Goal: Task Accomplishment & Management: Complete application form

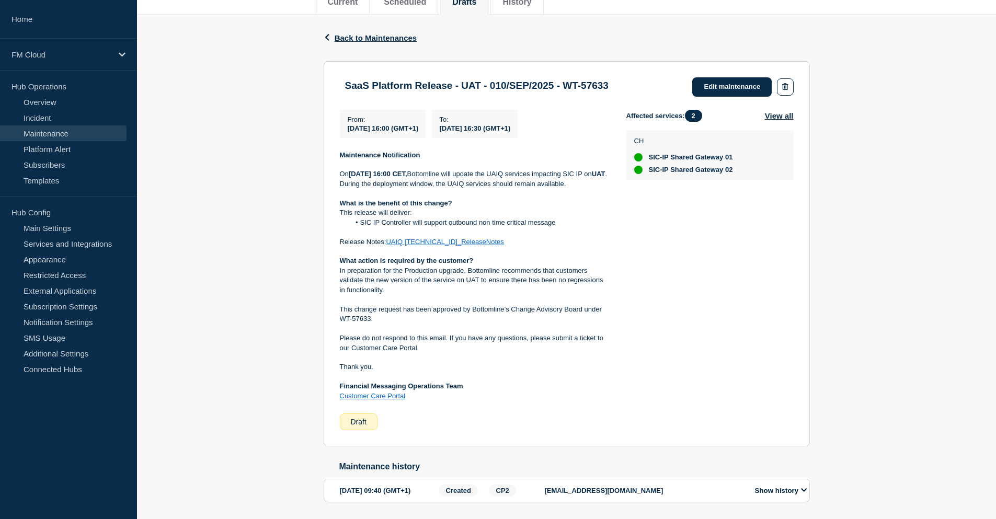
scroll to position [95, 0]
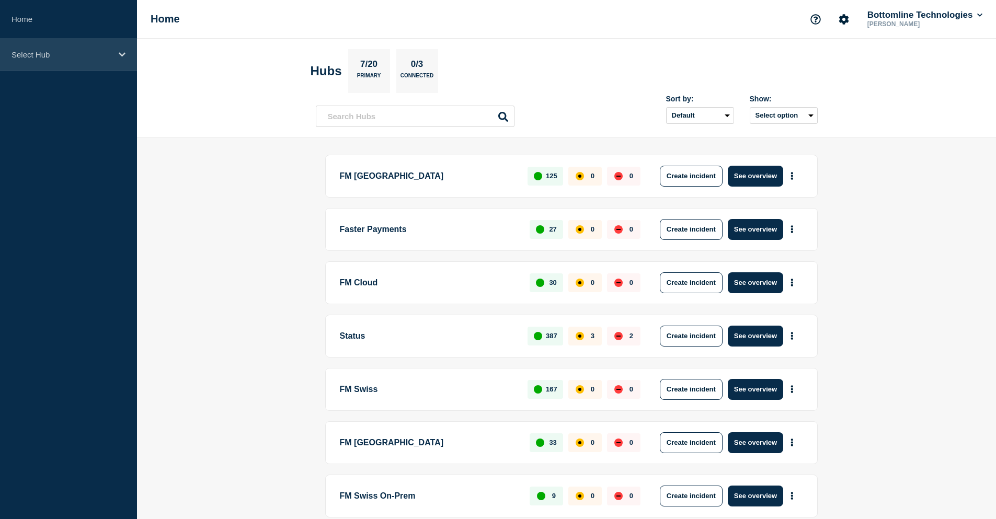
click at [61, 60] on div "Select Hub" at bounding box center [68, 55] width 137 height 32
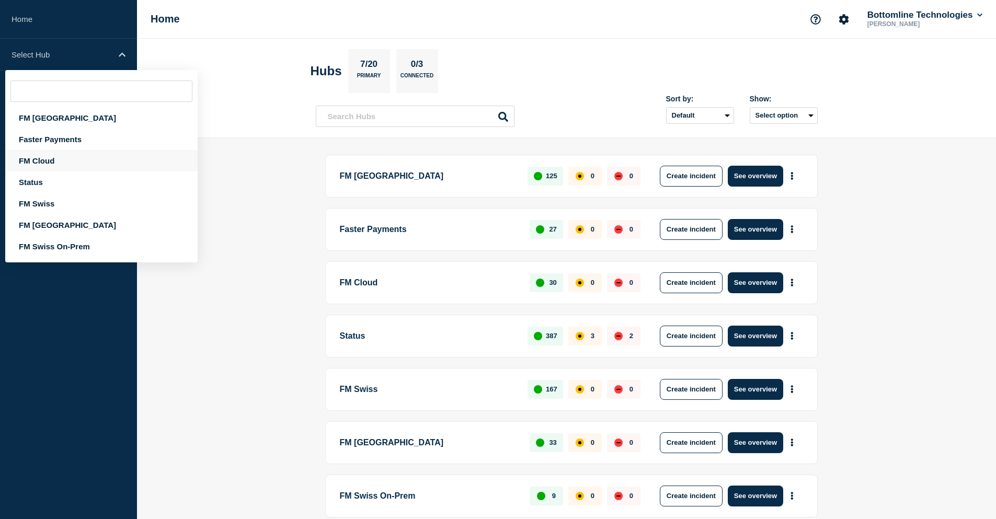
click at [58, 162] on div "FM Cloud" at bounding box center [101, 160] width 192 height 21
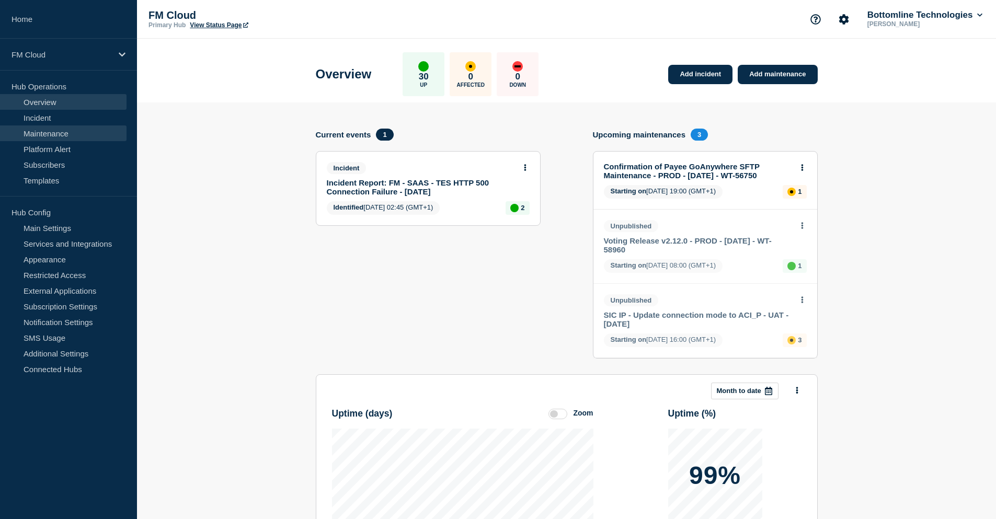
click at [60, 138] on link "Maintenance" at bounding box center [63, 134] width 127 height 16
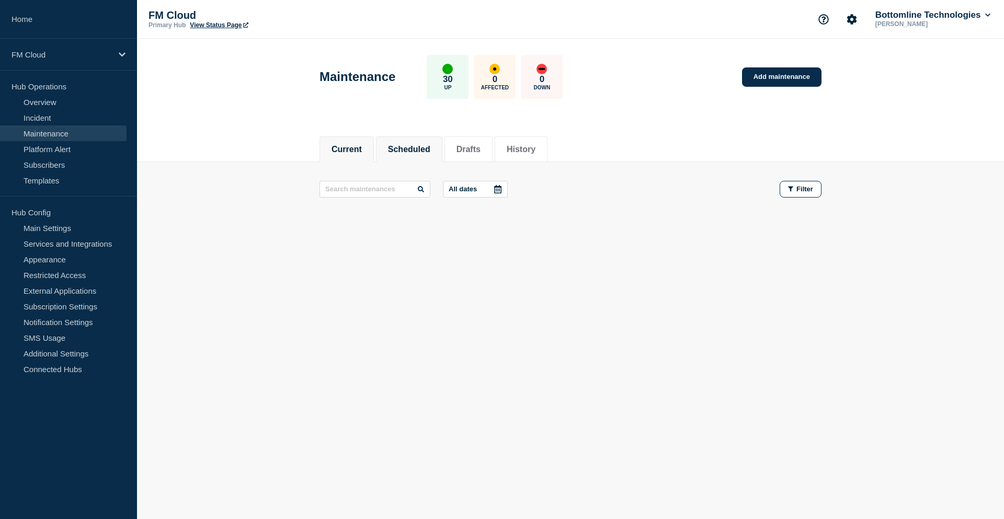
click at [396, 146] on button "Scheduled" at bounding box center [409, 149] width 42 height 9
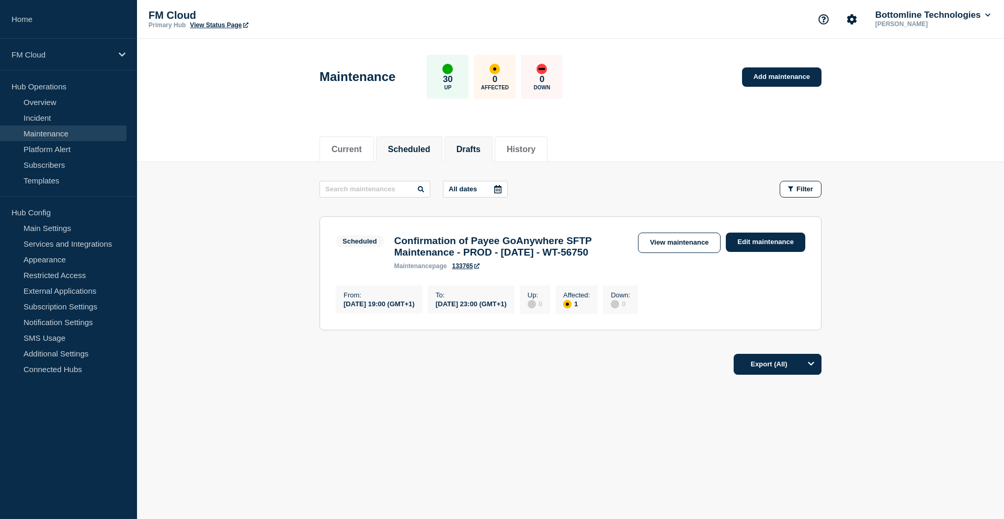
click at [481, 151] on button "Drafts" at bounding box center [469, 149] width 24 height 9
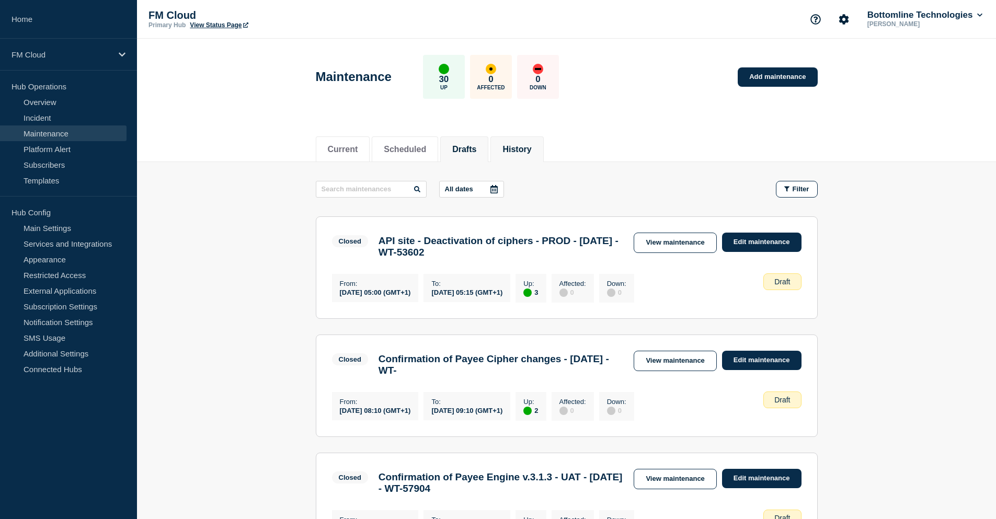
click at [538, 156] on li "History" at bounding box center [517, 150] width 53 height 26
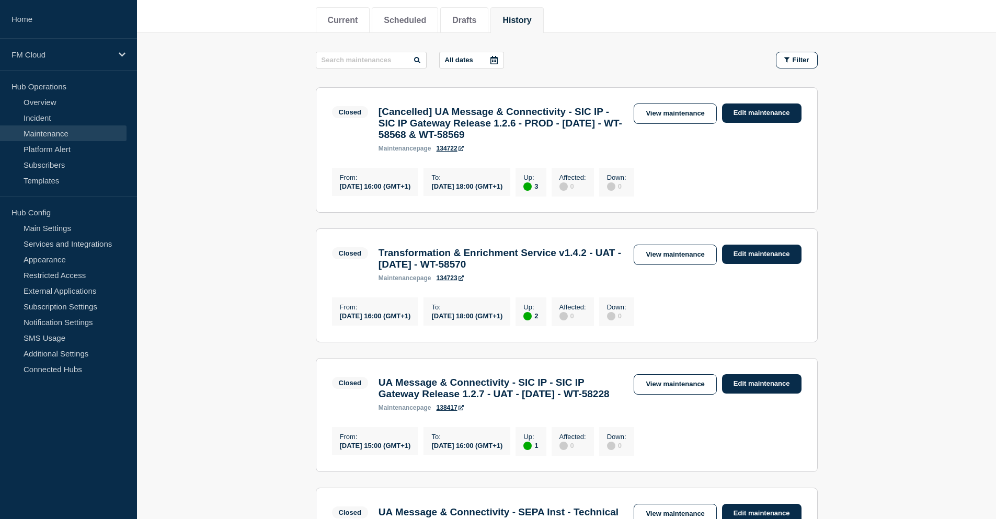
scroll to position [157, 0]
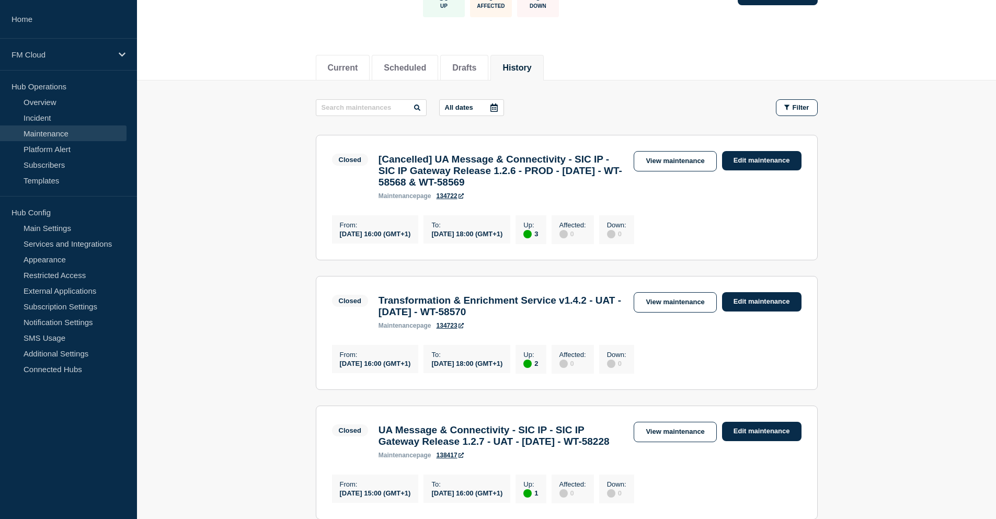
scroll to position [52, 0]
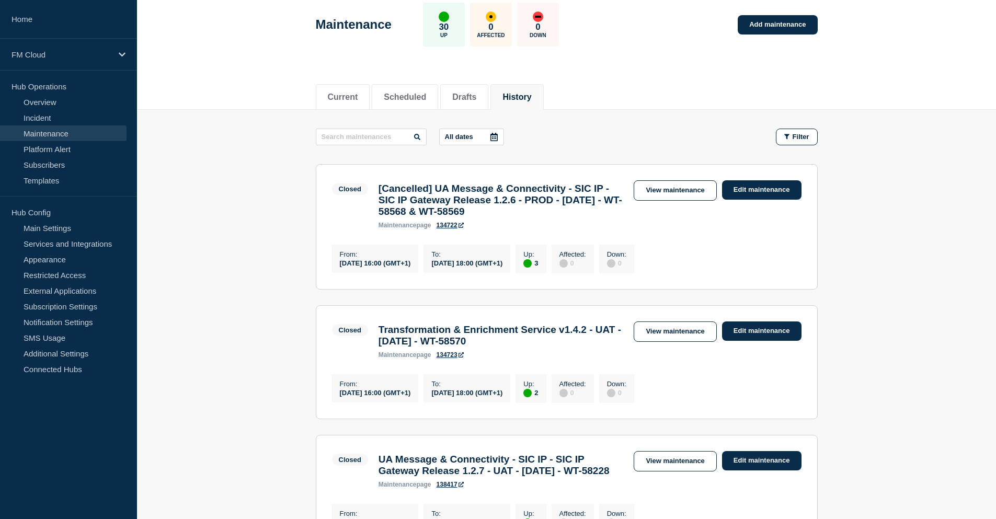
drag, startPoint x: 445, startPoint y: 190, endPoint x: 571, endPoint y: 215, distance: 128.0
click at [571, 215] on h3 "[Cancelled] UA Message & Connectivity - SIC IP - SIC IP Gateway Release 1.2.6 -…" at bounding box center [501, 200] width 245 height 35
click at [573, 218] on h3 "[Cancelled] UA Message & Connectivity - SIC IP - SIC IP Gateway Release 1.2.6 -…" at bounding box center [501, 200] width 245 height 35
drag, startPoint x: 575, startPoint y: 219, endPoint x: 447, endPoint y: 188, distance: 131.9
click at [447, 188] on h3 "[Cancelled] UA Message & Connectivity - SIC IP - SIC IP Gateway Release 1.2.6 -…" at bounding box center [501, 200] width 245 height 35
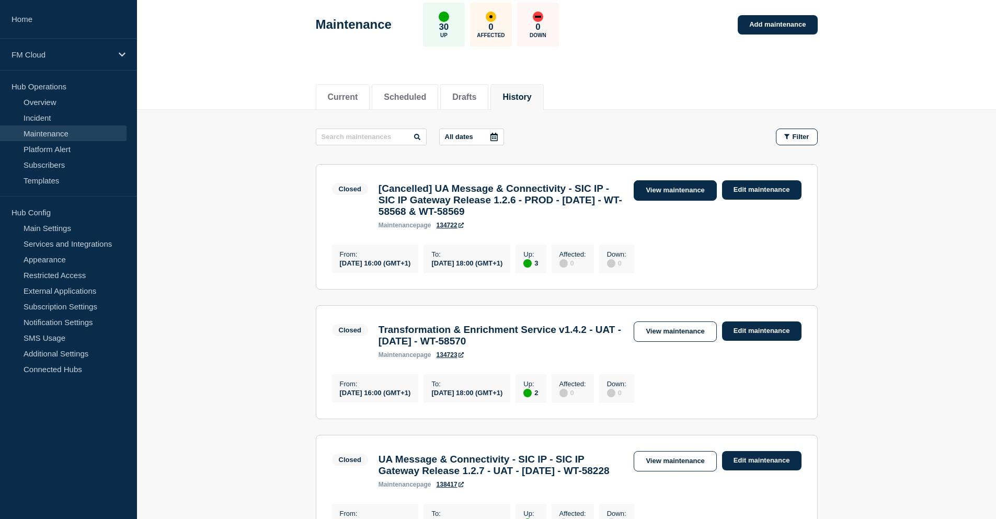
click at [671, 191] on link "View maintenance" at bounding box center [675, 190] width 83 height 20
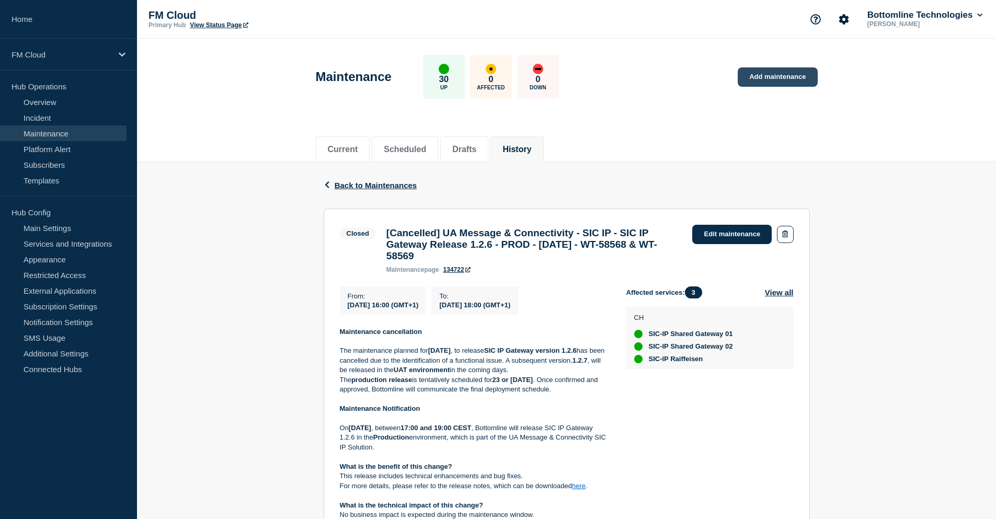
click at [771, 75] on link "Add maintenance" at bounding box center [777, 76] width 79 height 19
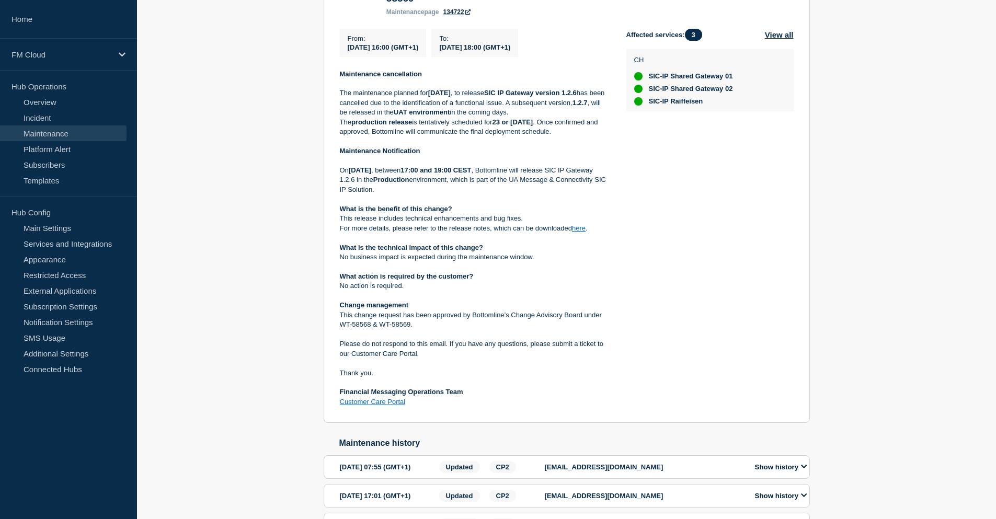
scroll to position [261, 0]
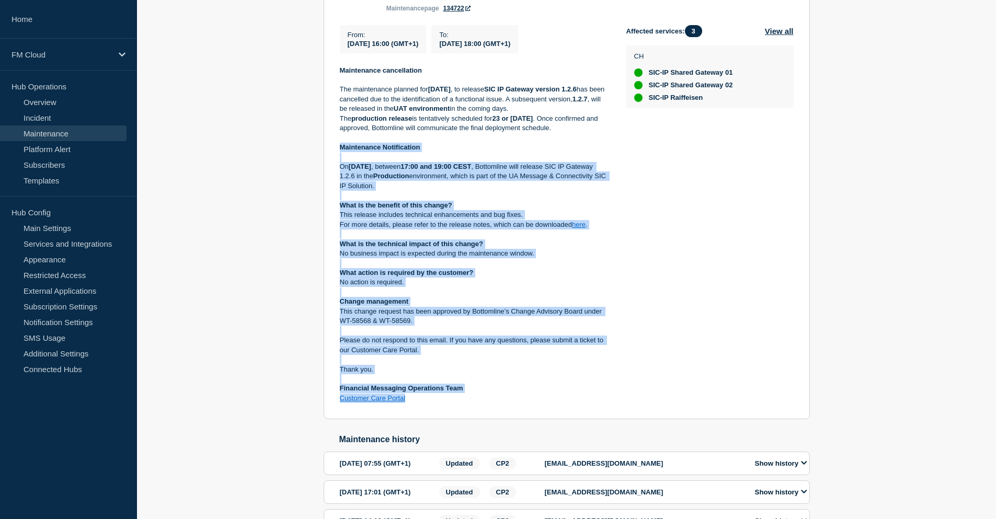
drag, startPoint x: 339, startPoint y: 163, endPoint x: 493, endPoint y: 433, distance: 310.9
click at [493, 420] on section "Closed [Cancelled] UA Message & Connectivity - SIC IP - SIC IP Gateway Release …" at bounding box center [567, 183] width 486 height 473
copy div "Maintenance Notification On Thursday 11 September 2025 , between 17:00 and 19:0…"
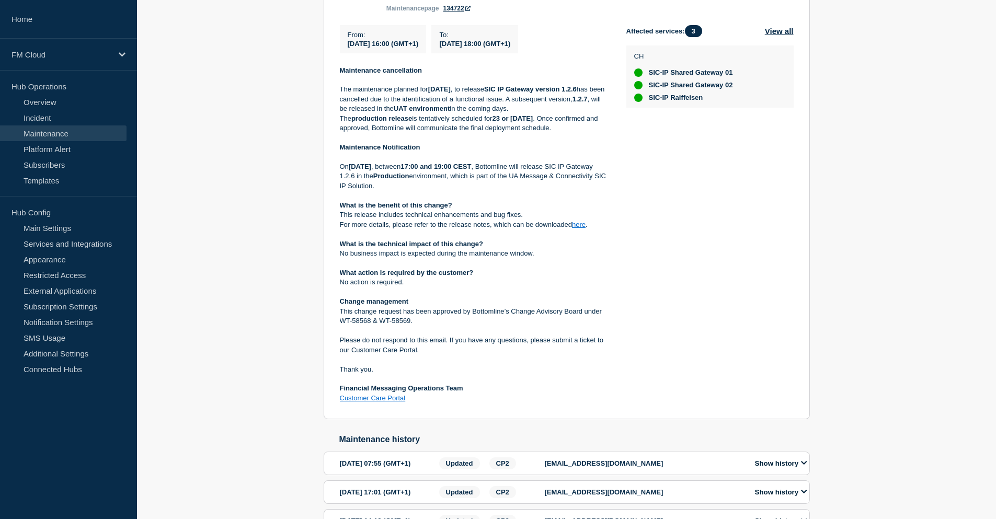
click at [818, 231] on div "Back Back to Maintenances Closed [Cancelled] UA Message & Connectivity - SIC IP…" at bounding box center [566, 262] width 859 height 723
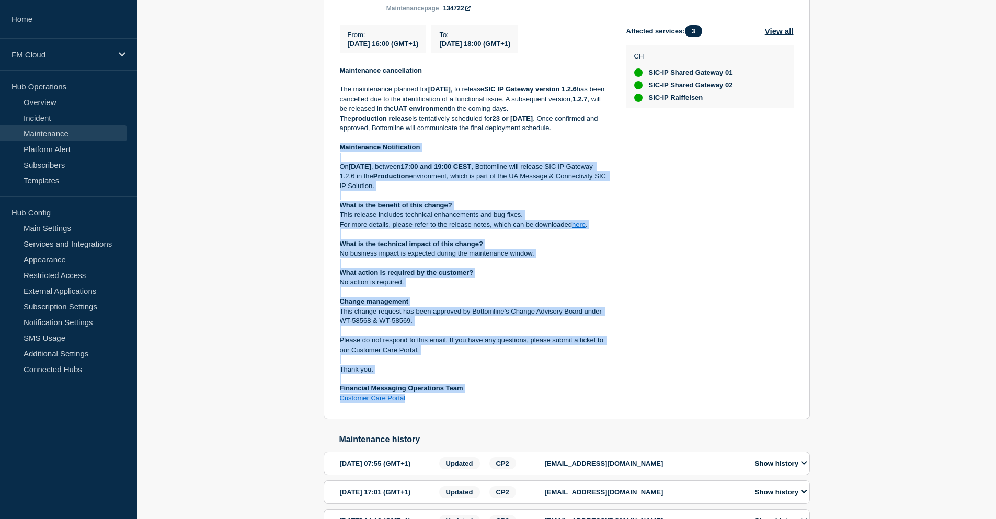
drag, startPoint x: 338, startPoint y: 164, endPoint x: 415, endPoint y: 416, distance: 263.9
click at [415, 416] on section "Closed [Cancelled] UA Message & Connectivity - SIC IP - SIC IP Gateway Release …" at bounding box center [567, 183] width 486 height 473
copy div "Maintenance Notification On Thursday 11 September 2025 , between 17:00 and 19:0…"
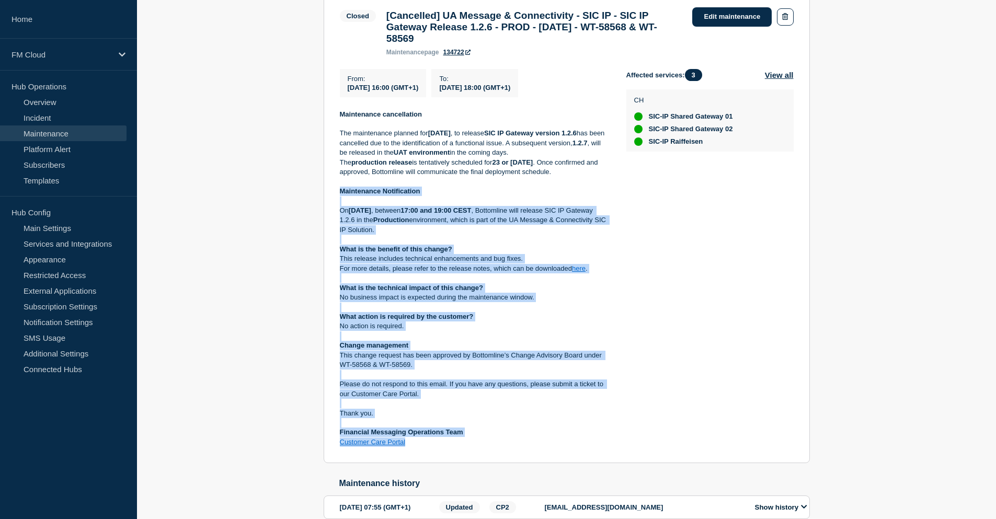
scroll to position [105, 0]
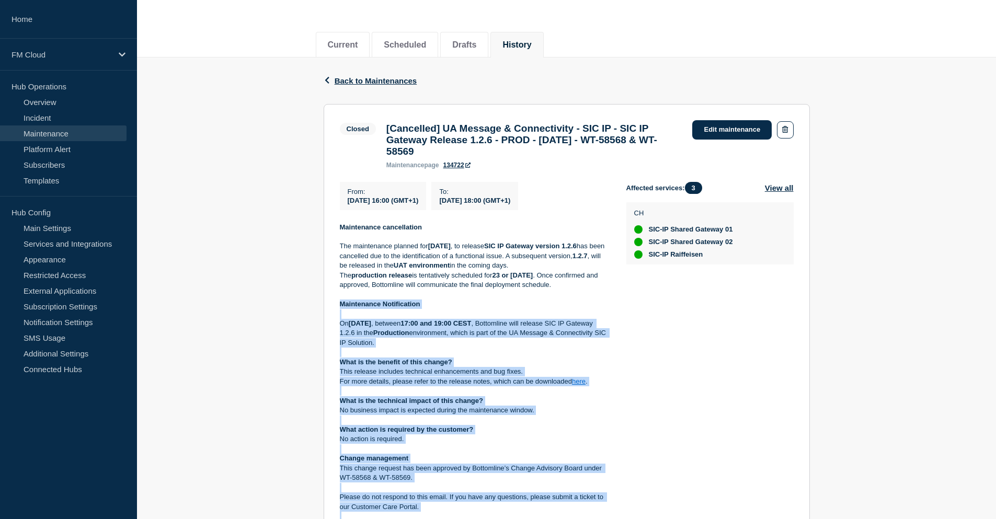
drag, startPoint x: 452, startPoint y: 129, endPoint x: 636, endPoint y: 155, distance: 185.9
click at [636, 155] on h3 "[Cancelled] UA Message & Connectivity - SIC IP - SIC IP Gateway Release 1.2.6 -…" at bounding box center [534, 140] width 296 height 35
copy h3 "UA Message & Connectivity - SIC IP - SIC IP Gateway Release 1.2.6 - PROD - 11/S…"
click at [371, 80] on span "Back to Maintenances" at bounding box center [376, 80] width 83 height 9
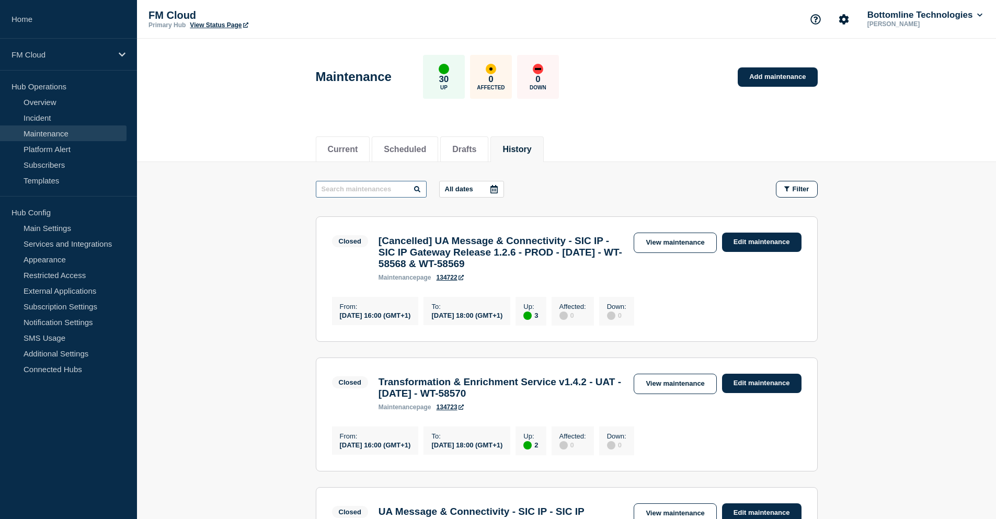
click at [361, 190] on input "text" at bounding box center [371, 189] width 111 height 17
click at [798, 189] on span "Filter" at bounding box center [801, 189] width 17 height 8
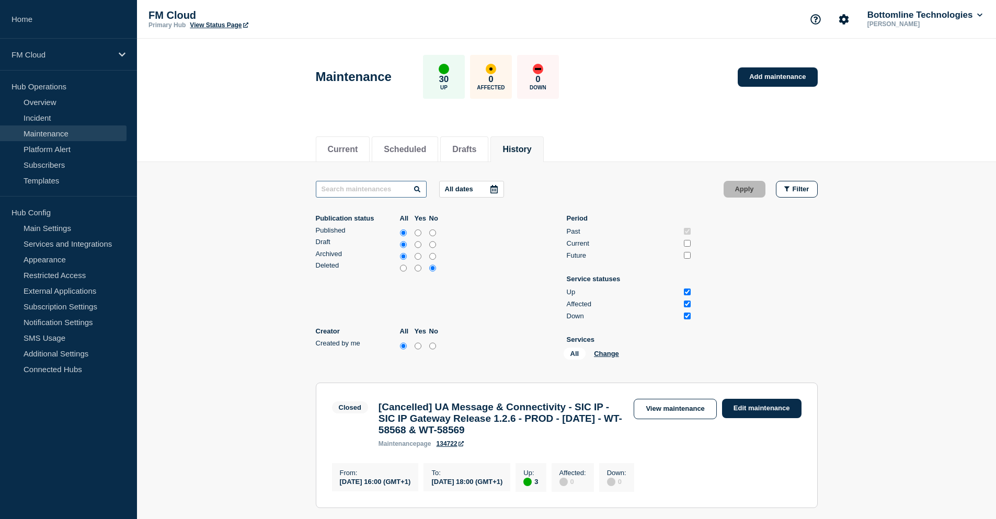
click at [367, 192] on input "text" at bounding box center [371, 189] width 111 height 17
type input "stability"
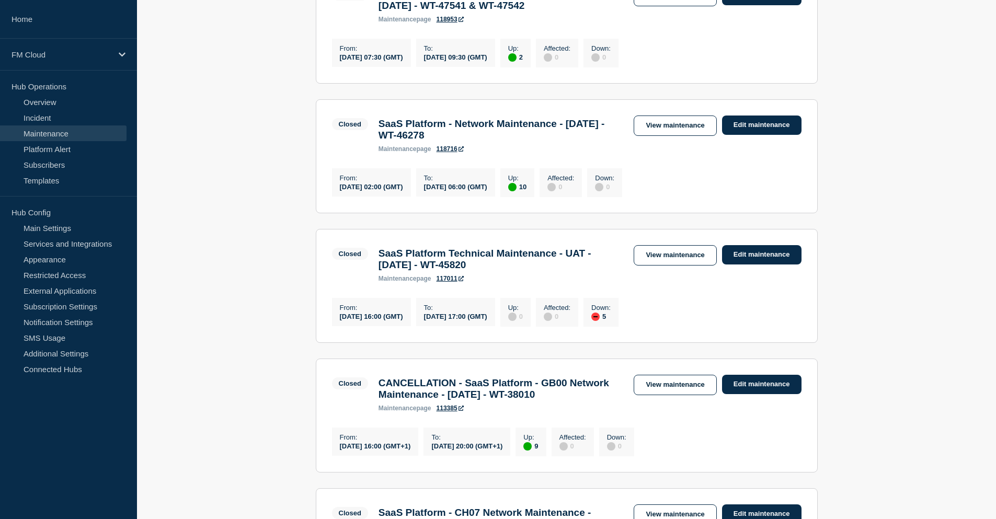
scroll to position [680, 0]
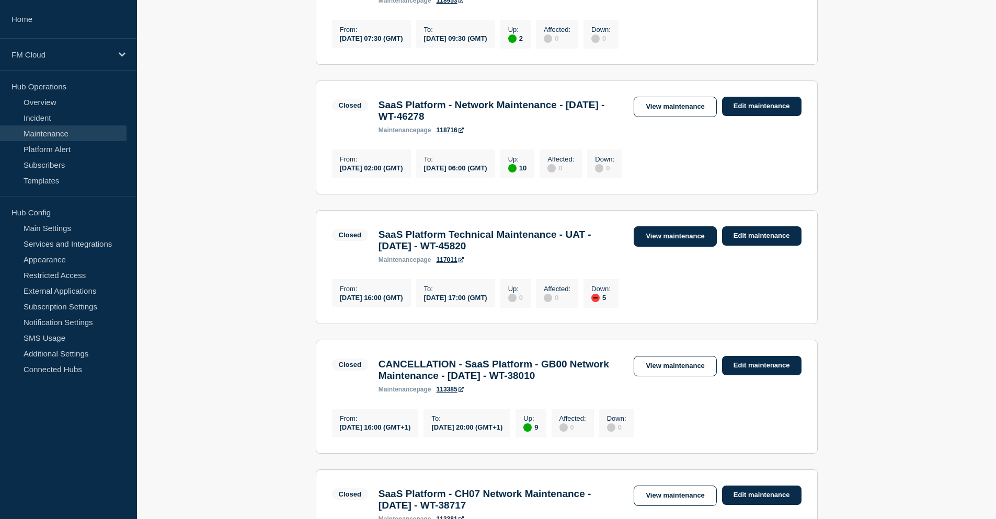
click at [676, 247] on link "View maintenance" at bounding box center [675, 236] width 83 height 20
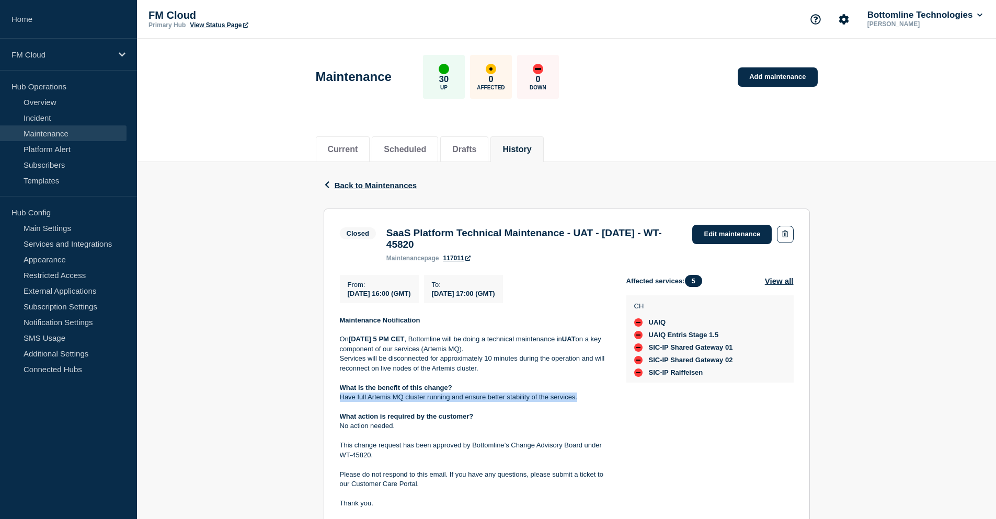
drag, startPoint x: 582, startPoint y: 404, endPoint x: 332, endPoint y: 404, distance: 250.5
click at [332, 404] on section "Closed SaaS Platform Technical Maintenance - UAT - 05/NOV/2024 - WT-45820 maint…" at bounding box center [567, 381] width 486 height 345
copy p "Have full Artemis MQ cluster running and ensure better stability of the service…"
click at [396, 188] on span "Back to Maintenances" at bounding box center [376, 185] width 83 height 9
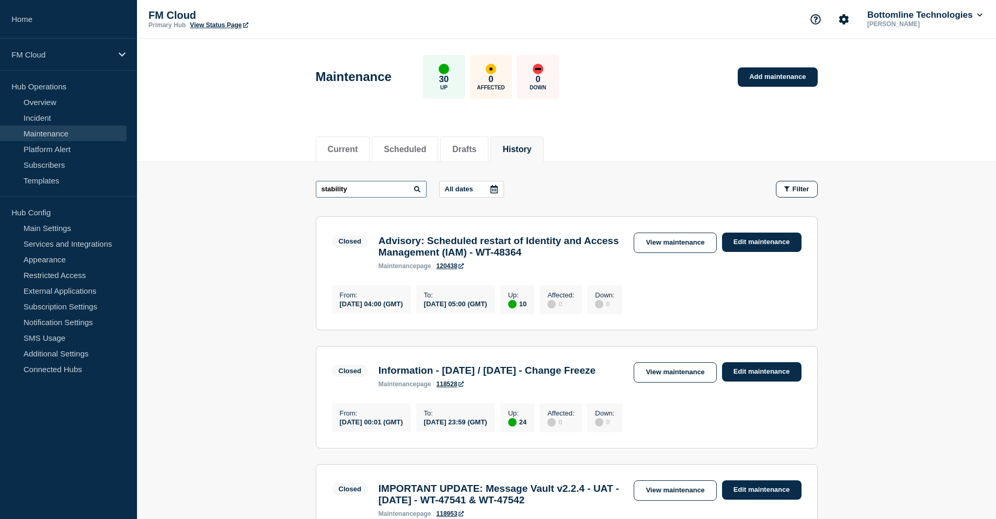
drag, startPoint x: 365, startPoint y: 191, endPoint x: 290, endPoint y: 190, distance: 74.3
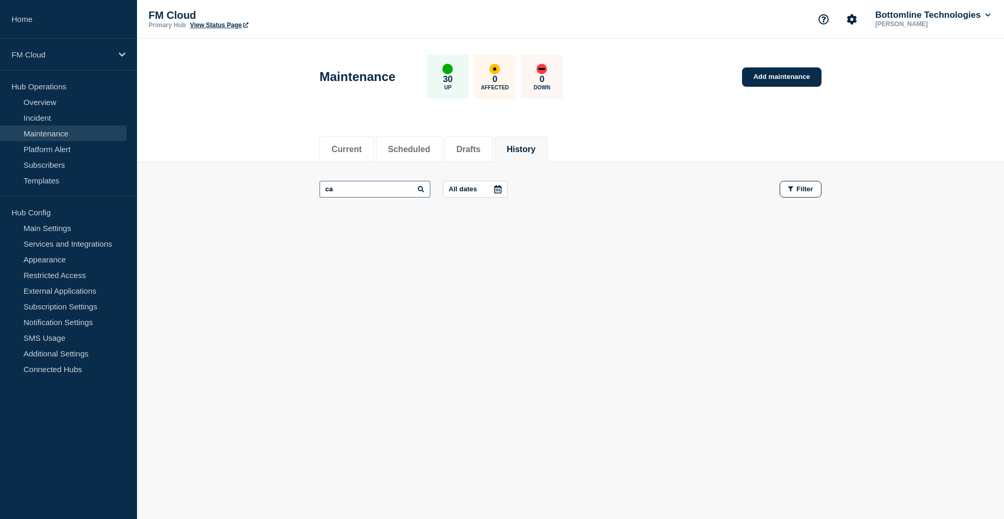
type input "c"
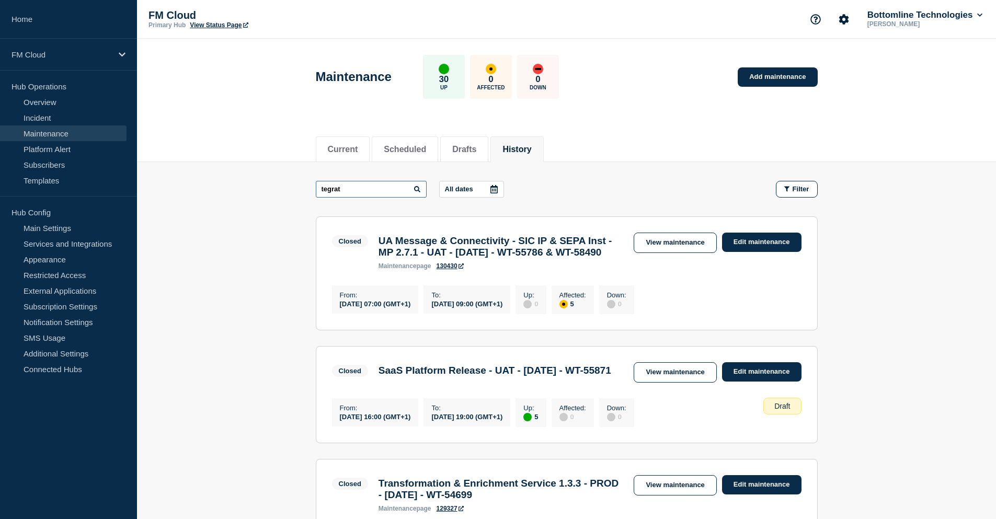
drag, startPoint x: 362, startPoint y: 187, endPoint x: 305, endPoint y: 188, distance: 57.0
click at [358, 192] on input "integ" at bounding box center [371, 189] width 111 height 17
type input "integration"
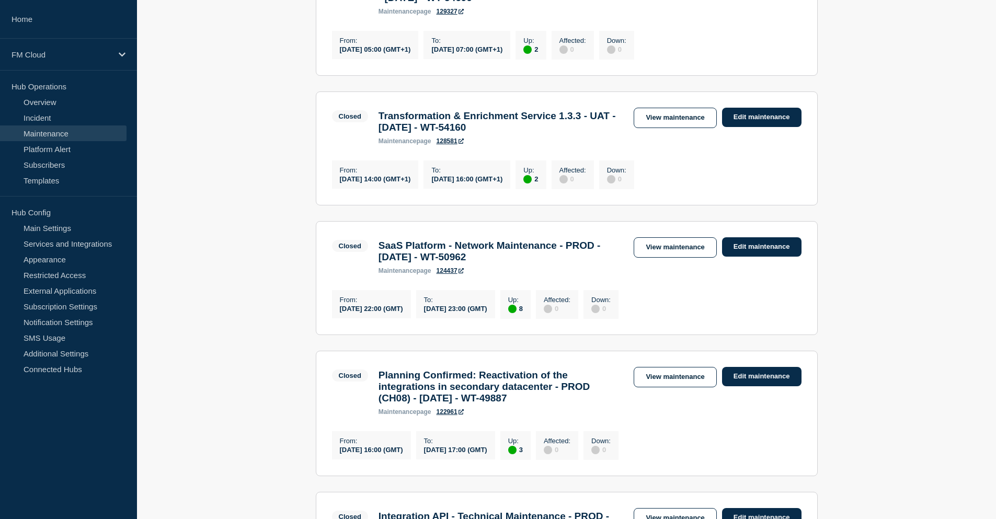
scroll to position [261, 0]
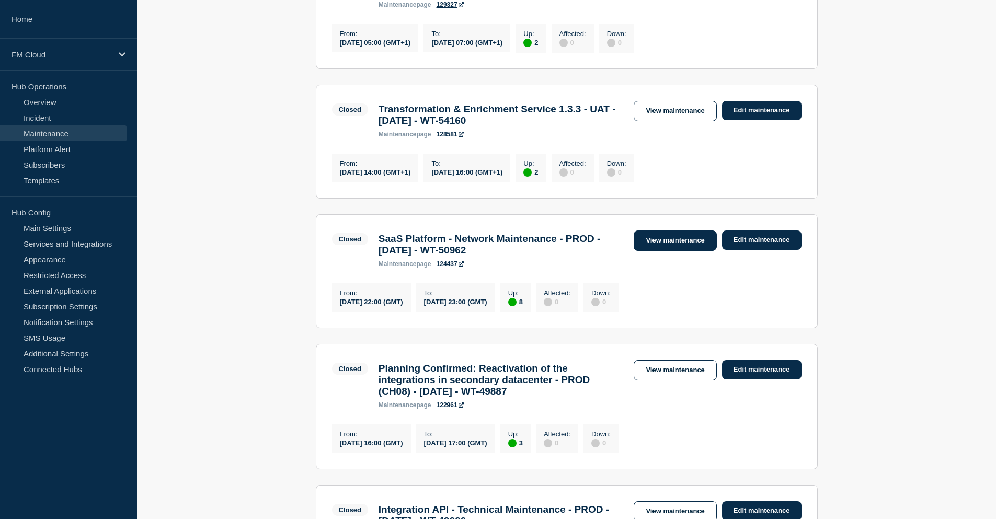
click at [665, 251] on link "View maintenance" at bounding box center [675, 241] width 83 height 20
click at [672, 381] on link "View maintenance" at bounding box center [675, 370] width 83 height 20
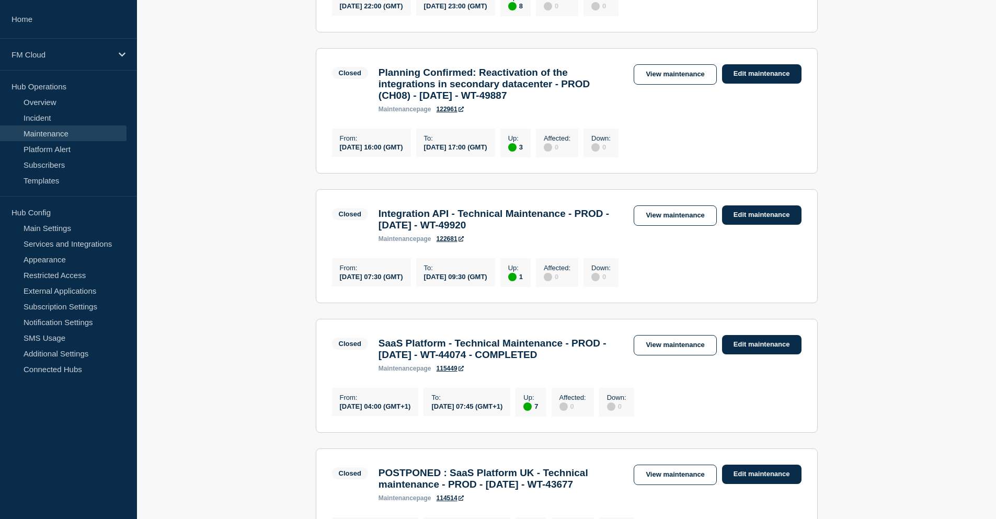
scroll to position [575, 0]
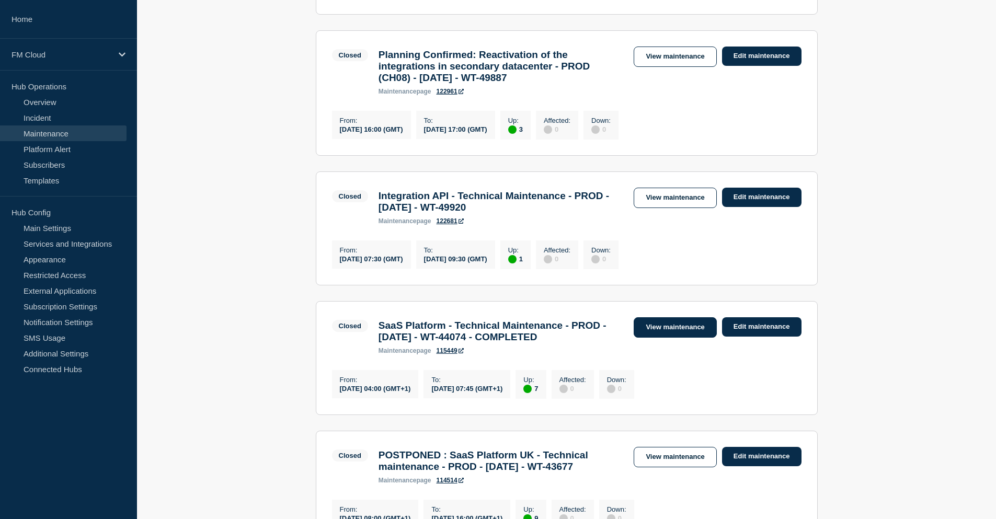
click at [679, 338] on link "View maintenance" at bounding box center [675, 327] width 83 height 20
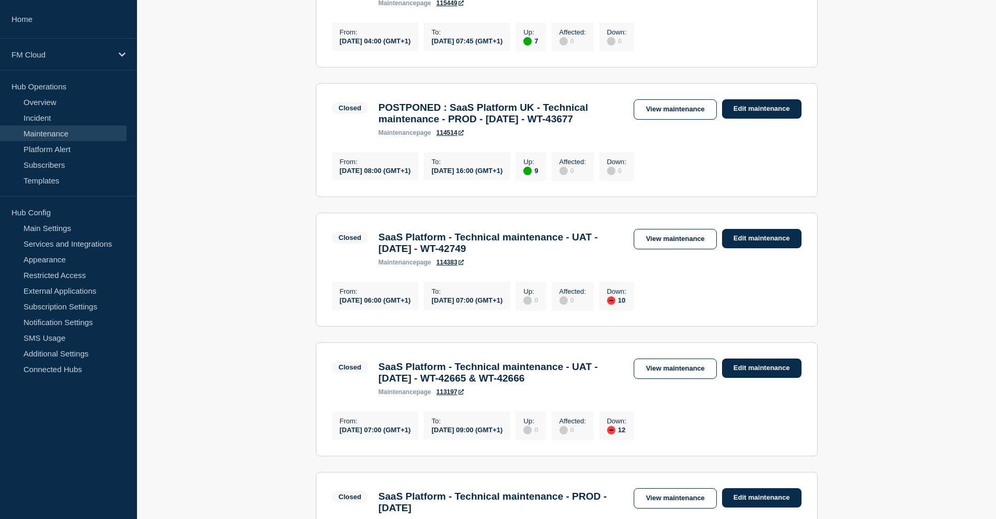
scroll to position [941, 0]
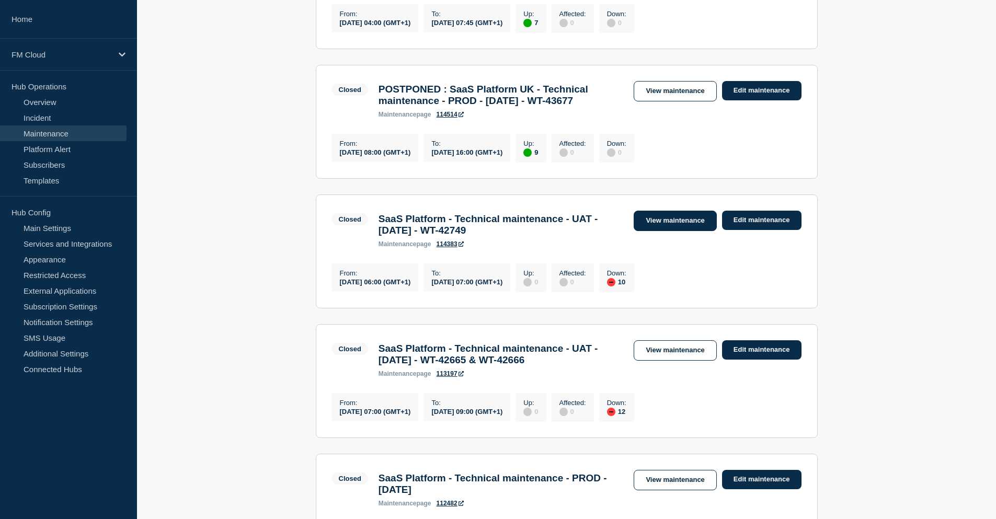
click at [681, 231] on link "View maintenance" at bounding box center [675, 221] width 83 height 20
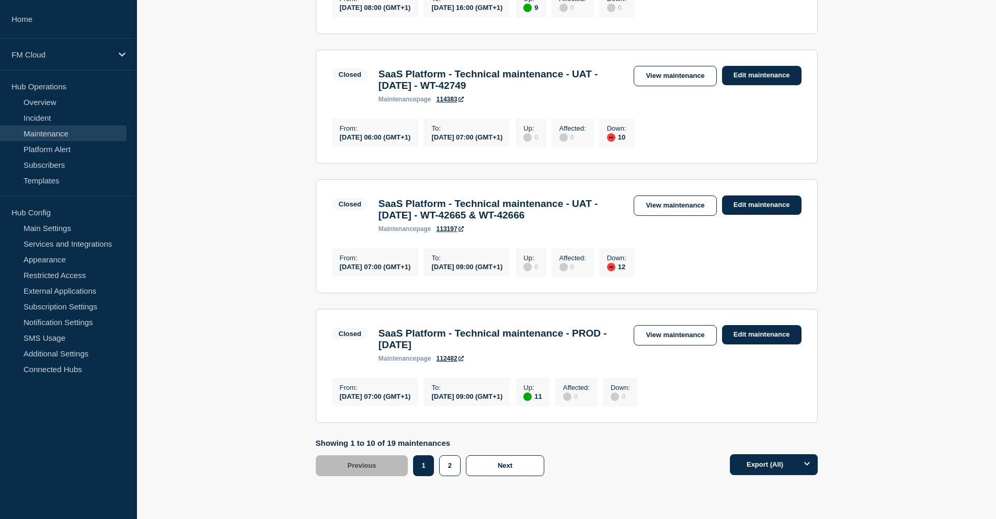
scroll to position [1098, 0]
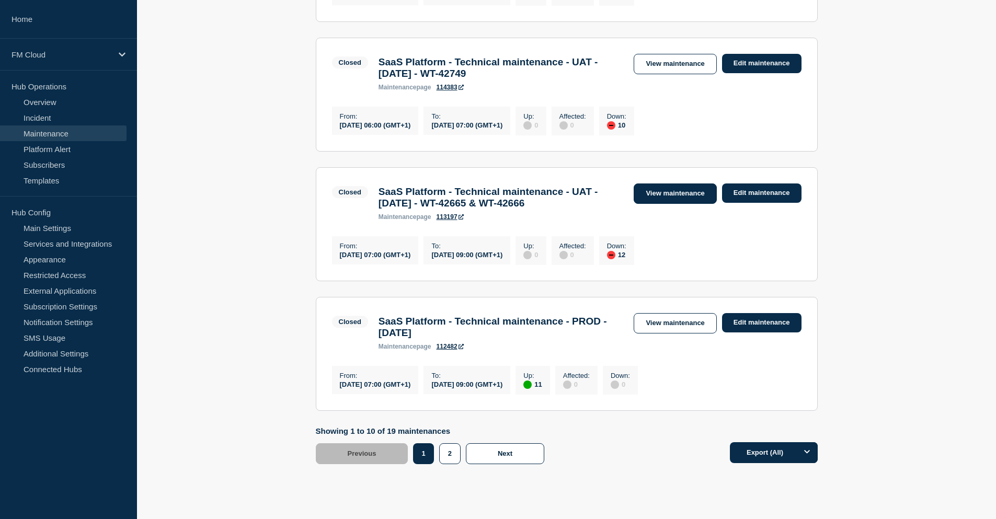
click at [684, 204] on link "View maintenance" at bounding box center [675, 194] width 83 height 20
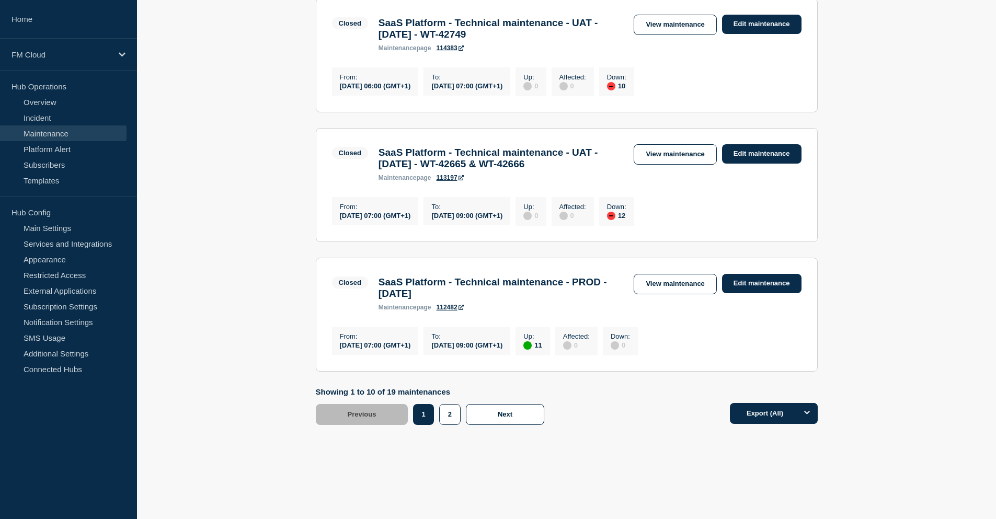
scroll to position [1231, 0]
click at [655, 277] on link "View maintenance" at bounding box center [675, 284] width 83 height 20
click at [448, 416] on button "2" at bounding box center [449, 414] width 21 height 21
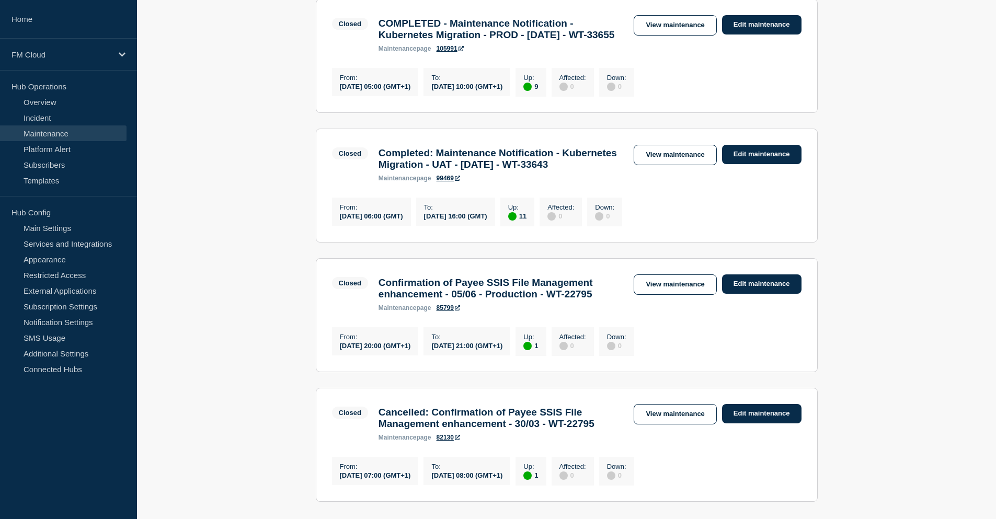
scroll to position [848, 0]
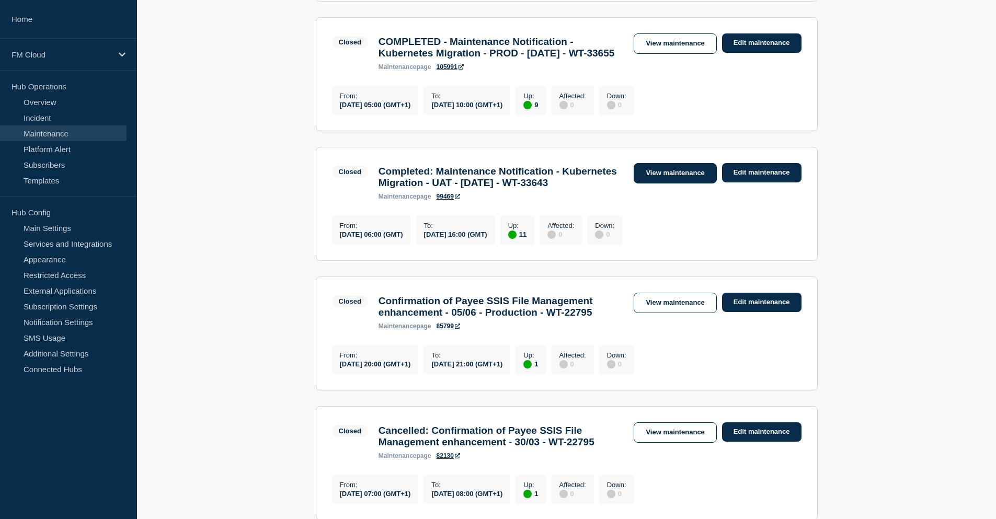
click at [650, 184] on link "View maintenance" at bounding box center [675, 173] width 83 height 20
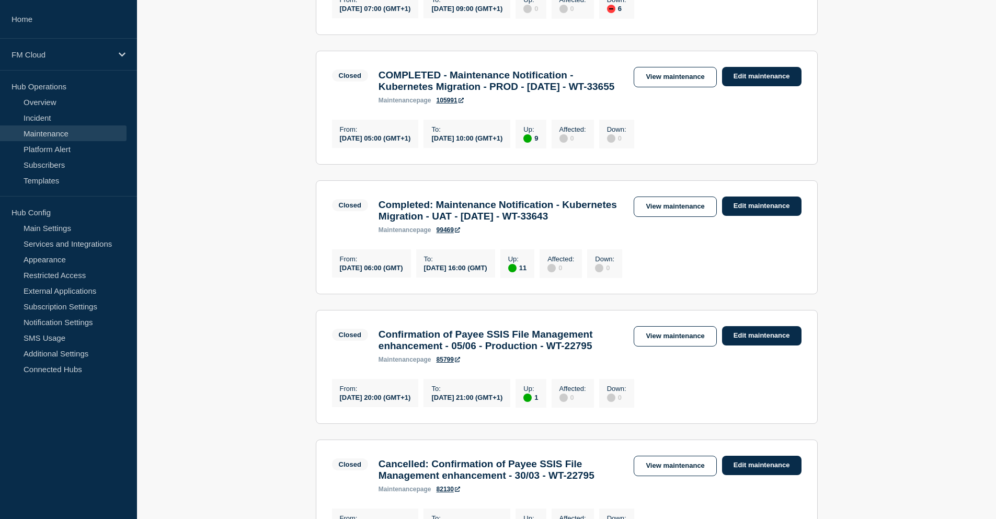
scroll to position [795, 0]
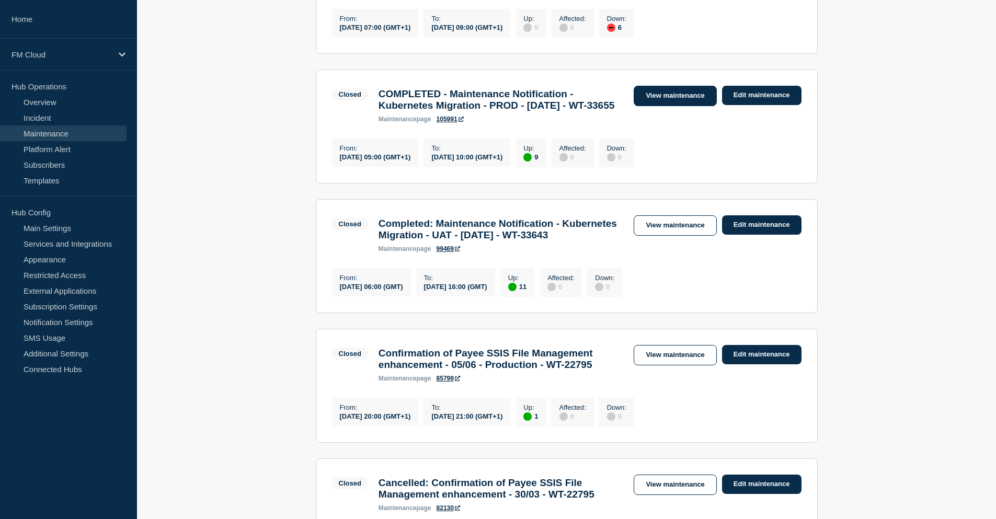
click at [672, 106] on link "View maintenance" at bounding box center [675, 96] width 83 height 20
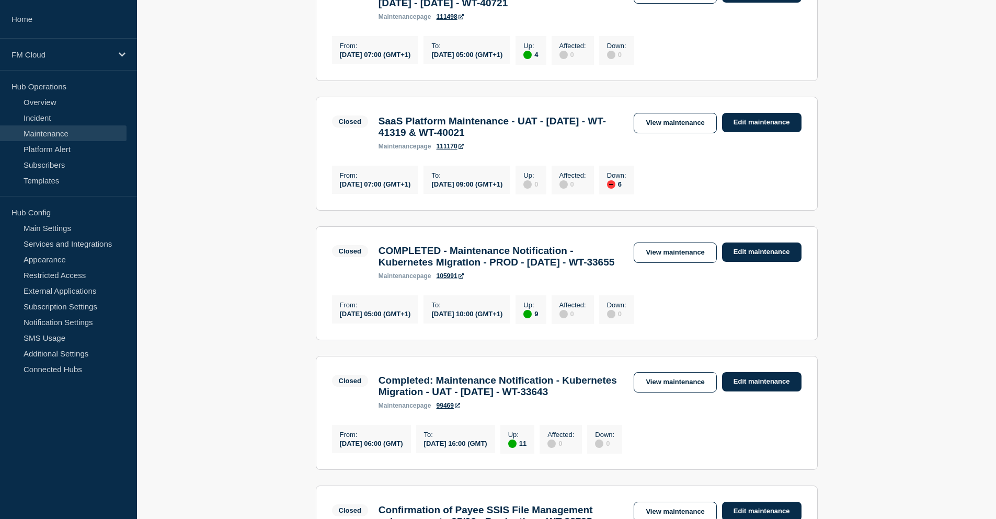
scroll to position [586, 0]
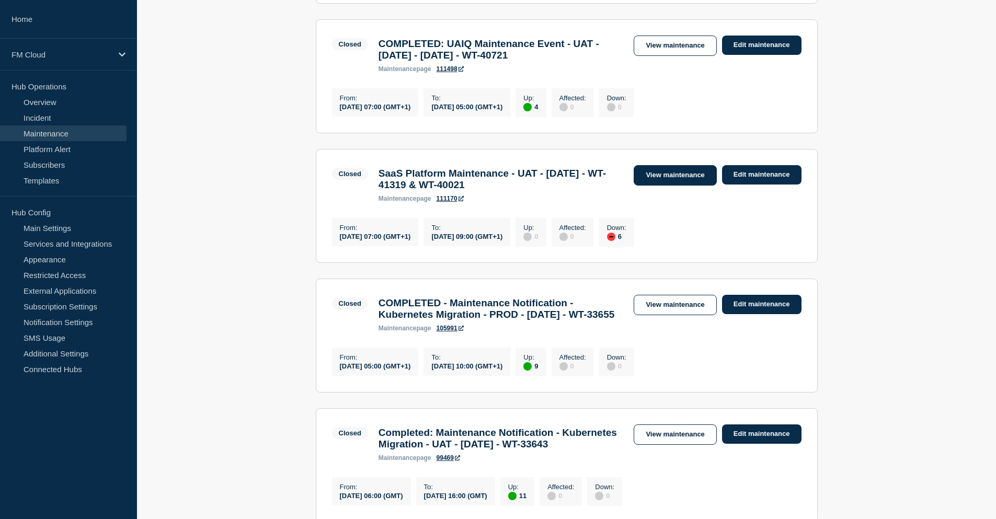
click at [674, 186] on link "View maintenance" at bounding box center [675, 175] width 83 height 20
click at [663, 56] on link "View maintenance" at bounding box center [675, 46] width 83 height 20
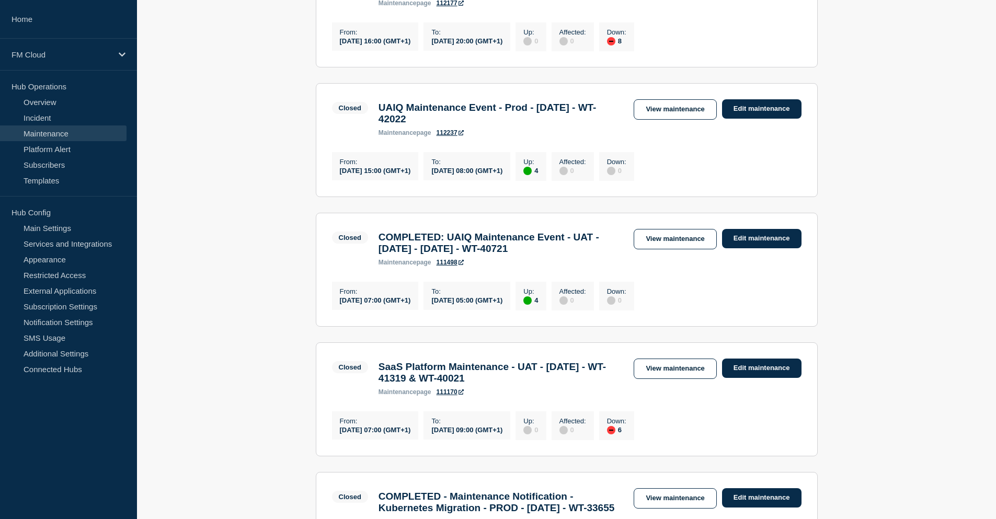
scroll to position [325, 0]
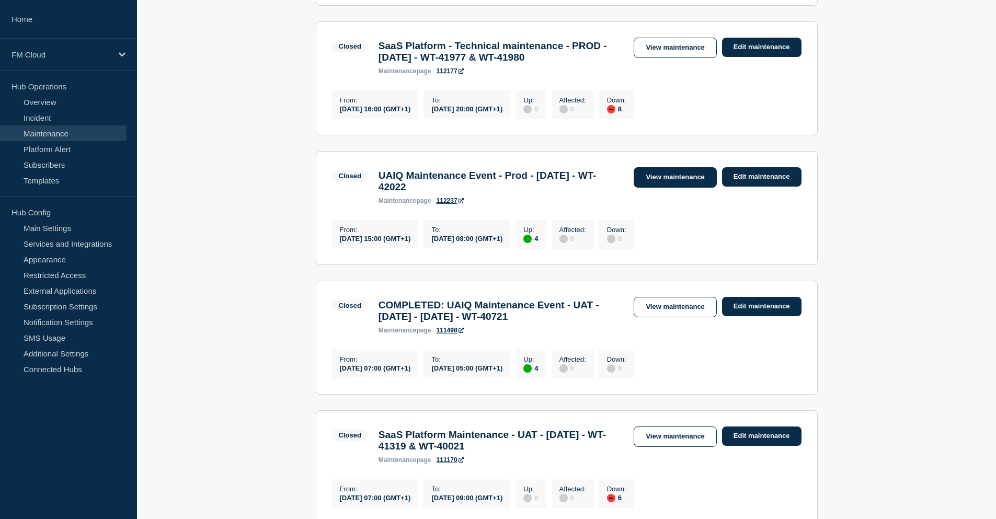
click at [662, 187] on link "View maintenance" at bounding box center [675, 177] width 83 height 20
click at [677, 56] on link "View maintenance" at bounding box center [675, 48] width 83 height 20
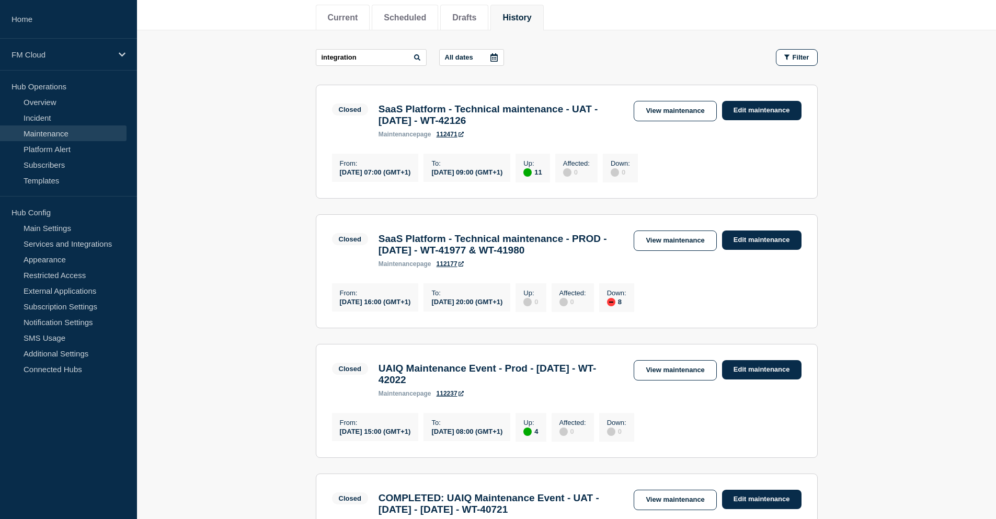
scroll to position [116, 0]
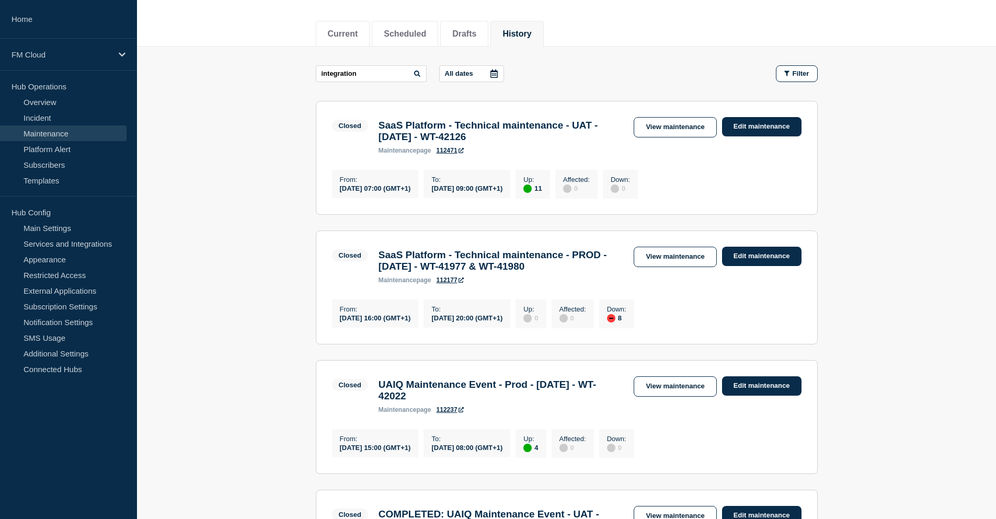
click at [679, 116] on section "Closed SaaS Platform - Technical maintenance - UAT - 27/Aug/24 - WT-42126 maint…" at bounding box center [567, 158] width 502 height 114
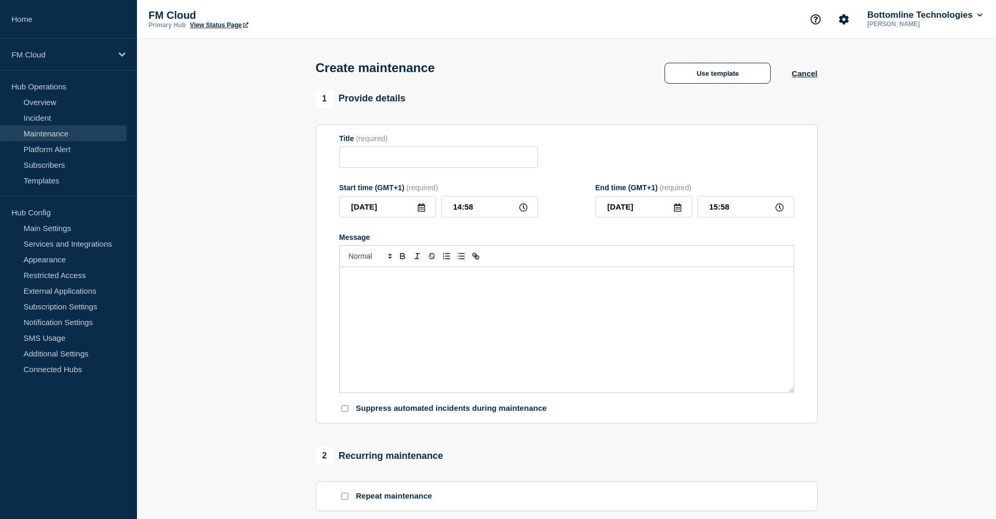
click at [386, 310] on div "Message" at bounding box center [567, 330] width 454 height 126
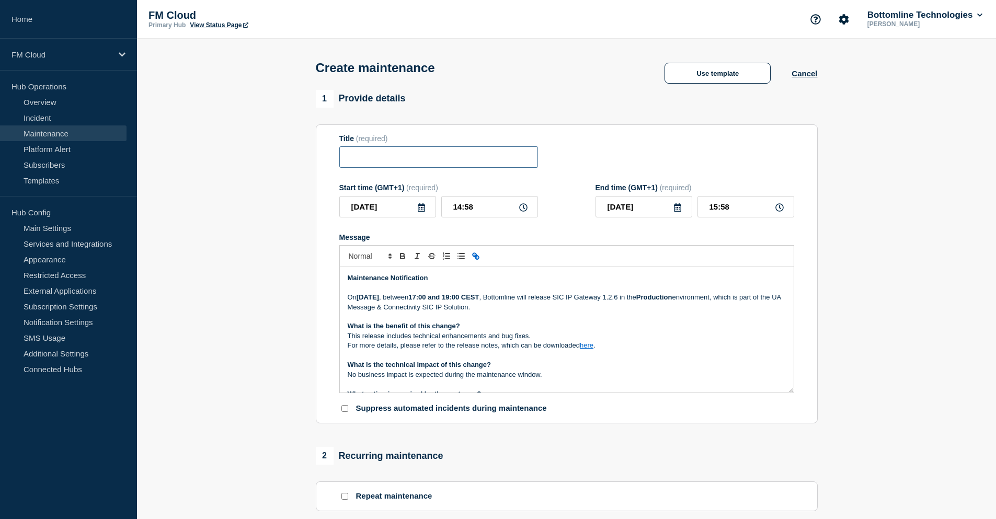
click at [361, 165] on input "Title" at bounding box center [438, 156] width 199 height 21
paste input "UA Message & Connectivity - SIC IP - SIC IP Gateway Release 1.2.6 - PROD - 11/S…"
drag, startPoint x: 499, startPoint y: 158, endPoint x: 556, endPoint y: 157, distance: 57.0
click at [556, 157] on div "Title (required) UA Message & Connectivity - SIC IP - SIC IP Gateway Release 1.…" at bounding box center [566, 151] width 455 height 34
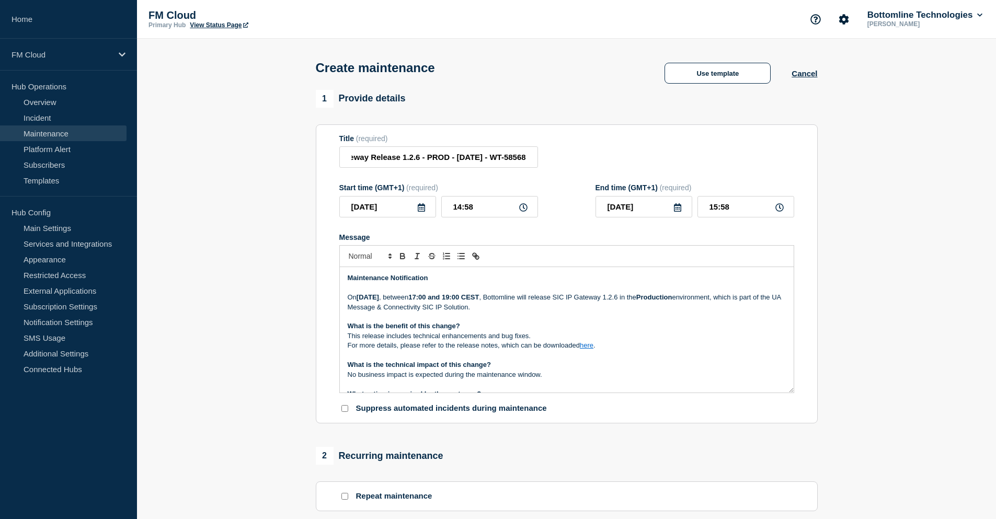
click at [538, 158] on div "Title (required) UA Message & Connectivity - SIC IP - SIC IP Gateway Release 1.…" at bounding box center [566, 151] width 455 height 34
drag, startPoint x: 503, startPoint y: 161, endPoint x: 536, endPoint y: 157, distance: 33.1
click at [536, 157] on input "UA Message & Connectivity - SIC IP - SIC IP Gateway Release 1.2.6 - PROD - 11/S…" at bounding box center [438, 156] width 199 height 21
click at [528, 161] on input "UA Message & Connectivity - SIC IP - SIC IP Gateway Release 1.2.6 - PROD - 11/S…" at bounding box center [438, 156] width 199 height 21
drag, startPoint x: 529, startPoint y: 158, endPoint x: 492, endPoint y: 159, distance: 37.7
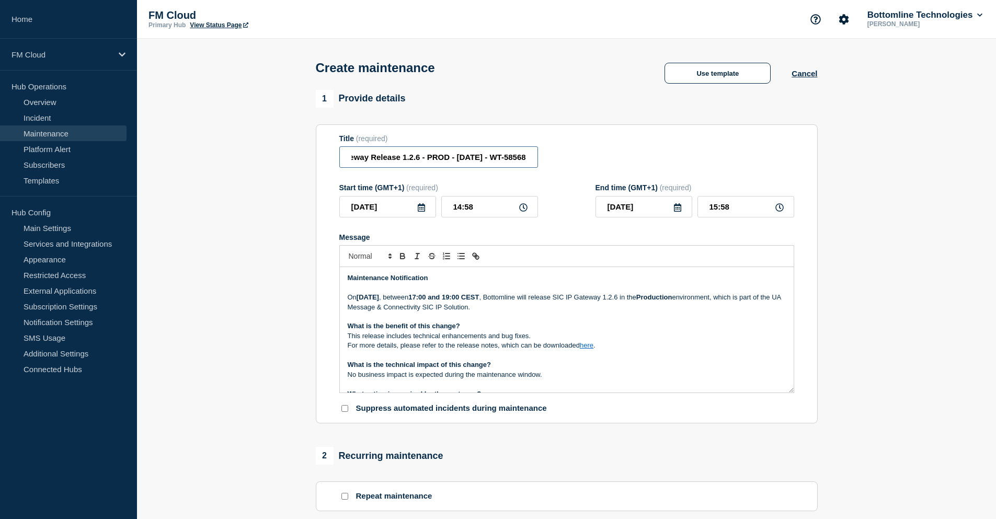
click at [492, 159] on input "UA Message & Connectivity - SIC IP - SIC IP Gateway Release 1.2.6 - PROD - 11/S…" at bounding box center [438, 156] width 199 height 21
paste input "7566"
click at [443, 158] on input "UA Message & Connectivity - SIC IP - SIC IP Gateway Release 1.2.6 - PROD - 11/S…" at bounding box center [438, 156] width 199 height 21
click at [443, 156] on input "UA Message & Connectivity - SIC IP - SIC IP Gateway Release 1.2.6 - PROD - 11/S…" at bounding box center [438, 156] width 199 height 21
click at [445, 157] on input "UA Message & Connectivity - SIC IP - SIC IP Gateway Release 1.2.6 - PROD - 11/S…" at bounding box center [438, 156] width 199 height 21
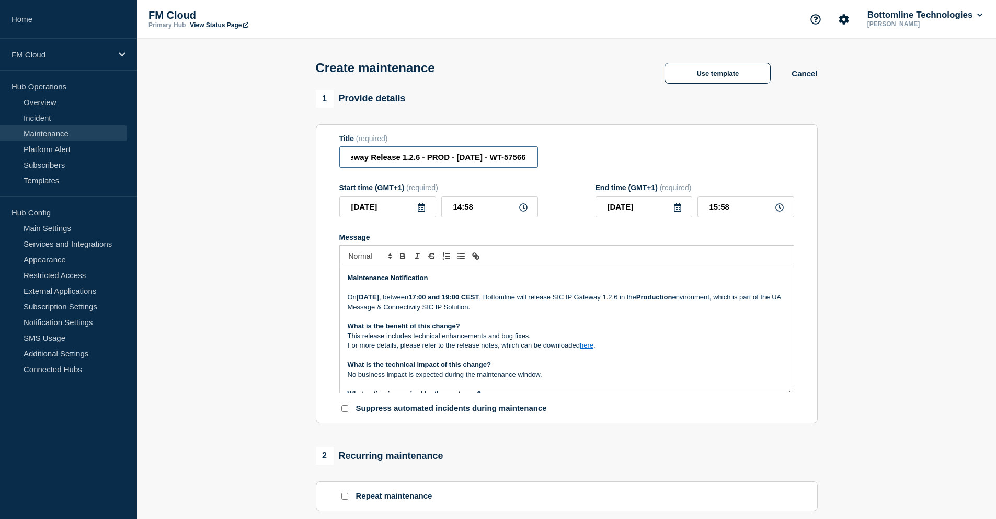
scroll to position [0, 191]
click at [407, 161] on input "UA Message & Connectivity - SIC IP - SIC IP Gateway Release 1.2.6 - PROD - 23/S…" at bounding box center [438, 156] width 199 height 21
drag, startPoint x: 410, startPoint y: 160, endPoint x: 388, endPoint y: 162, distance: 21.5
click at [388, 162] on input "UA Message & Connectivity - SIC IP - SIC IP Gateway Release 1.2.6 - PROD - 23/S…" at bounding box center [438, 156] width 199 height 21
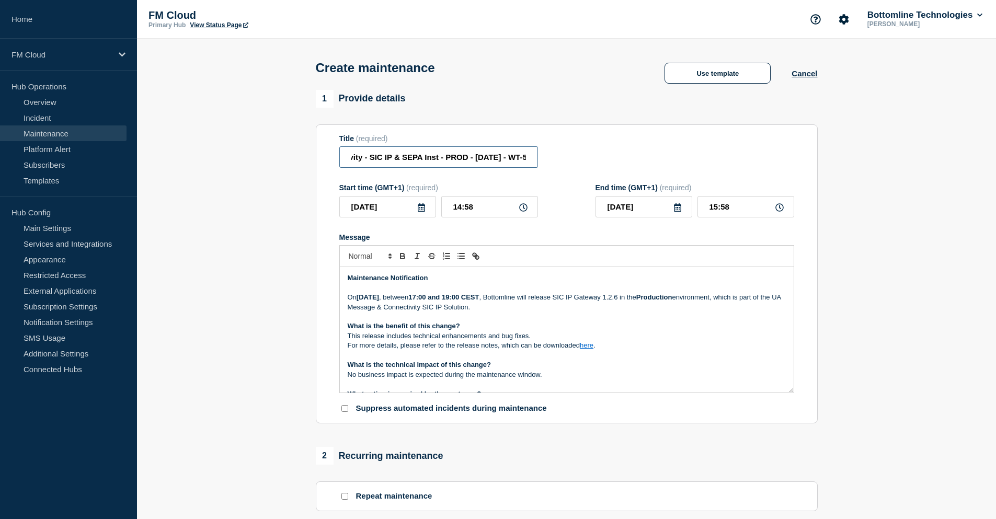
scroll to position [0, 0]
drag, startPoint x: 390, startPoint y: 158, endPoint x: 323, endPoint y: 154, distance: 66.6
click at [323, 154] on section "Title (required) UA Message & Connectivity - SIC IP & SEPA Inst - PROD - 23/SEP…" at bounding box center [567, 274] width 502 height 300
click at [406, 158] on input "UA Message & Connectivity - SIC IP & SEPA Inst - PROD - 23/SEP/2025 - WT-57566" at bounding box center [438, 156] width 199 height 21
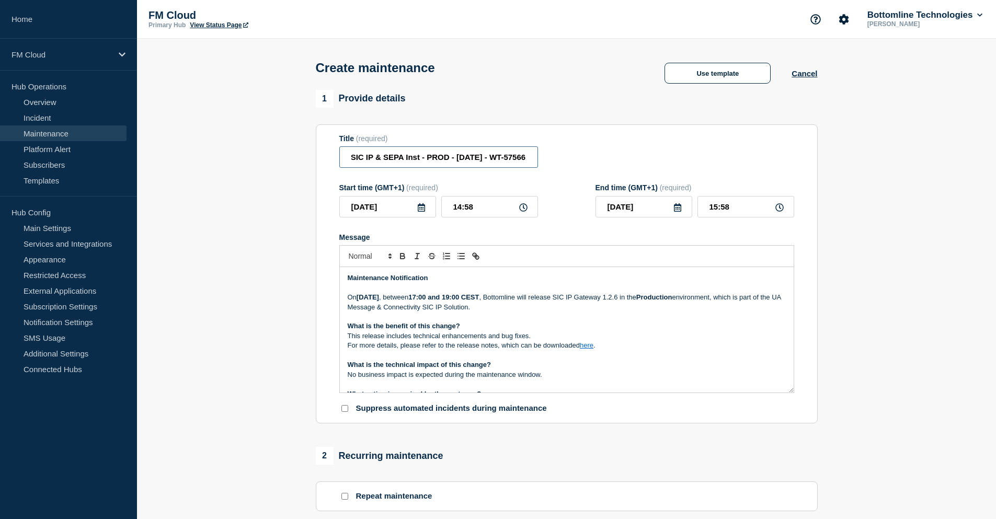
drag, startPoint x: 474, startPoint y: 158, endPoint x: 515, endPoint y: 155, distance: 41.5
click at [515, 155] on input "UA Message & Connectivity - SIC IP & SEPA Inst - PROD - 23/SEP/2025 - WT-57566" at bounding box center [438, 156] width 199 height 21
click at [432, 159] on input "UA Message & Connectivity - SIC IP & SEPA Inst - PROD - 23/SEP/2025 - WT-57566" at bounding box center [438, 156] width 199 height 21
drag, startPoint x: 407, startPoint y: 160, endPoint x: 313, endPoint y: 159, distance: 93.6
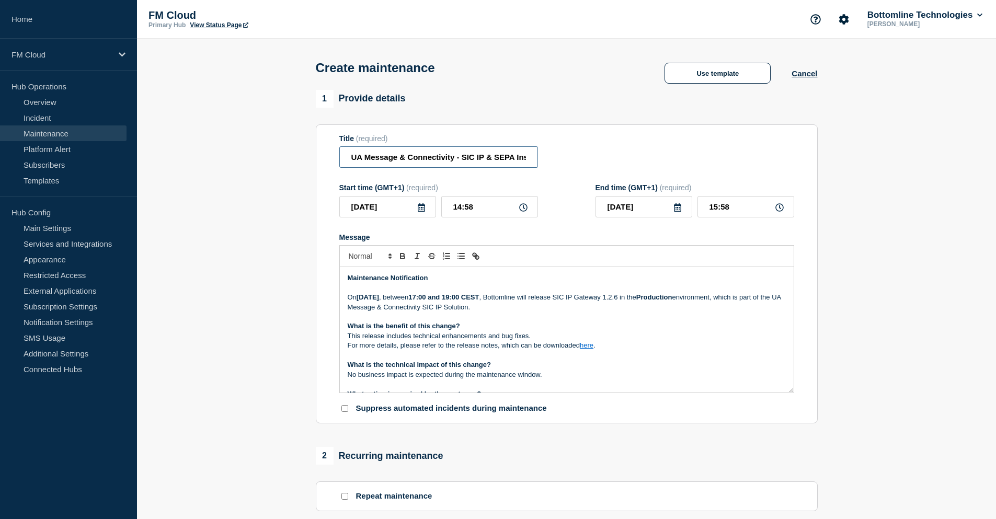
click at [313, 159] on div "1 Provide details Title (required) UA Message & Connectivity - SIC IP & SEPA In…" at bounding box center [567, 453] width 514 height 726
type input "UA Message & Connectivity - SIC IP & SEPA Inst - PROD - 23/SEP/2025 - WT-57566"
drag, startPoint x: 374, startPoint y: 300, endPoint x: 382, endPoint y: 305, distance: 9.0
click at [374, 300] on strong "Thursday 11 September 2025" at bounding box center [368, 297] width 22 height 8
click at [379, 301] on strong "Tuesday 11 September 2025" at bounding box center [368, 297] width 22 height 8
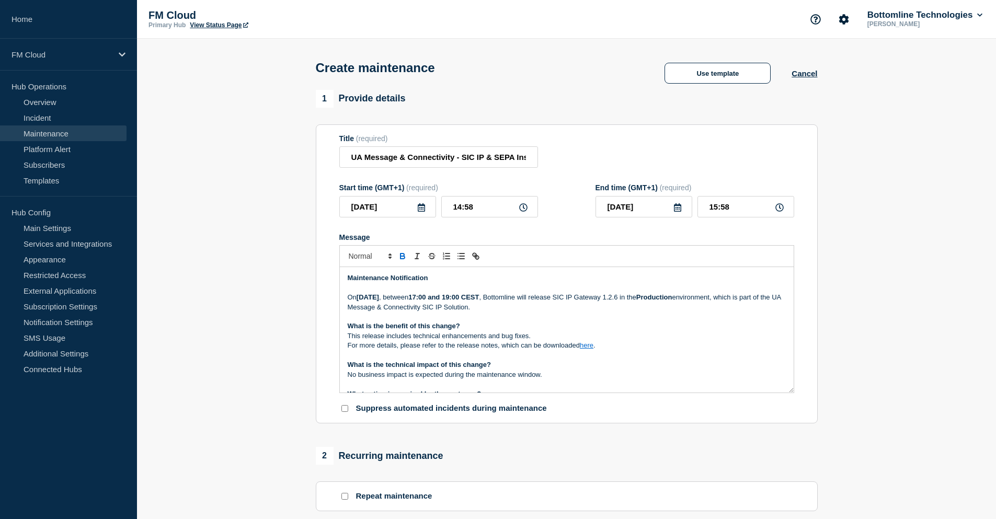
click at [422, 210] on icon at bounding box center [421, 207] width 7 height 8
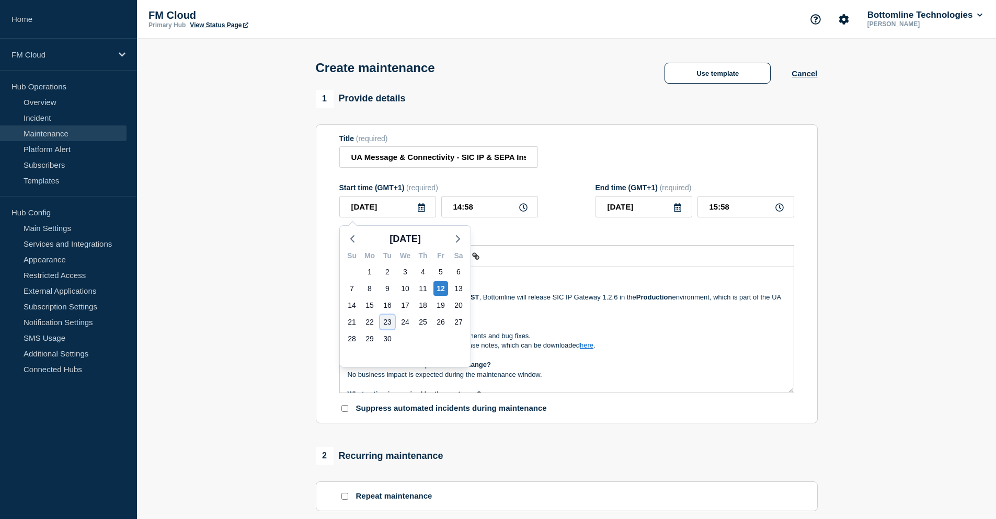
click at [391, 322] on div "23" at bounding box center [387, 322] width 15 height 15
type input "2025-09-23"
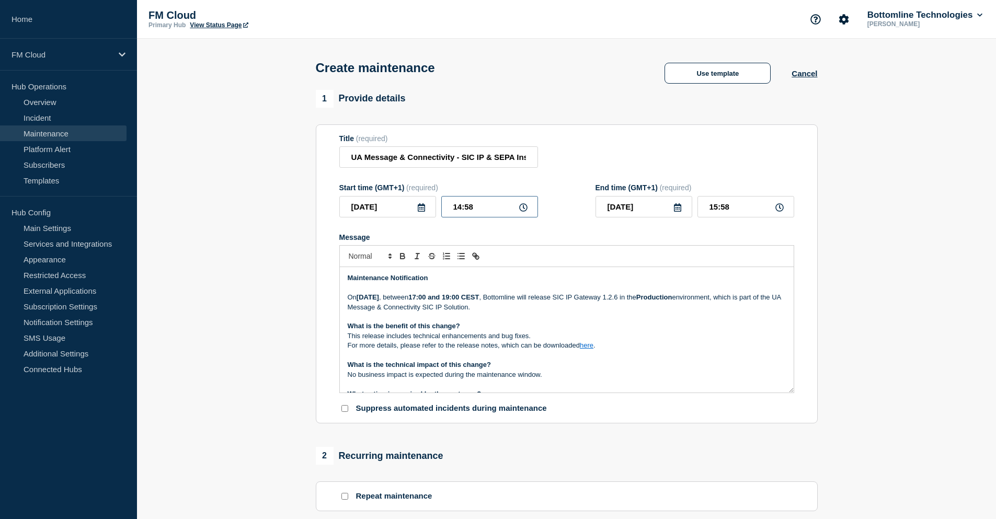
drag, startPoint x: 483, startPoint y: 205, endPoint x: 447, endPoint y: 210, distance: 36.9
click at [447, 210] on input "14:58" at bounding box center [489, 206] width 97 height 21
type input "06:00"
type input "07:00"
click at [479, 297] on strong "17:00 and 19:00 CEST" at bounding box center [443, 297] width 71 height 8
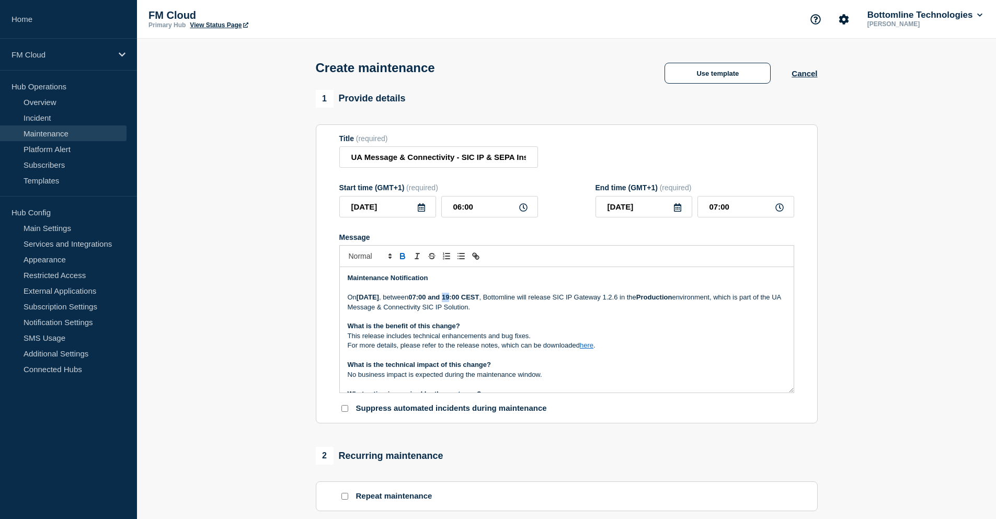
drag, startPoint x: 521, startPoint y: 301, endPoint x: 527, endPoint y: 300, distance: 5.8
click at [479, 300] on strong "07:00 and 19:00 CEST" at bounding box center [443, 297] width 71 height 8
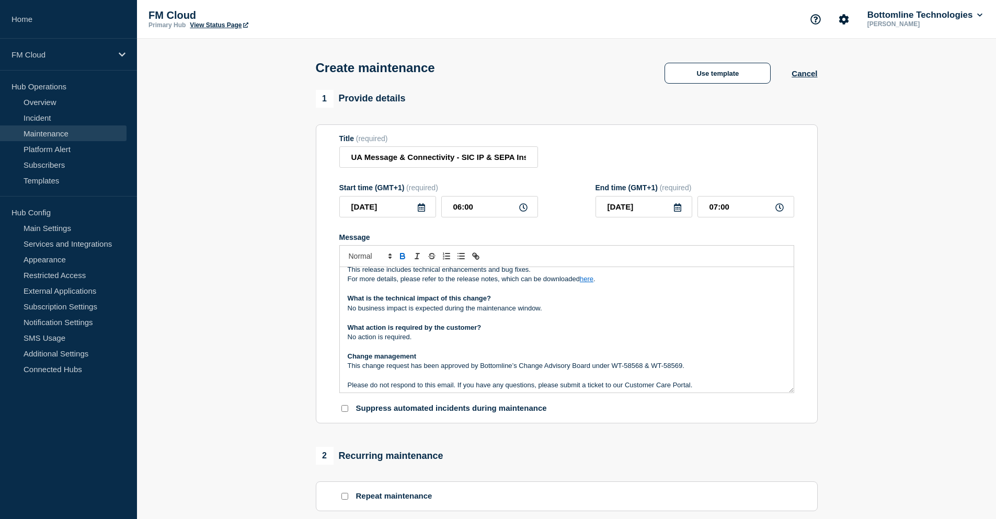
scroll to position [14, 0]
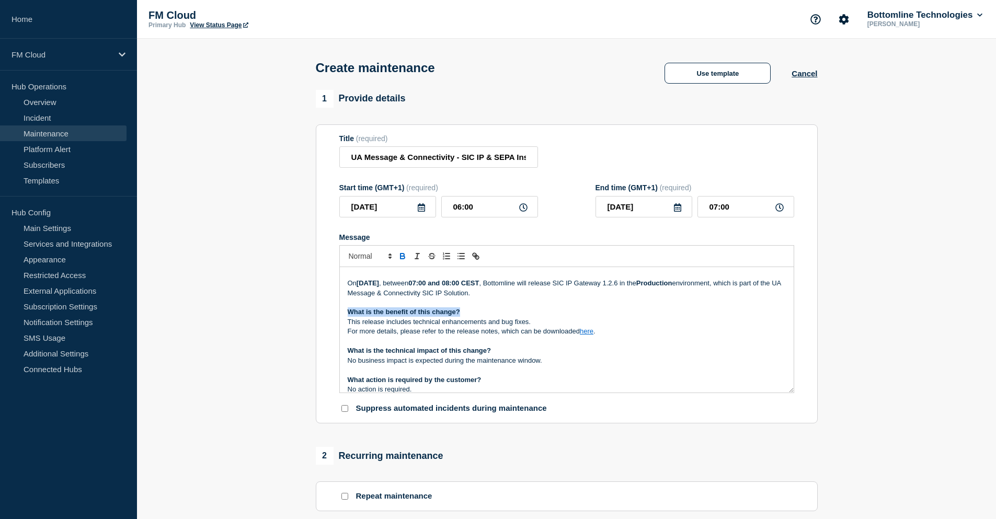
drag, startPoint x: 469, startPoint y: 314, endPoint x: 336, endPoint y: 312, distance: 132.3
click at [336, 312] on section "Title (required) UA Message & Connectivity - SIC IP & SEPA Inst - PROD - 23/SEP…" at bounding box center [567, 274] width 502 height 300
click at [452, 325] on p "This release includes technical enhancements and bug fixes." at bounding box center [567, 321] width 438 height 9
click at [496, 315] on p "What is the benefit of this change?" at bounding box center [567, 312] width 438 height 9
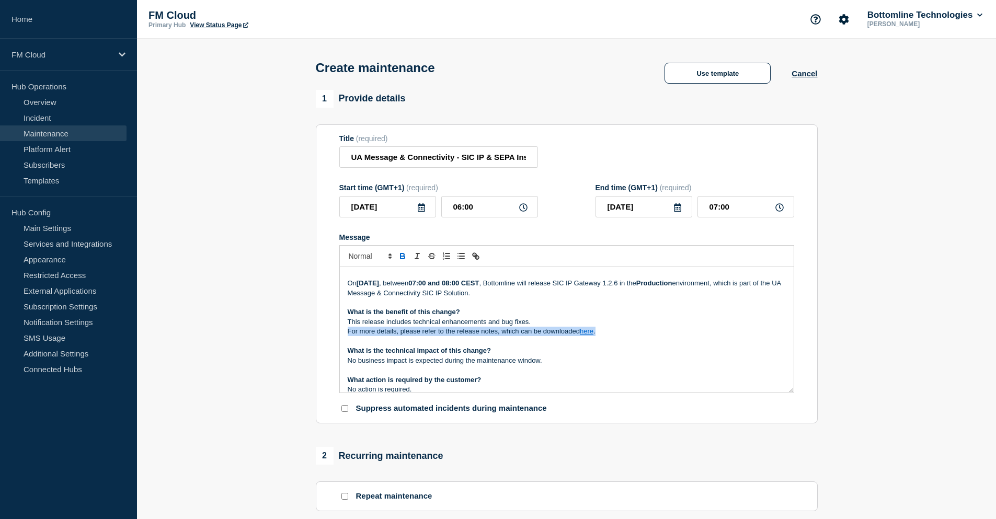
drag, startPoint x: 619, startPoint y: 333, endPoint x: 343, endPoint y: 333, distance: 276.7
click at [343, 333] on div "Maintenance Notification On Tuesday 23rd September 2025 , between 07:00 and 08:…" at bounding box center [567, 330] width 454 height 126
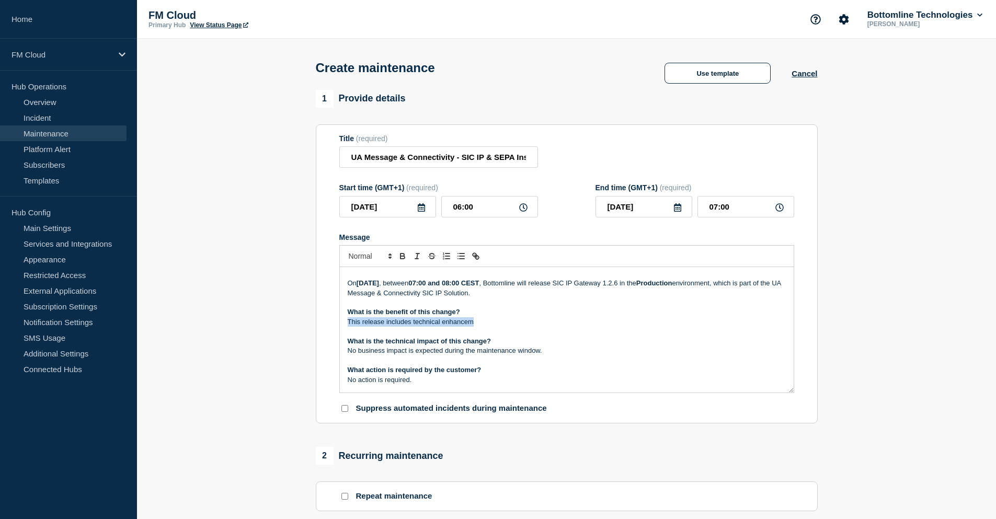
drag, startPoint x: 486, startPoint y: 326, endPoint x: 339, endPoint y: 325, distance: 147.5
click at [339, 325] on div "Maintenance Notification On Tuesday 23rd September 2025 , between 07:00 and 08:…" at bounding box center [566, 330] width 455 height 126
click at [485, 325] on p "This release includes technical enhancem" at bounding box center [567, 321] width 438 height 9
click at [588, 294] on p "On Tuesday 23rd September 2025 , between 07:00 and 08:00 CEST , Bottomline will…" at bounding box center [567, 288] width 438 height 19
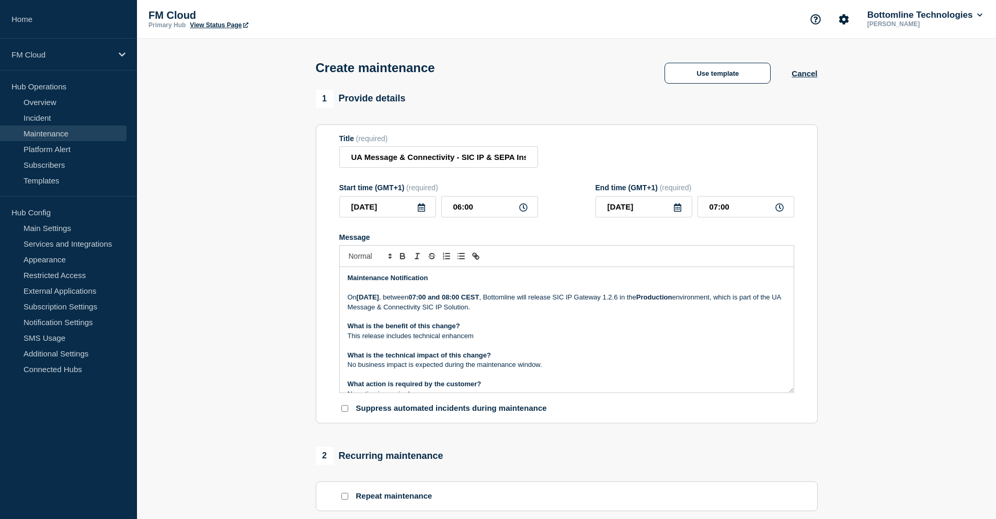
click at [490, 335] on p "This release includes technical enhancem" at bounding box center [567, 336] width 438 height 9
drag, startPoint x: 481, startPoint y: 337, endPoint x: 337, endPoint y: 340, distance: 143.8
click at [337, 340] on section "Title (required) UA Message & Connectivity - SIC IP & SEPA Inst - PROD - 23/SEP…" at bounding box center [567, 274] width 502 height 300
click at [481, 336] on p "This release includes technical enhancem" at bounding box center [567, 336] width 438 height 9
click at [500, 336] on p "This release includes technical enhancem" at bounding box center [567, 336] width 438 height 9
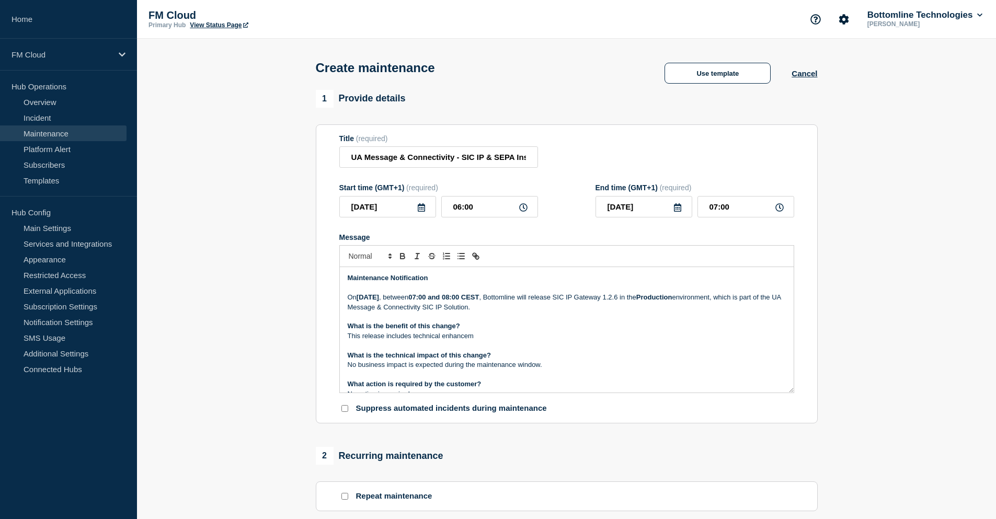
scroll to position [52, 0]
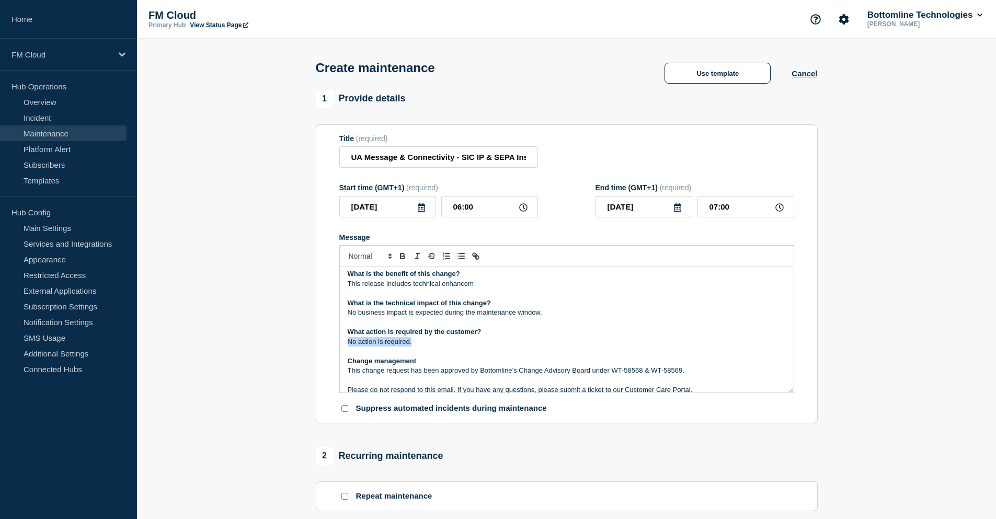
drag, startPoint x: 419, startPoint y: 345, endPoint x: 335, endPoint y: 347, distance: 83.7
click at [335, 347] on section "Title (required) UA Message & Connectivity - SIC IP & SEPA Inst - PROD - 23/SEP…" at bounding box center [567, 274] width 502 height 300
click at [535, 376] on p "This change request has been approved by Bottomline’s Change Advisory Board und…" at bounding box center [567, 370] width 438 height 9
drag, startPoint x: 693, startPoint y: 373, endPoint x: 614, endPoint y: 371, distance: 79.0
click at [614, 371] on p "This change request has been approved by Bottomline’s Change Advisory Board und…" at bounding box center [567, 370] width 438 height 9
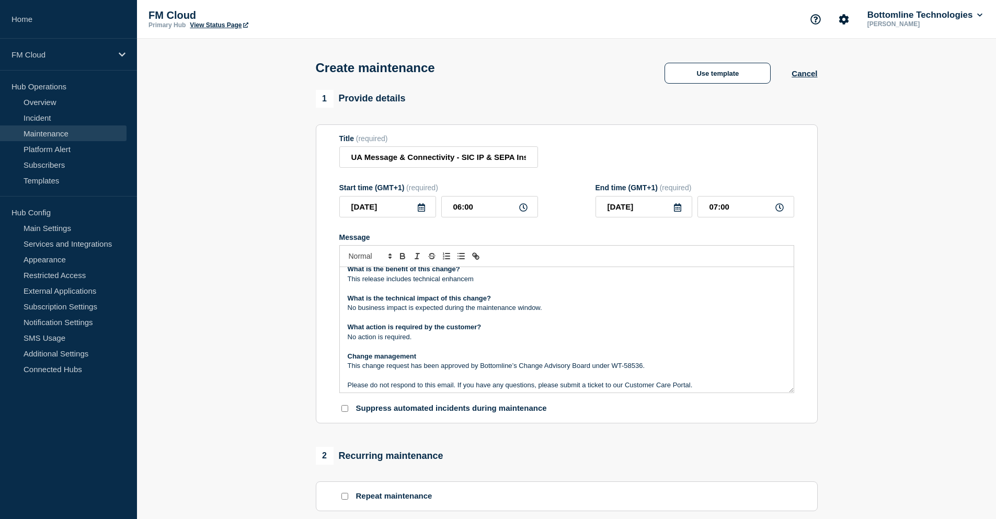
scroll to position [5, 0]
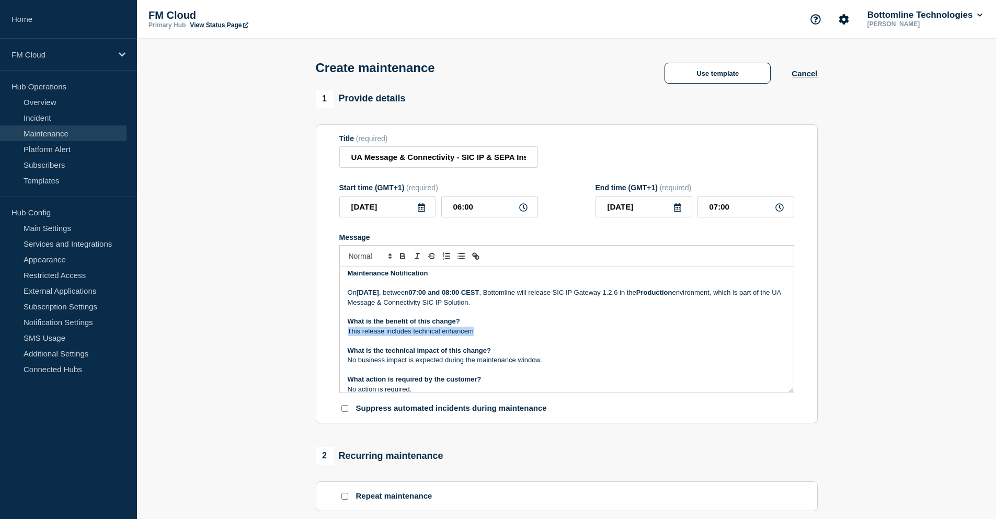
drag, startPoint x: 346, startPoint y: 335, endPoint x: 488, endPoint y: 335, distance: 142.3
click at [488, 335] on div "Maintenance Notification On Tuesday 23rd September 2025 , between 07:00 and 08:…" at bounding box center [567, 330] width 454 height 126
drag, startPoint x: 607, startPoint y: 296, endPoint x: 652, endPoint y: 295, distance: 45.5
click at [652, 295] on p "On Tuesday 23rd September 2025 , between 07:00 and 08:00 CEST , Bottomline will…" at bounding box center [567, 297] width 438 height 19
click at [597, 307] on p "On Tuesday 23rd September 2025 , between 07:00 and 08:00 CEST , Bottomline will…" at bounding box center [567, 297] width 438 height 19
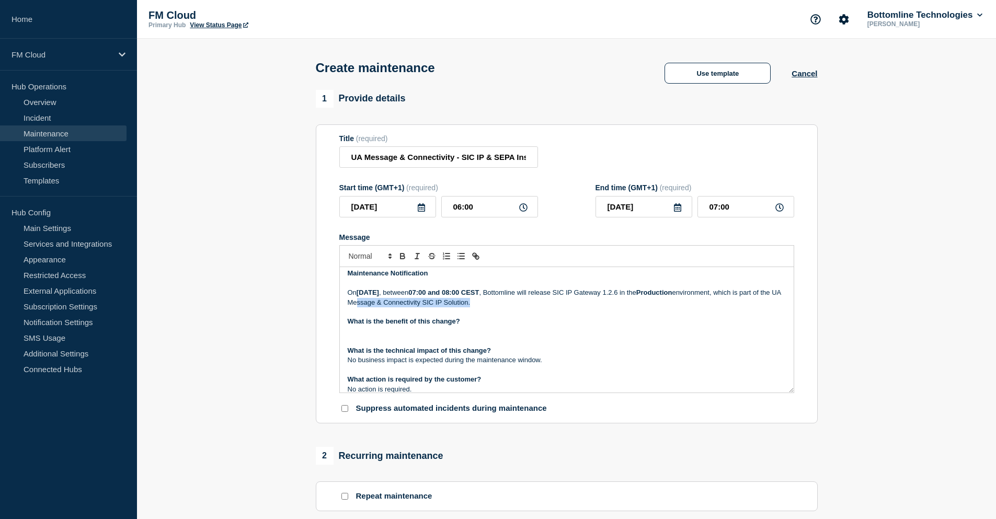
drag, startPoint x: 603, startPoint y: 304, endPoint x: 469, endPoint y: 309, distance: 134.0
click at [469, 308] on p "On Tuesday 23rd September 2025 , between 07:00 and 08:00 CEST , Bottomline will…" at bounding box center [567, 297] width 438 height 19
click at [365, 334] on p "Message" at bounding box center [567, 331] width 438 height 9
click at [598, 308] on p "On Tuesday 23rd September 2025 , between 07:00 and 08:00 CEST , Bottomline will…" at bounding box center [567, 297] width 438 height 19
click at [392, 336] on p "First phase" at bounding box center [567, 331] width 438 height 9
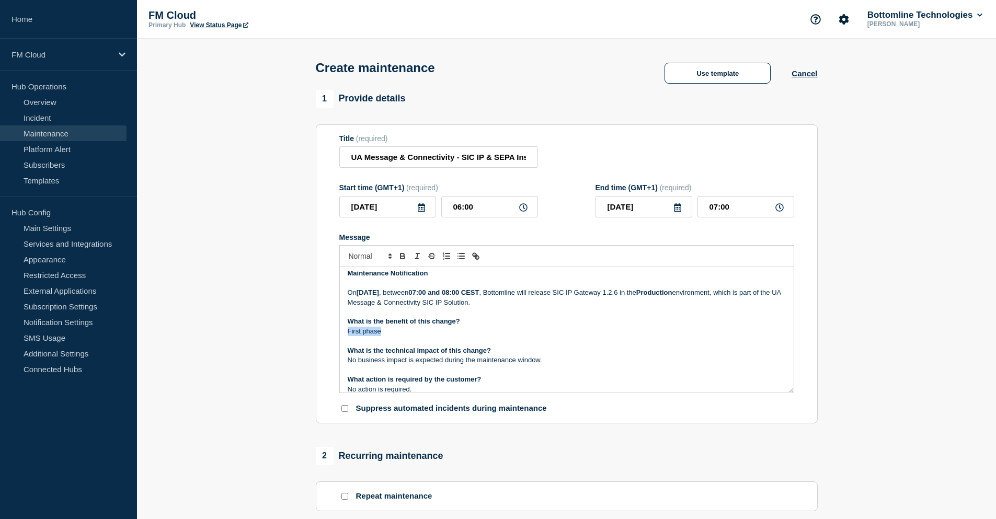
drag, startPoint x: 382, startPoint y: 336, endPoint x: 332, endPoint y: 335, distance: 49.7
click at [332, 335] on section "Title (required) UA Message & Connectivity - SIC IP & SEPA Inst - PROD - 23/SEP…" at bounding box center [567, 274] width 502 height 300
click at [348, 331] on p "This new version of the integration layer includes bug fixes, and improves stab…" at bounding box center [567, 331] width 438 height 9
click at [364, 332] on p "This new version of the integration layer includes bug fixes, and improves stab…" at bounding box center [567, 331] width 438 height 9
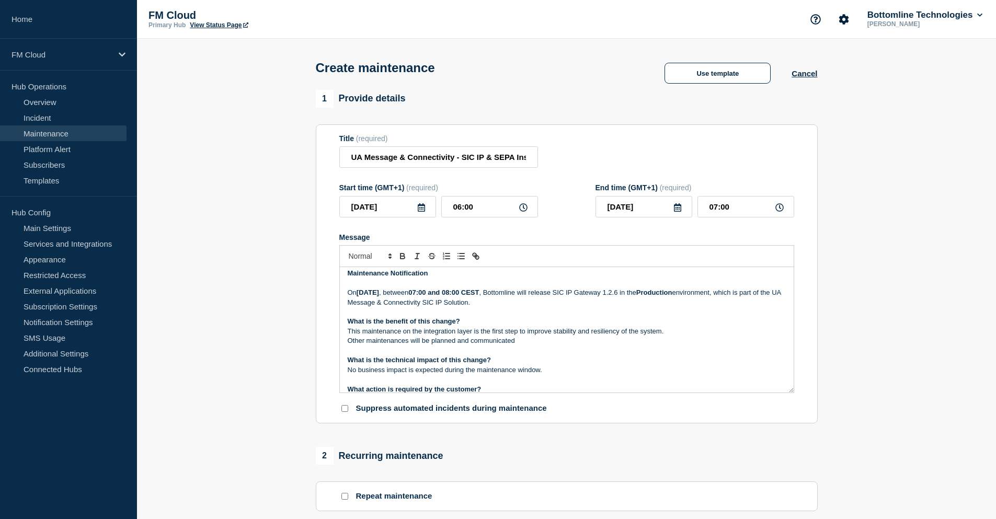
click at [410, 343] on p "Other maintenances will be planned and communicated" at bounding box center [567, 340] width 438 height 9
click at [539, 345] on p "Other maintenance will be planned and communicated" at bounding box center [567, 340] width 438 height 9
click at [407, 340] on p "Other maintenance will be planned and communicated" at bounding box center [567, 340] width 438 height 9
click at [607, 294] on p "On Tuesday 23rd September 2025 , between 07:00 and 08:00 CEST , Bottomline will…" at bounding box center [567, 297] width 438 height 19
click at [545, 352] on p "Message" at bounding box center [567, 350] width 438 height 9
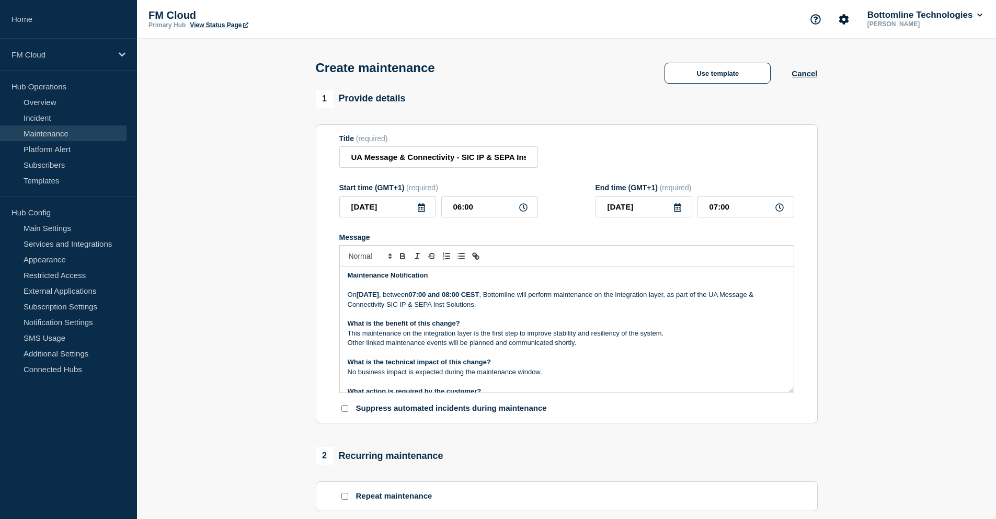
scroll to position [0, 0]
click at [917, 219] on section "1 Provide details Title (required) UA Message & Connectivity - SIC IP & SEPA In…" at bounding box center [566, 453] width 859 height 726
click at [418, 312] on p "On Tuesday 23rd September 2025 , between 07:00 and 08:00 CEST , Bottomline will…" at bounding box center [567, 302] width 438 height 19
click at [545, 310] on p "On Tuesday 23rd September 2025 , between 07:00 and 08:00 CEST , Bottomline will…" at bounding box center [567, 302] width 438 height 19
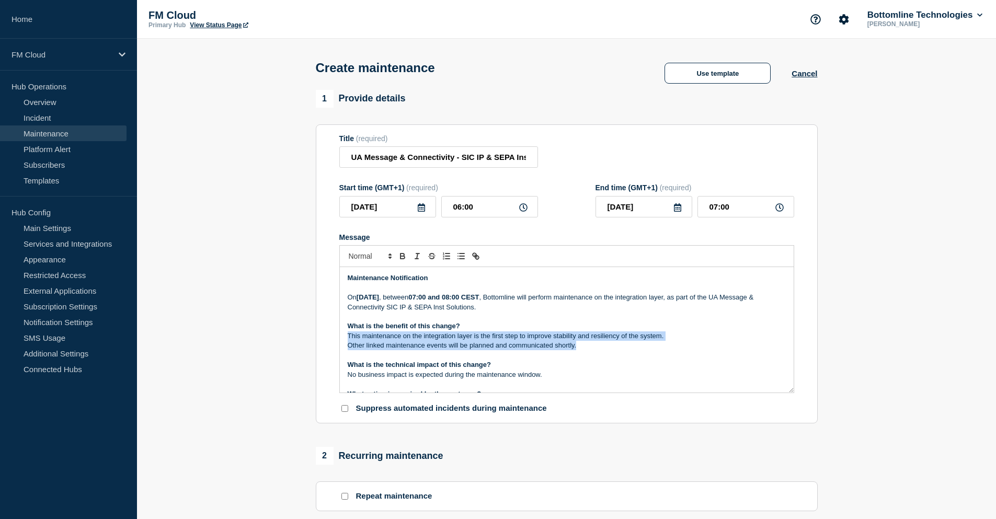
drag, startPoint x: 593, startPoint y: 351, endPoint x: 345, endPoint y: 335, distance: 248.4
click at [345, 335] on div "Maintenance Notification On Tuesday 23rd September 2025 , between 07:00 and 08:…" at bounding box center [567, 330] width 454 height 126
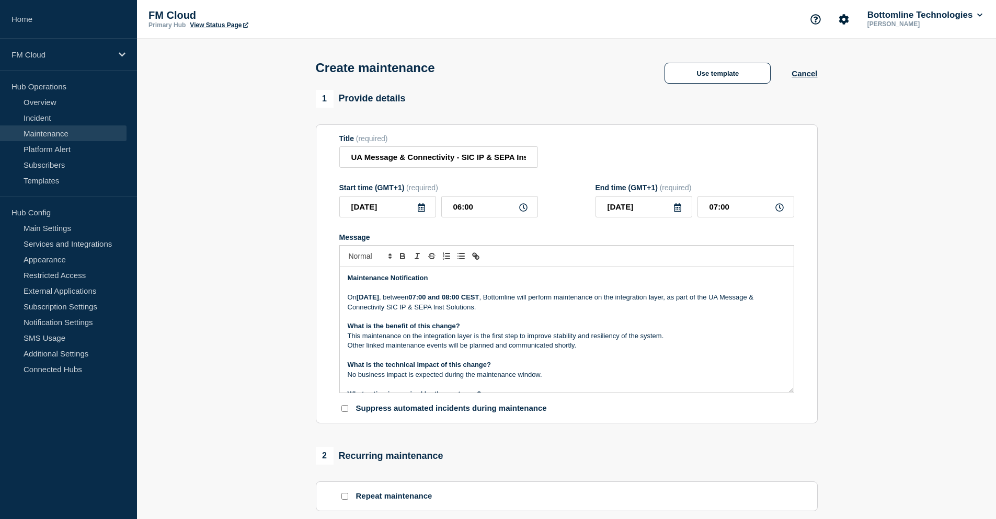
click at [450, 355] on p "Message" at bounding box center [567, 355] width 438 height 9
click at [489, 315] on p "Message" at bounding box center [567, 316] width 438 height 9
drag, startPoint x: 386, startPoint y: 302, endPoint x: 557, endPoint y: 300, distance: 170.5
click at [557, 300] on p "On Tuesday 23rd September 2025 , between 07:00 and 08:00 CEST , Bottomline will…" at bounding box center [567, 302] width 438 height 19
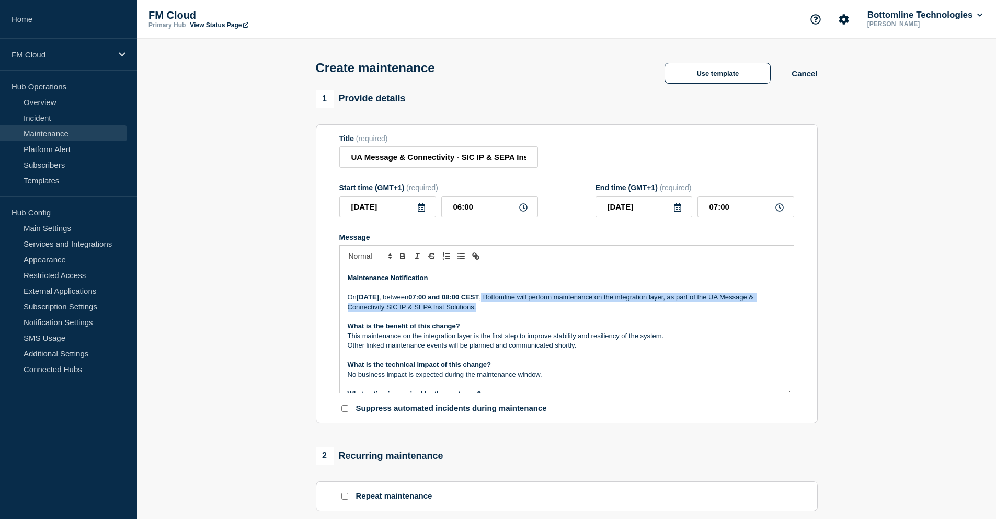
drag, startPoint x: 561, startPoint y: 299, endPoint x: 640, endPoint y: 313, distance: 80.6
click at [640, 312] on p "On Tuesday 23rd September 2025 , between 07:00 and 08:00 CEST , Bottomline will…" at bounding box center [567, 302] width 438 height 19
click at [596, 309] on p "On Tuesday 23rd September 2025 , between 07:00 and 08:00 CEST , Bottomline will…" at bounding box center [567, 302] width 438 height 19
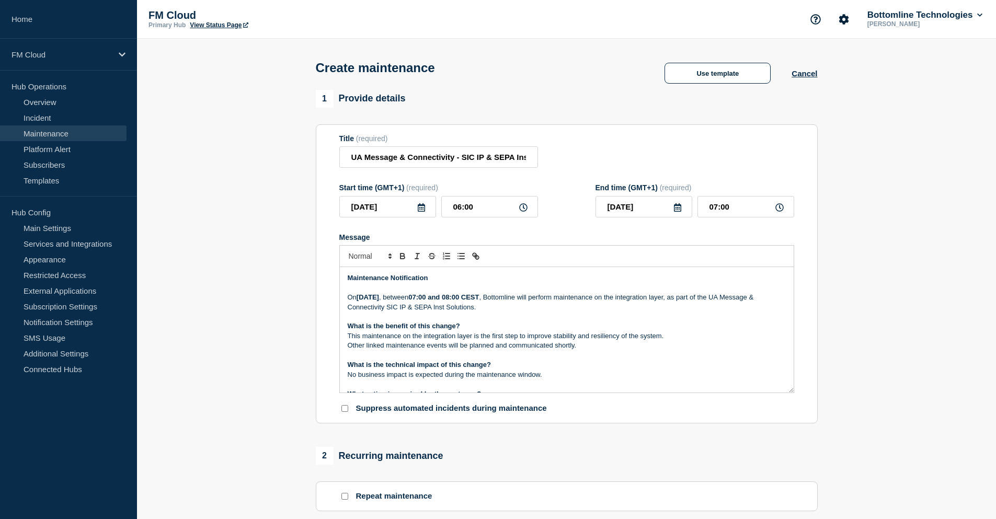
click at [747, 301] on p "On Tuesday 23rd September 2025 , between 07:00 and 08:00 CEST , Bottomline will…" at bounding box center [567, 302] width 438 height 19
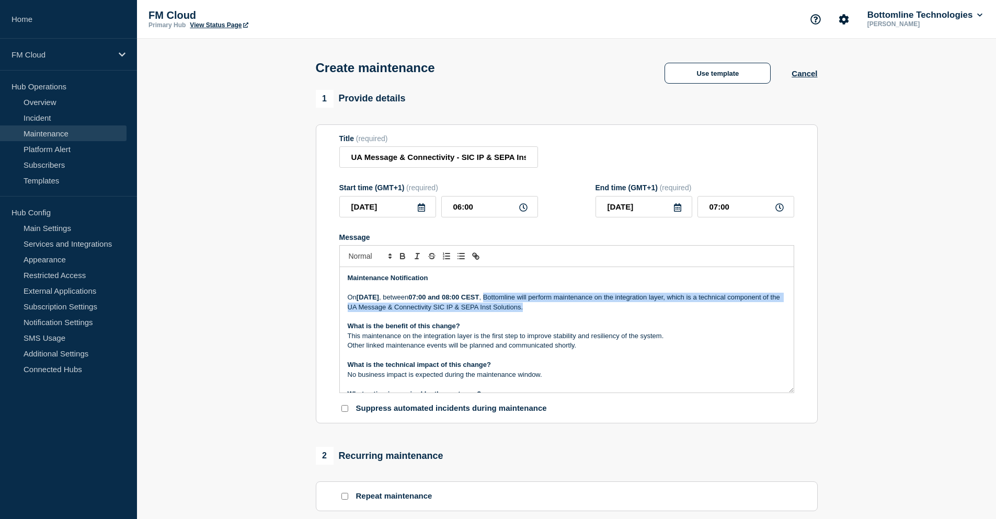
drag, startPoint x: 562, startPoint y: 299, endPoint x: 628, endPoint y: 308, distance: 66.5
click at [628, 308] on p "On Tuesday 23rd September 2025 , between 07:00 and 08:00 CEST , Bottomline will…" at bounding box center [567, 302] width 438 height 19
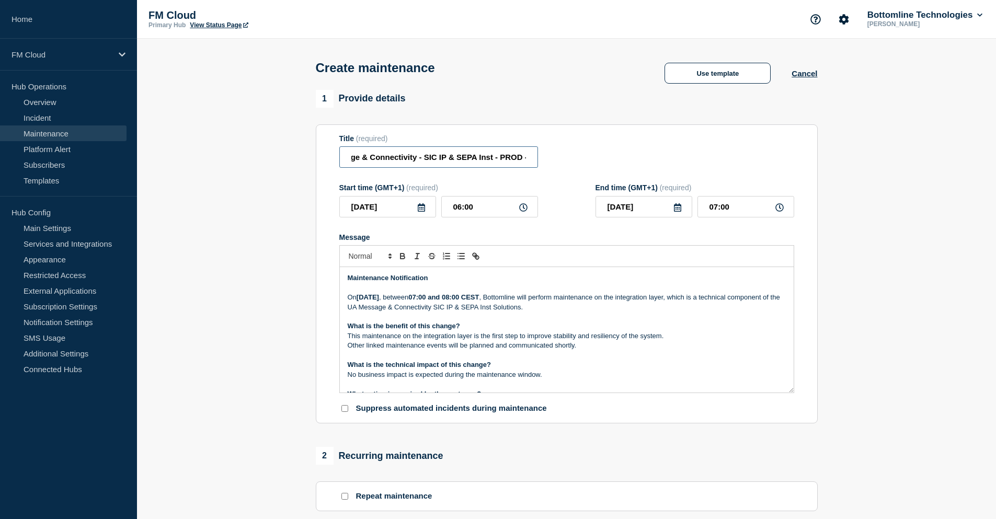
scroll to position [0, 131]
click at [521, 162] on input "UA Message & Connectivity - SIC IP & SEPA Inst - PROD - 23/SEP/2025 - WT-57566" at bounding box center [438, 156] width 199 height 21
click at [474, 164] on input "UA Message & Connectivity - SIC IP & SEPA Inst - PROD - 23/SEP/2025 - WT-57566" at bounding box center [438, 156] width 199 height 21
click at [402, 160] on input "UA Message & Connectivity - SIC IP & SEPA Inst - PROD - 23/SEP/2025 - WT-57566" at bounding box center [438, 156] width 199 height 21
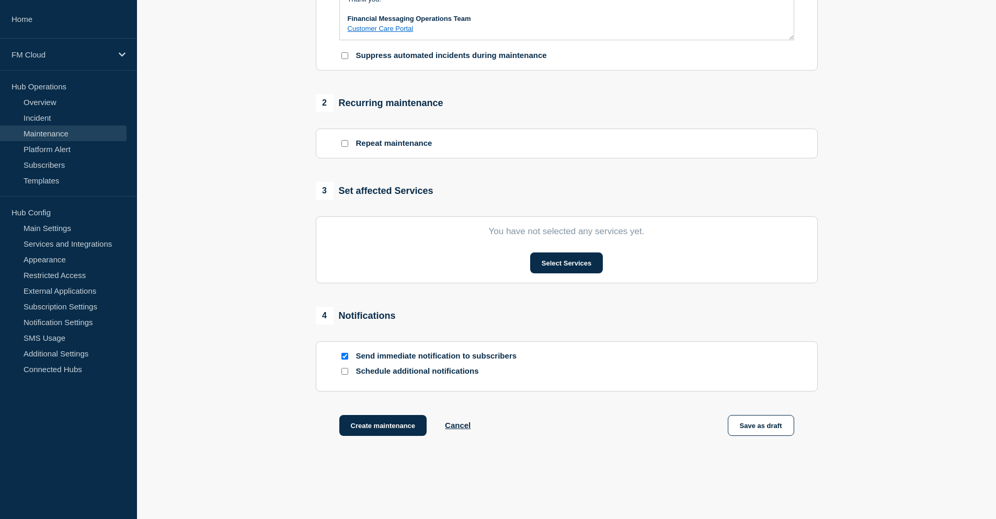
scroll to position [393, 0]
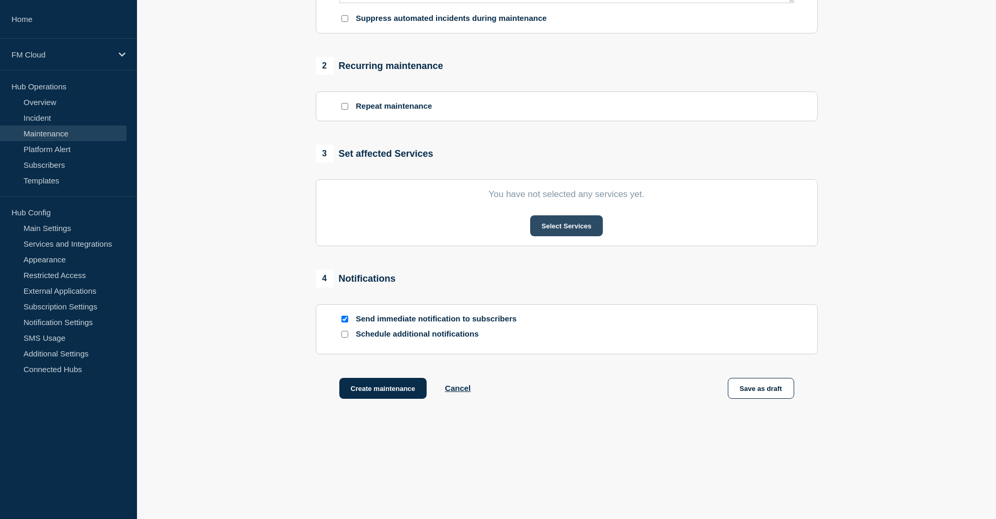
type input "UA Message & Connectivity - SIC IP & SEPA Inst Technical Maintenance - PROD - 2…"
click at [571, 229] on button "Select Services" at bounding box center [566, 225] width 73 height 21
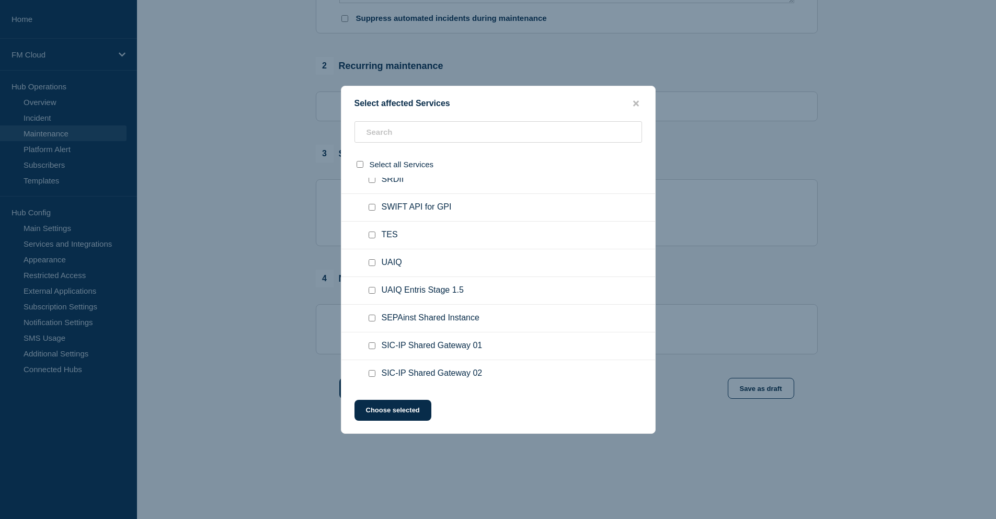
scroll to position [418, 0]
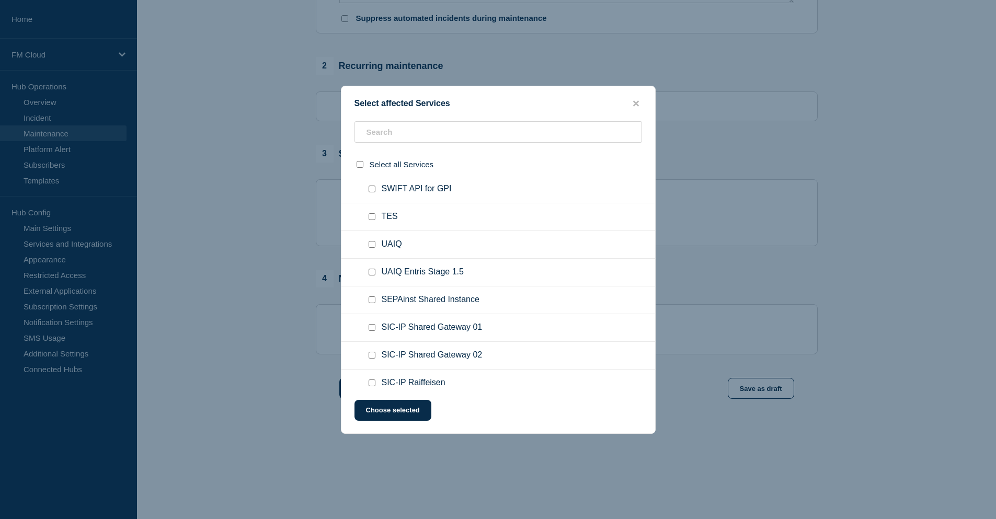
click at [372, 246] on input "UAIQ checkbox" at bounding box center [372, 244] width 7 height 7
checkbox input "true"
click at [371, 303] on input "SEPAinst Shared Instance checkbox" at bounding box center [372, 300] width 7 height 7
checkbox input "true"
click at [372, 329] on input "SIC-IP Shared Gateway 01 checkbox" at bounding box center [372, 327] width 7 height 7
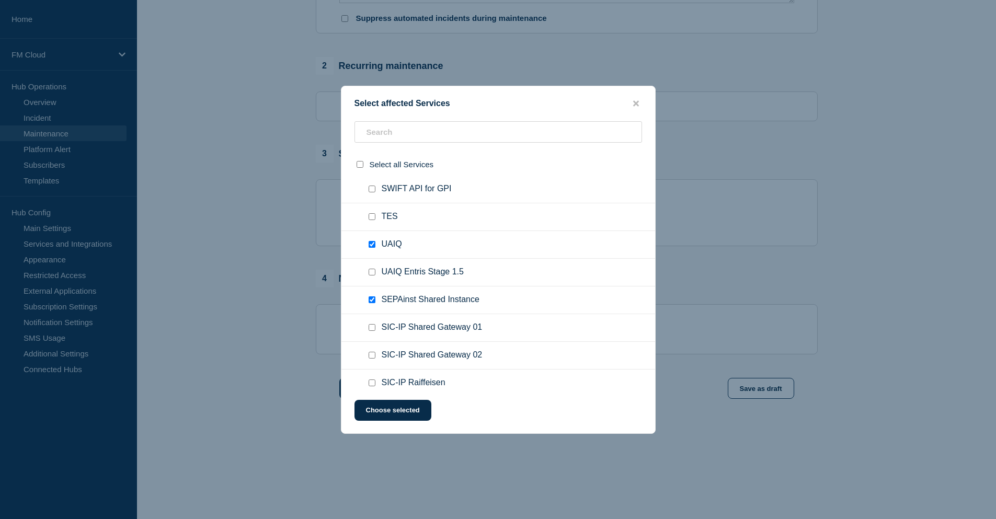
checkbox input "true"
drag, startPoint x: 371, startPoint y: 358, endPoint x: 372, endPoint y: 367, distance: 9.4
click at [371, 358] on input "SIC-IP Shared Gateway 02 checkbox" at bounding box center [372, 355] width 7 height 7
checkbox input "true"
click at [372, 385] on input "SIC-IP Raiffeisen checkbox" at bounding box center [372, 383] width 7 height 7
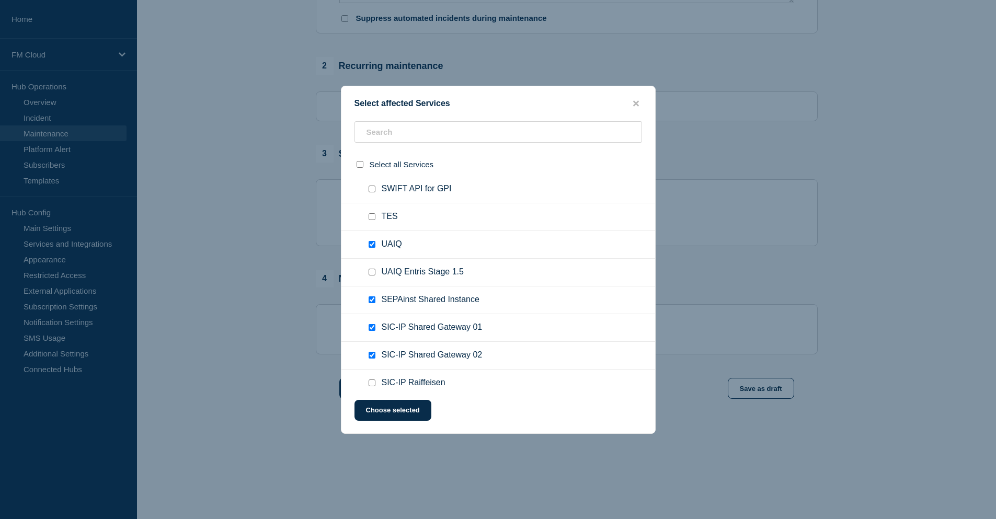
checkbox input "true"
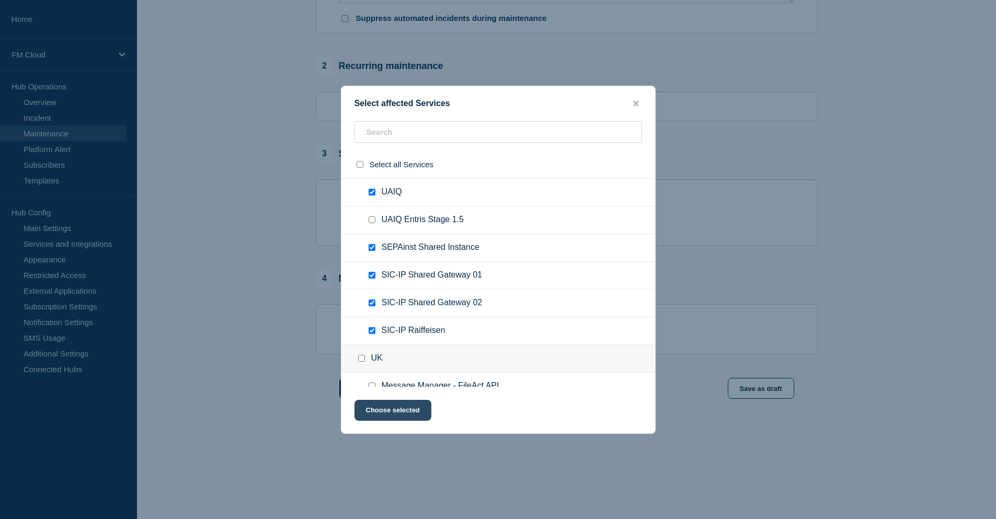
drag, startPoint x: 402, startPoint y: 413, endPoint x: 409, endPoint y: 413, distance: 7.3
click at [402, 413] on button "Choose selected" at bounding box center [393, 410] width 77 height 21
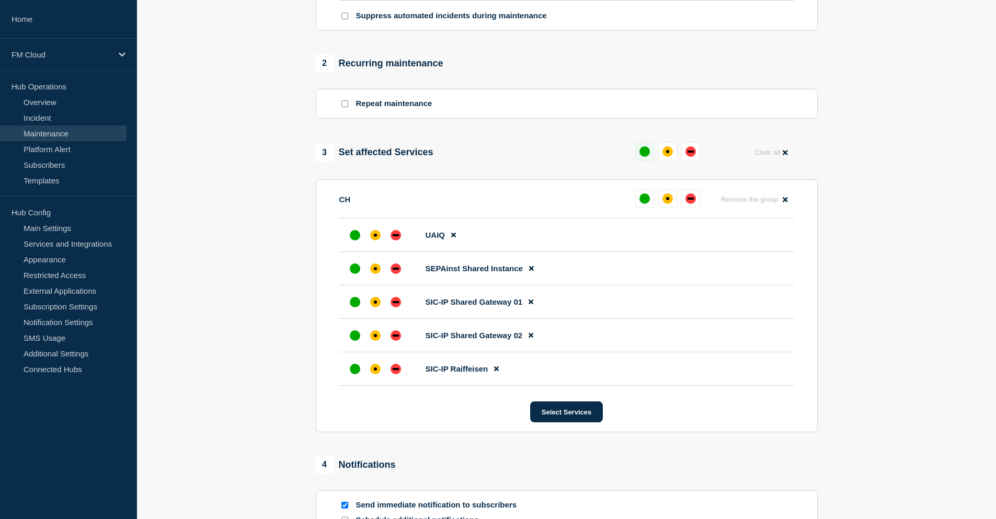
click at [636, 153] on button at bounding box center [644, 151] width 19 height 19
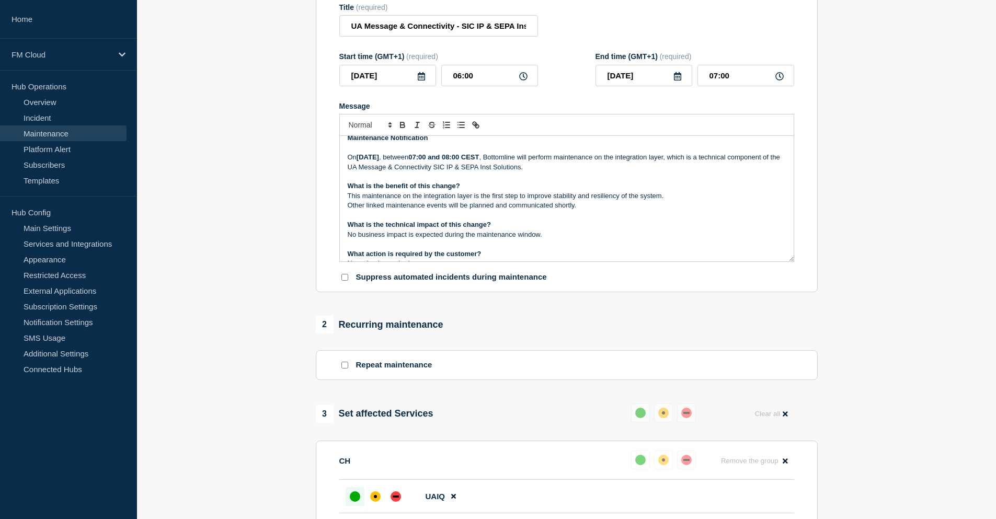
scroll to position [0, 0]
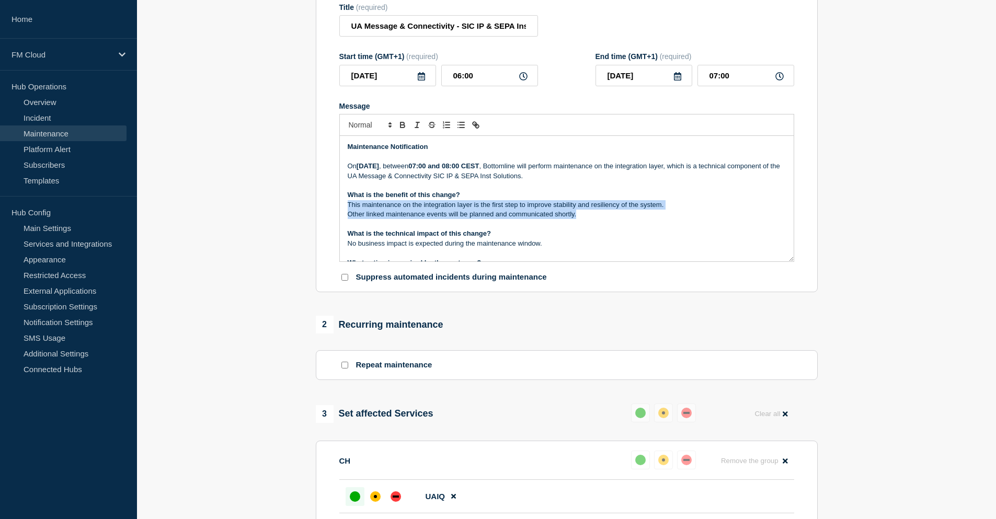
drag, startPoint x: 348, startPoint y: 208, endPoint x: 594, endPoint y: 217, distance: 246.0
click at [594, 217] on div "Maintenance Notification On Tuesday 23rd September 2025 , between 07:00 and 08:…" at bounding box center [567, 199] width 454 height 126
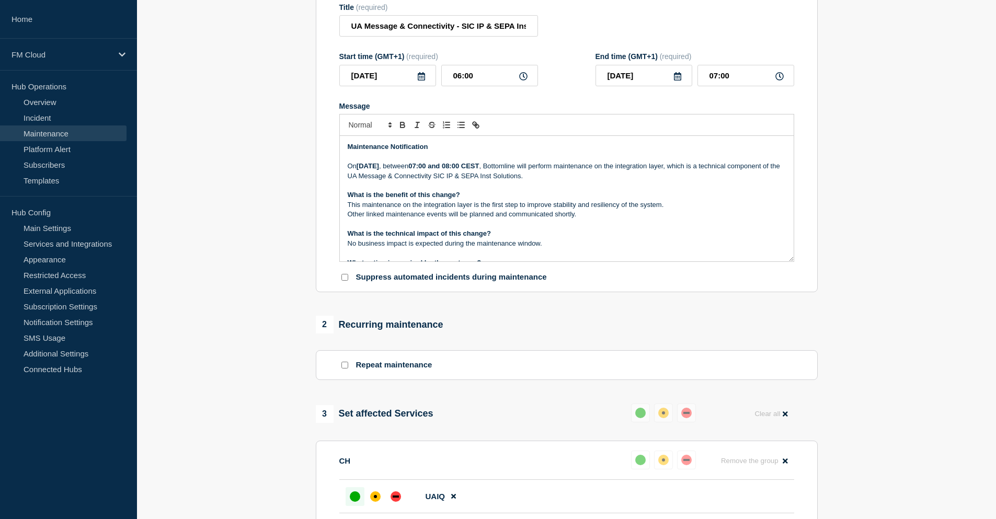
click at [376, 181] on p "On Tuesday 23rd September 2025 , between 07:00 and 08:00 CEST , Bottomline will…" at bounding box center [567, 171] width 438 height 19
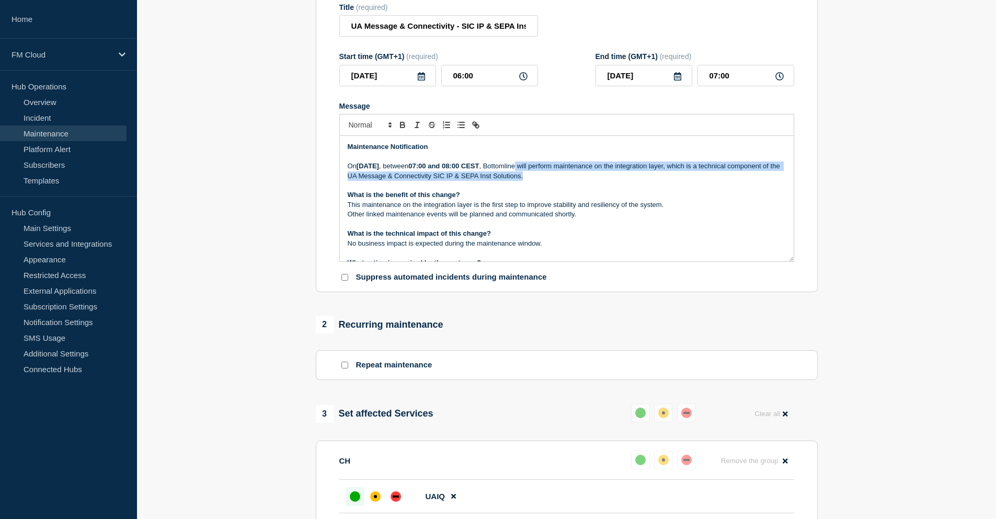
drag, startPoint x: 594, startPoint y: 170, endPoint x: 719, endPoint y: 177, distance: 125.2
click at [719, 177] on p "On Tuesday 23rd September 2025 , between 07:00 and 08:00 CEST , Bottomline will…" at bounding box center [567, 171] width 438 height 19
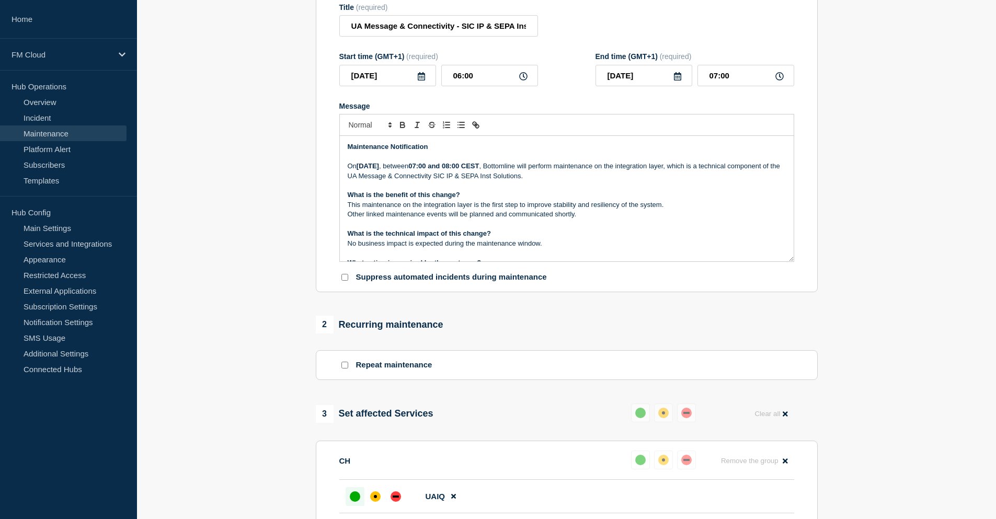
click at [600, 198] on p "What is the benefit of this change?" at bounding box center [567, 194] width 438 height 9
click at [557, 218] on p "Other linked maintenance events will be planned and communicated shortly." at bounding box center [567, 214] width 438 height 9
drag, startPoint x: 347, startPoint y: 214, endPoint x: 584, endPoint y: 214, distance: 236.4
click at [584, 214] on p "Other linked maintenance events will be planned and communicated shortly." at bounding box center [567, 214] width 438 height 9
click at [527, 213] on p "Other linked maintenance events will be planned and communicated shortly." at bounding box center [567, 214] width 438 height 9
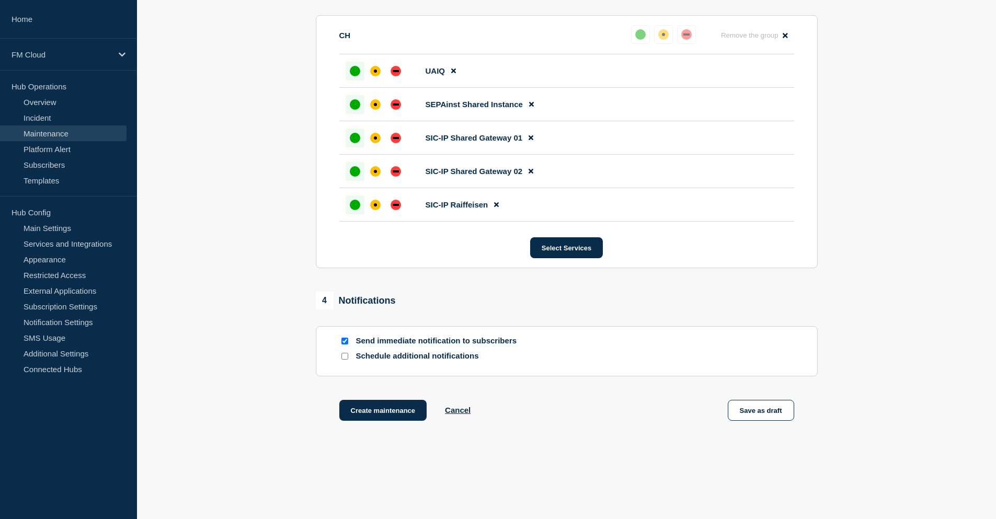
scroll to position [582, 0]
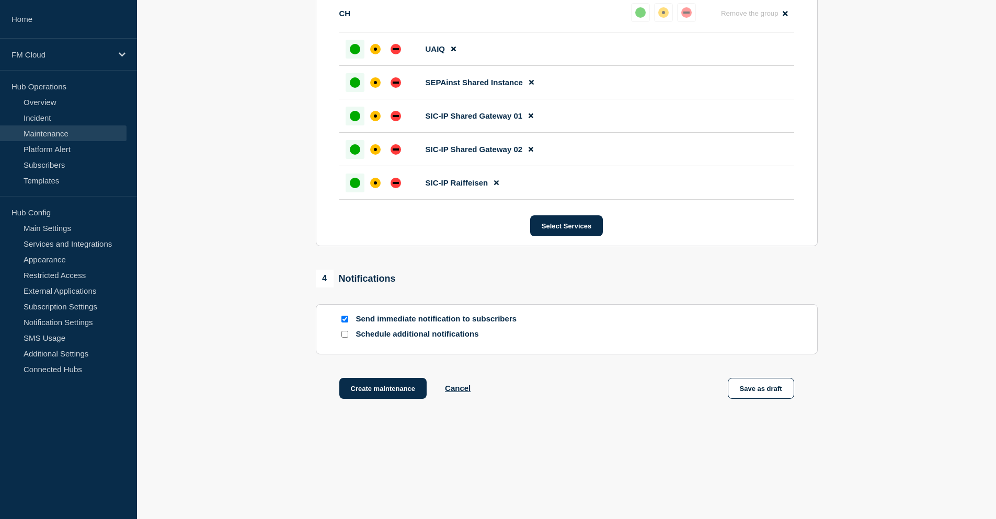
drag, startPoint x: 875, startPoint y: 349, endPoint x: 848, endPoint y: 365, distance: 30.9
click at [748, 392] on button "Save as draft" at bounding box center [761, 388] width 66 height 21
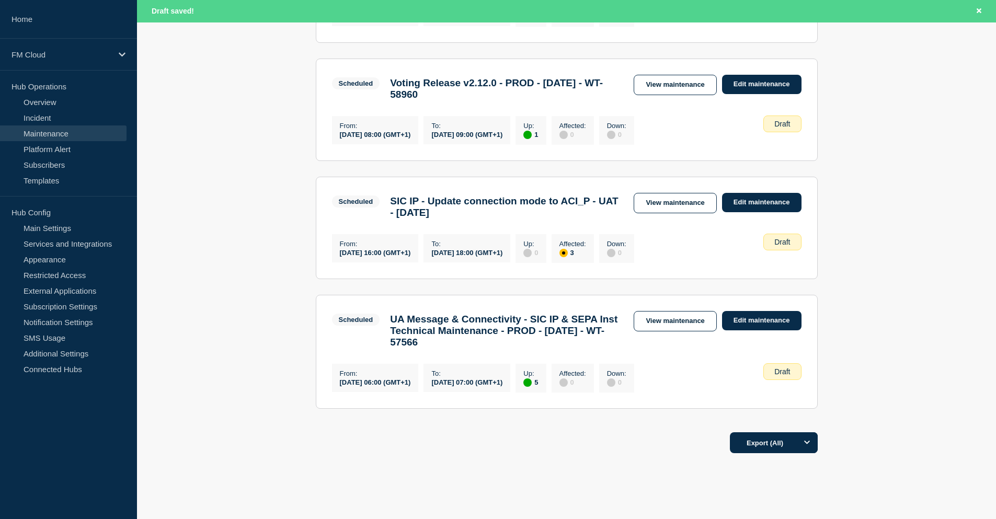
scroll to position [784, 0]
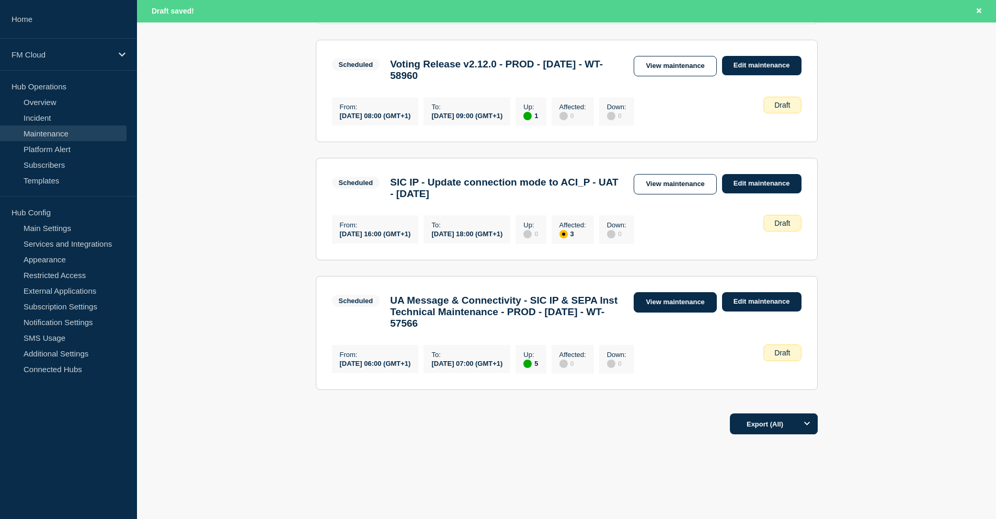
click at [666, 313] on link "View maintenance" at bounding box center [675, 302] width 83 height 20
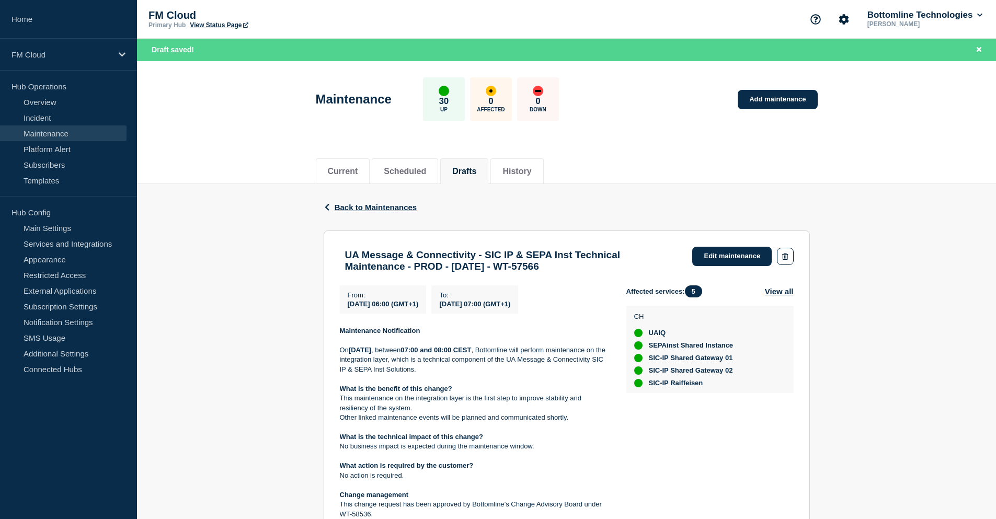
click at [262, 269] on div "Back Back to Maintenances UA Message & Connectivity - SIC IP & SEPA Inst Techni…" at bounding box center [566, 457] width 859 height 547
drag, startPoint x: 506, startPoint y: 259, endPoint x: 413, endPoint y: 275, distance: 94.4
click at [413, 272] on h3 "UA Message & Connectivity - SIC IP & SEPA Inst Technical Maintenance - PROD - 2…" at bounding box center [513, 260] width 337 height 23
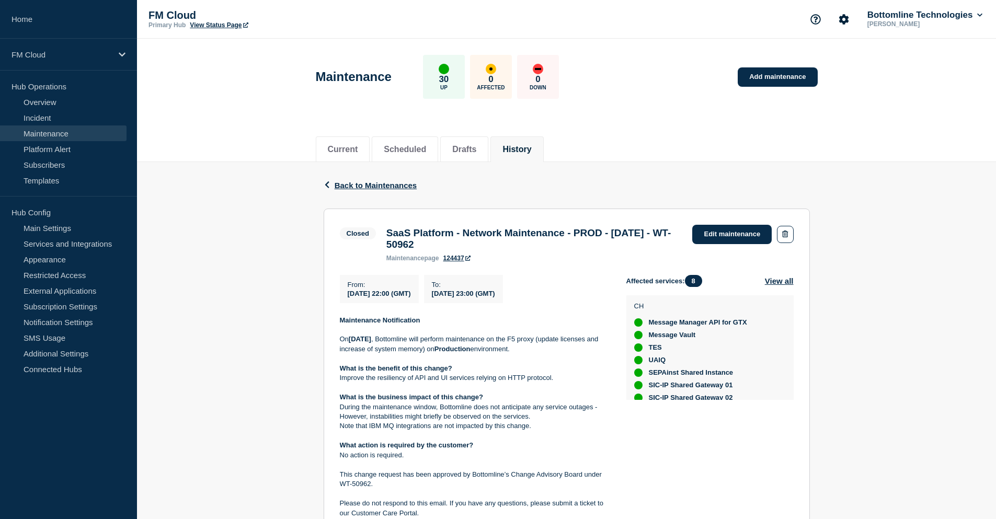
drag, startPoint x: 337, startPoint y: 384, endPoint x: 562, endPoint y: 386, distance: 224.9
click at [562, 386] on section "Closed SaaS Platform - Network Maintenance - PROD - 22/MAR/2025 - WT-50962 main…" at bounding box center [567, 396] width 486 height 374
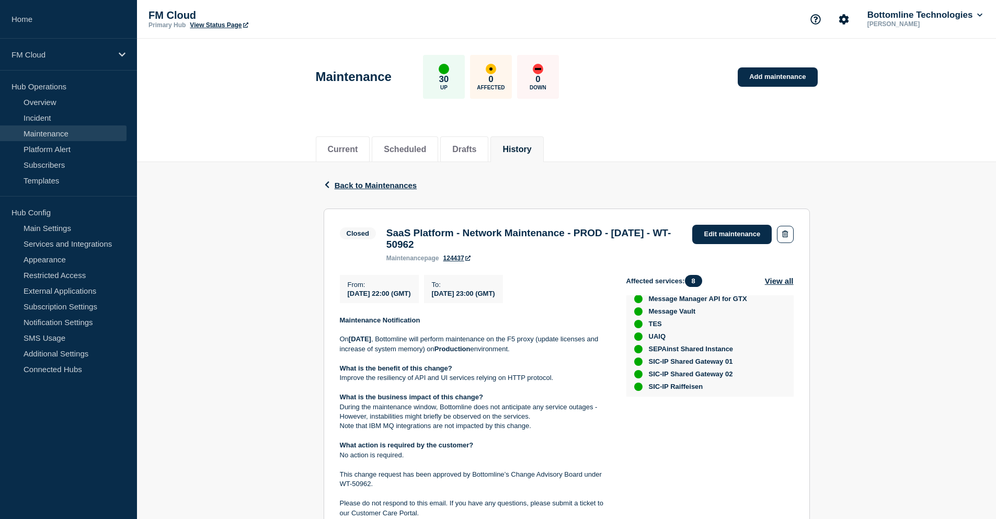
scroll to position [34, 0]
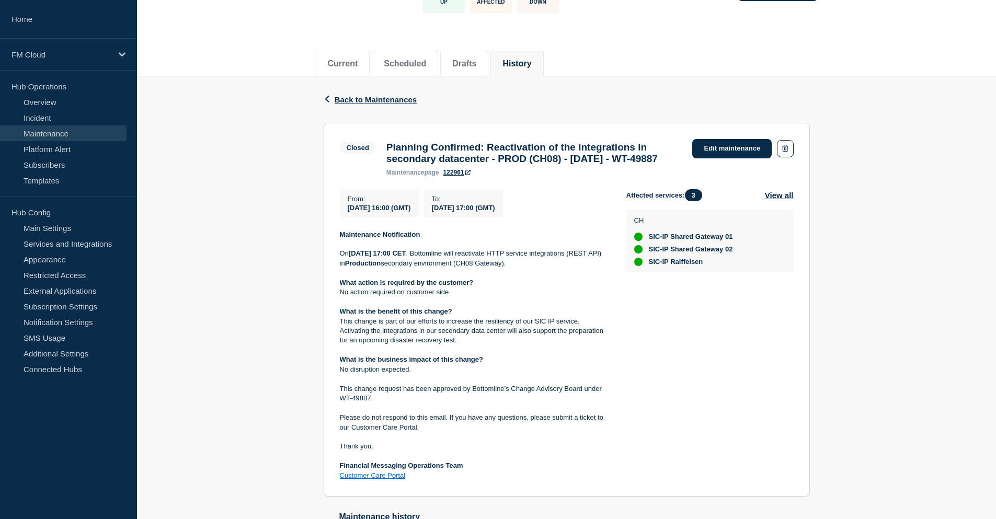
scroll to position [105, 0]
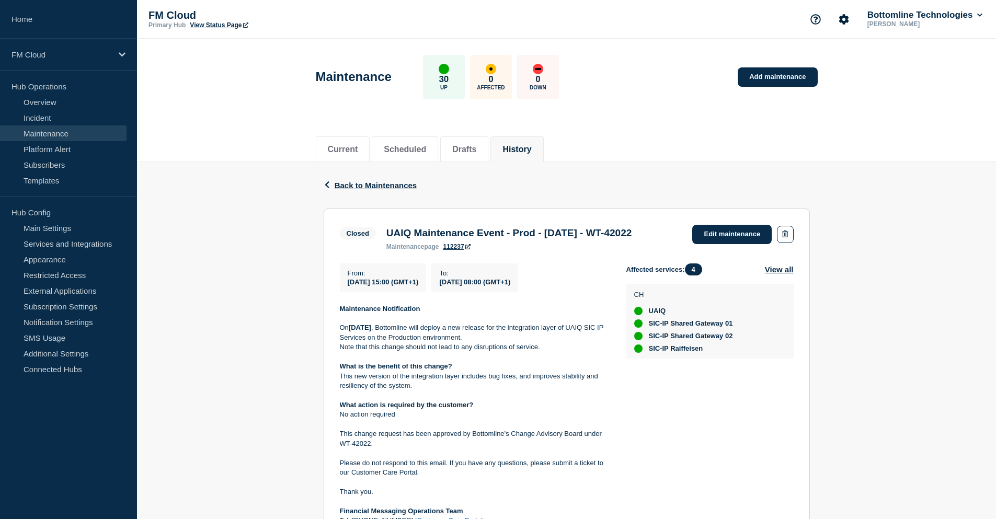
click at [340, 391] on p "This new version of the integration layer includes bug fixes, and improves stab…" at bounding box center [475, 381] width 270 height 19
drag, startPoint x: 340, startPoint y: 394, endPoint x: 416, endPoint y: 406, distance: 76.8
click at [416, 391] on p "This new version of the integration layer includes bug fixes, and improves stab…" at bounding box center [475, 381] width 270 height 19
copy p "This new version of the integration layer includes bug fixes, and improves stab…"
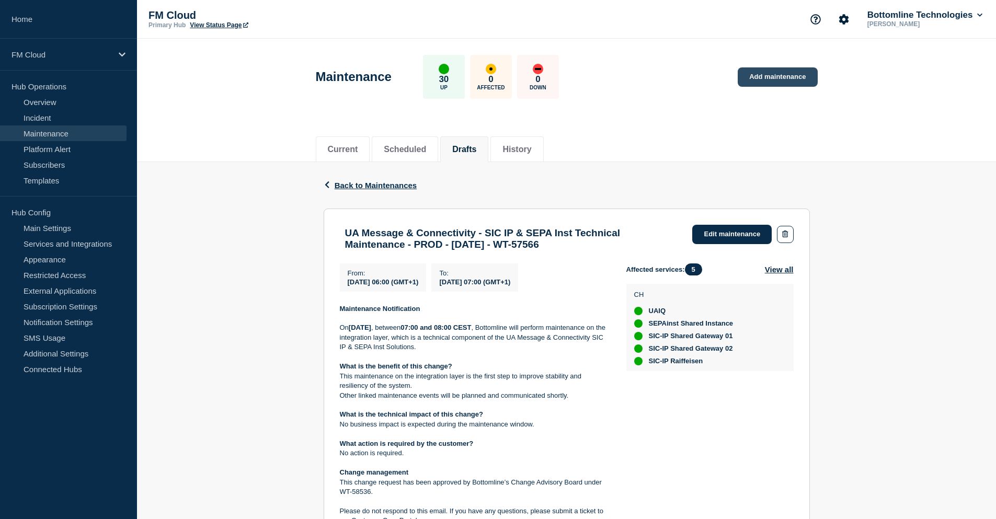
click at [769, 83] on link "Add maintenance" at bounding box center [777, 76] width 79 height 19
drag, startPoint x: 609, startPoint y: 253, endPoint x: 346, endPoint y: 233, distance: 263.3
click at [346, 233] on h3 "UA Message & Connectivity - SIC IP & SEPA Inst Technical Maintenance - PROD - […" at bounding box center [513, 239] width 337 height 23
copy h3 "UA Message & Connectivity - SIC IP & SEPA Inst Technical Maintenance - PROD - […"
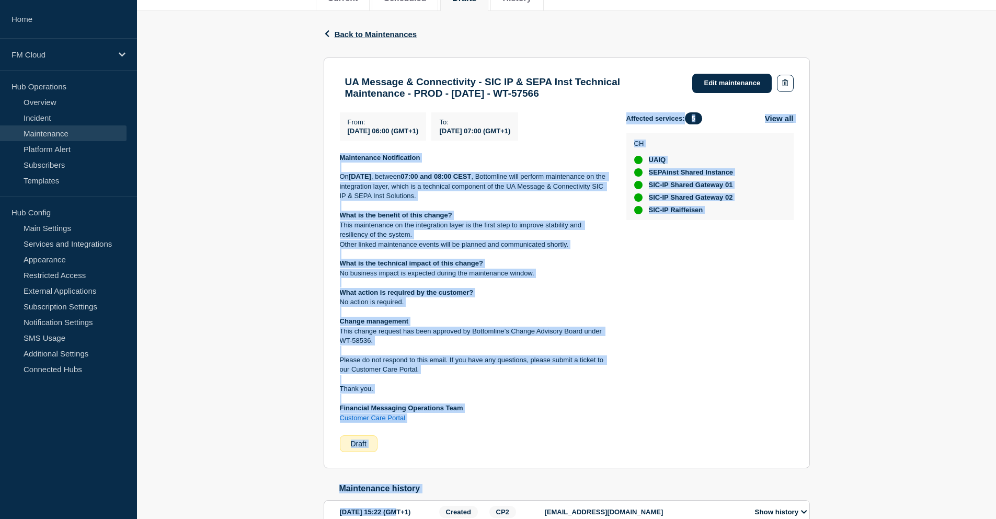
scroll to position [221, 0]
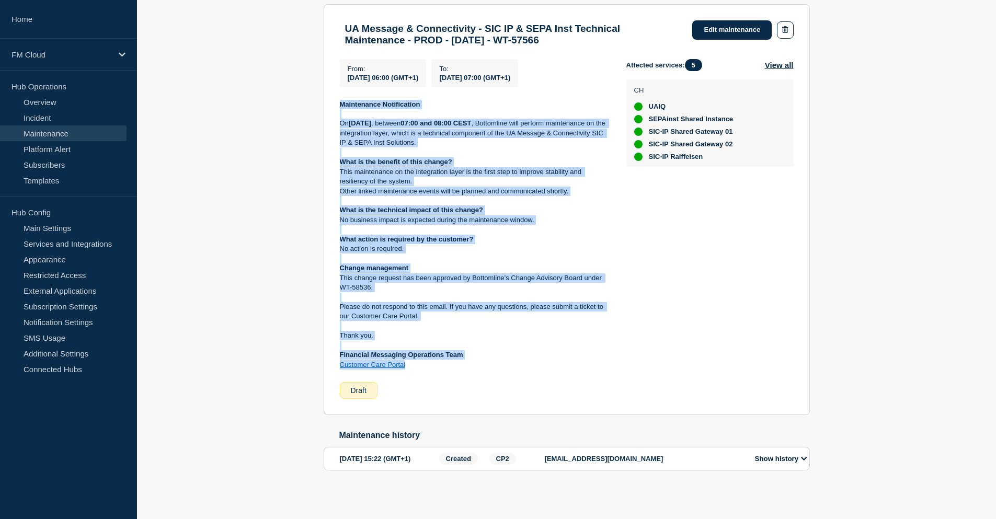
drag, startPoint x: 339, startPoint y: 314, endPoint x: 428, endPoint y: 355, distance: 97.6
click at [428, 355] on div "Maintenance Notification On Tuesday 23rd September 2025 , between 07:00 and 08:…" at bounding box center [475, 235] width 270 height 270
copy div "Maintenance Notification On Tuesday 23rd September 2025 , between 07:00 and 08:…"
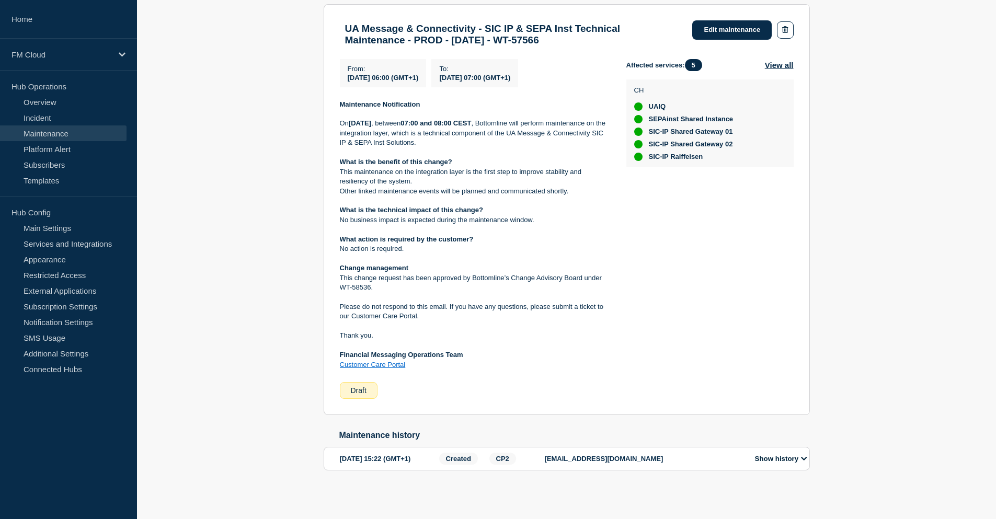
click at [680, 206] on div "Affected services: 5 View all CH UAIQ SEPAinst Shared Instance SIC-IP Shared Ga…" at bounding box center [710, 229] width 167 height 340
click at [745, 20] on link "Edit maintenance" at bounding box center [731, 29] width 79 height 19
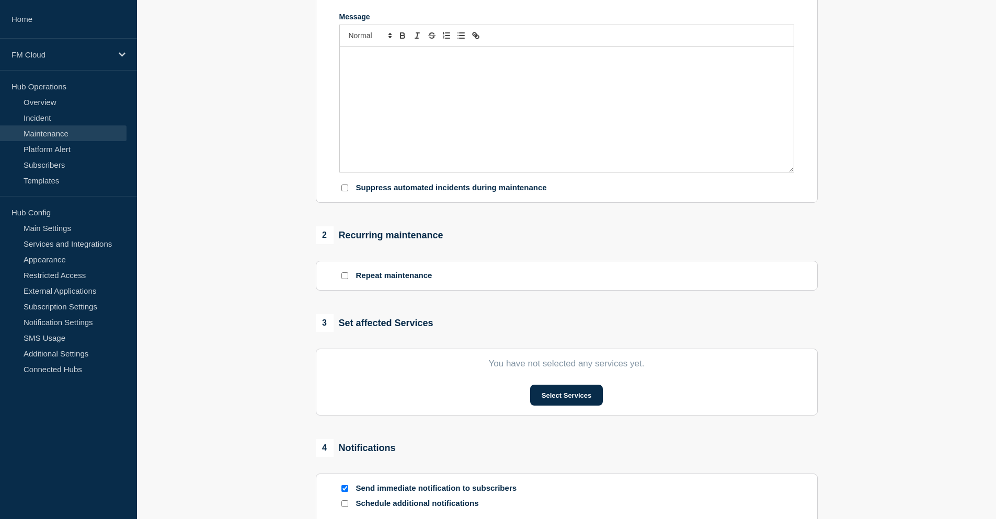
type input "UA Message & Connectivity - SIC IP & SEPA Inst Technical Maintenance - PROD - […"
type input "2025-09-23"
type input "06:00"
type input "2025-09-23"
type input "07:00"
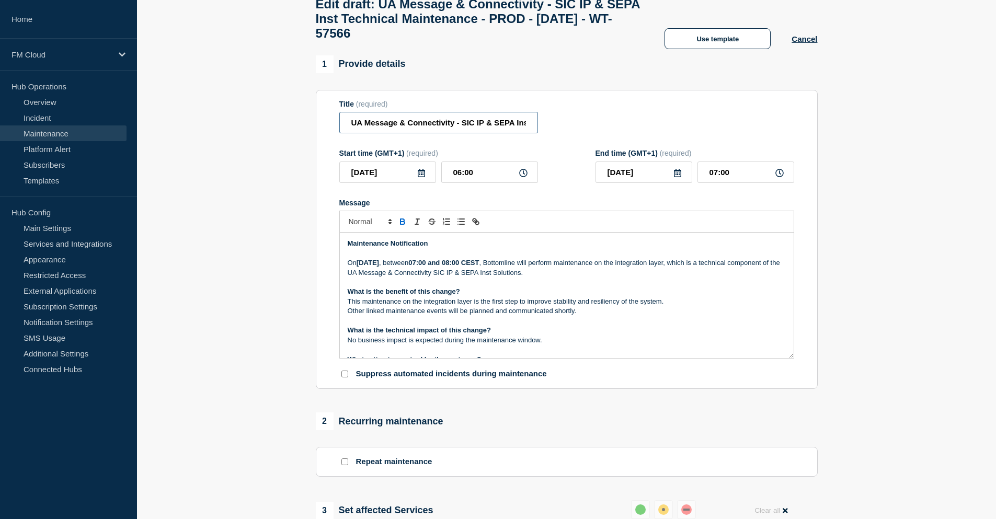
scroll to position [0, 206]
drag, startPoint x: 508, startPoint y: 130, endPoint x: 545, endPoint y: 130, distance: 37.1
click at [545, 130] on div "Title (required) UA Message & Connectivity - SIC IP & SEPA Inst Technical Maint…" at bounding box center [566, 117] width 455 height 34
click at [505, 130] on input "UA Message & Connectivity - SIC IP & SEPA Inst Technical Maintenance - PROD - […" at bounding box center [438, 122] width 199 height 21
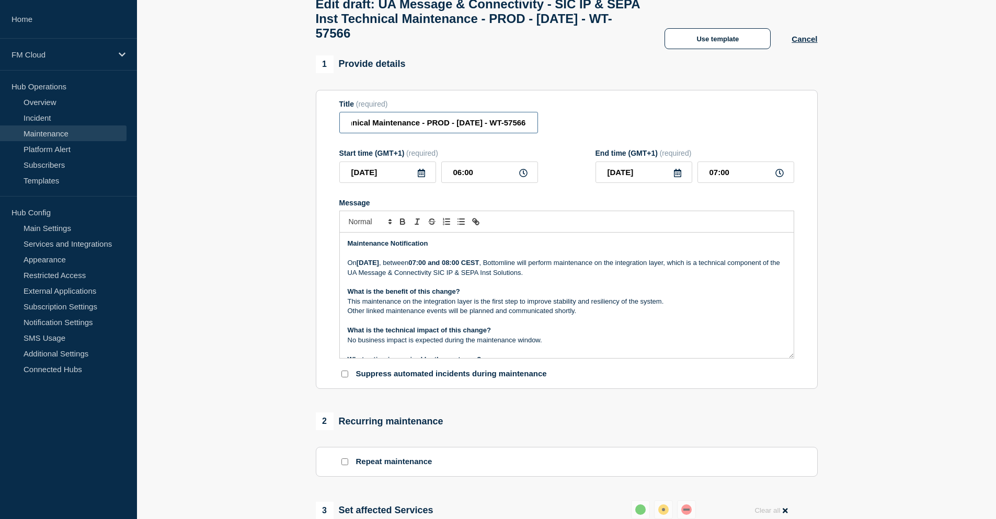
drag, startPoint x: 503, startPoint y: 131, endPoint x: 534, endPoint y: 134, distance: 31.0
click at [534, 133] on input "UA Message & Connectivity - SIC IP & SEPA Inst Technical Maintenance - PROD - […" at bounding box center [438, 122] width 199 height 21
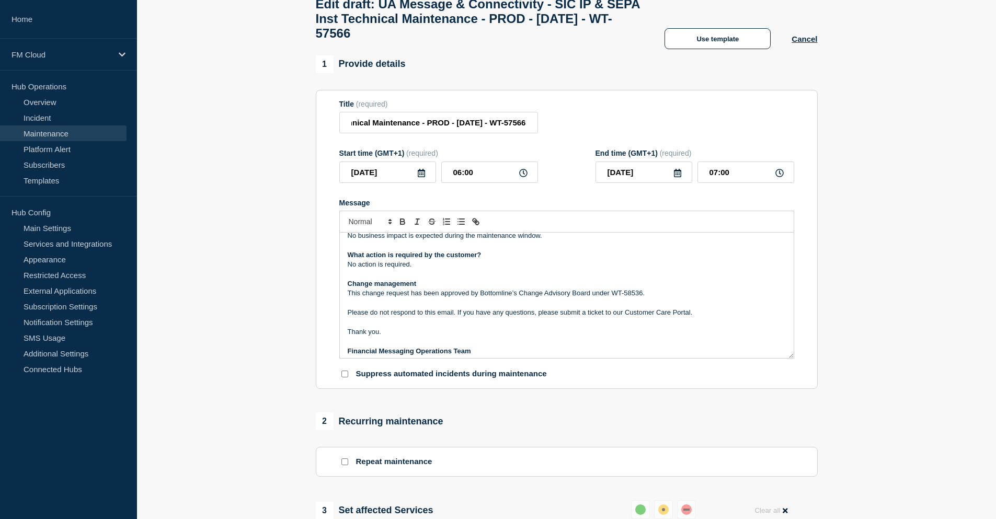
scroll to position [0, 0]
drag, startPoint x: 647, startPoint y: 298, endPoint x: 612, endPoint y: 299, distance: 35.6
click at [612, 298] on p "This change request has been approved by Bottomline’s Change Advisory Board und…" at bounding box center [567, 293] width 438 height 9
paste div "Message"
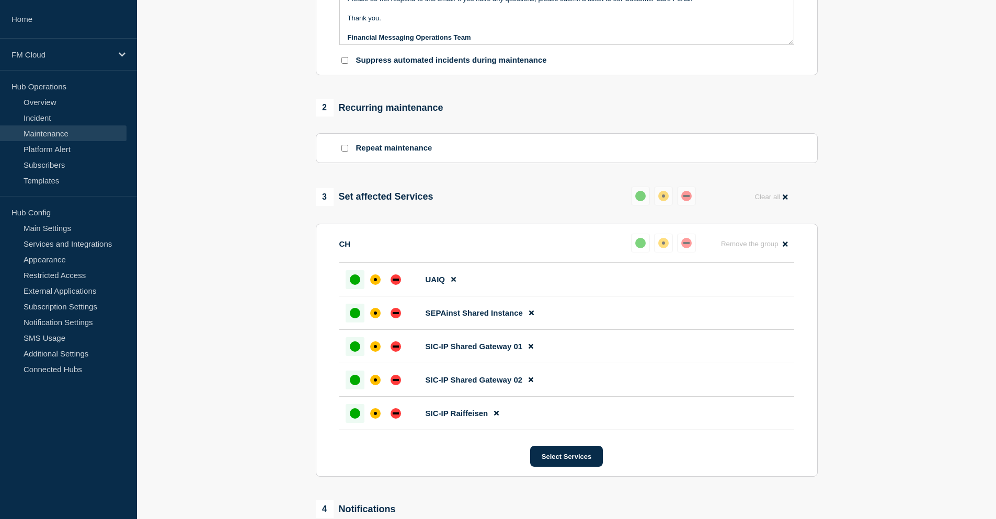
scroll to position [564, 0]
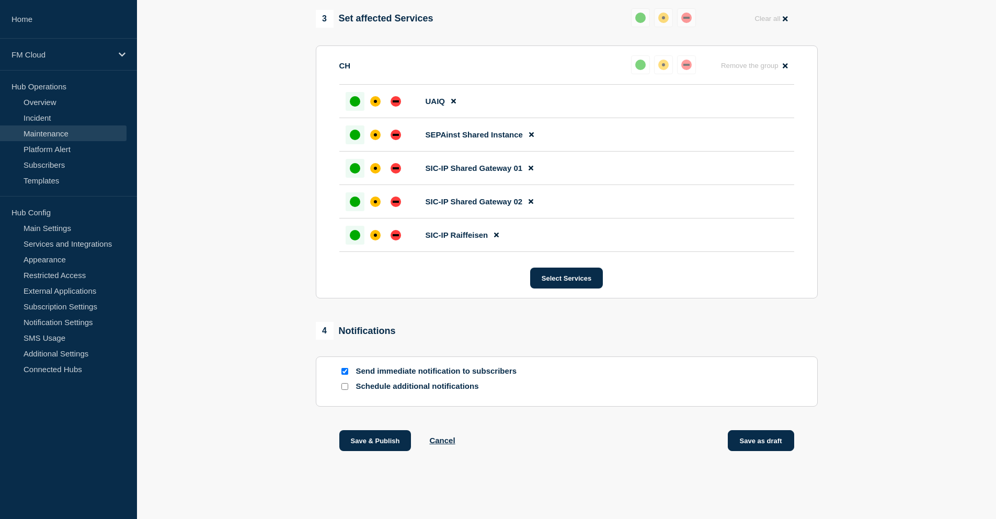
click at [748, 440] on button "Save as draft" at bounding box center [761, 440] width 66 height 21
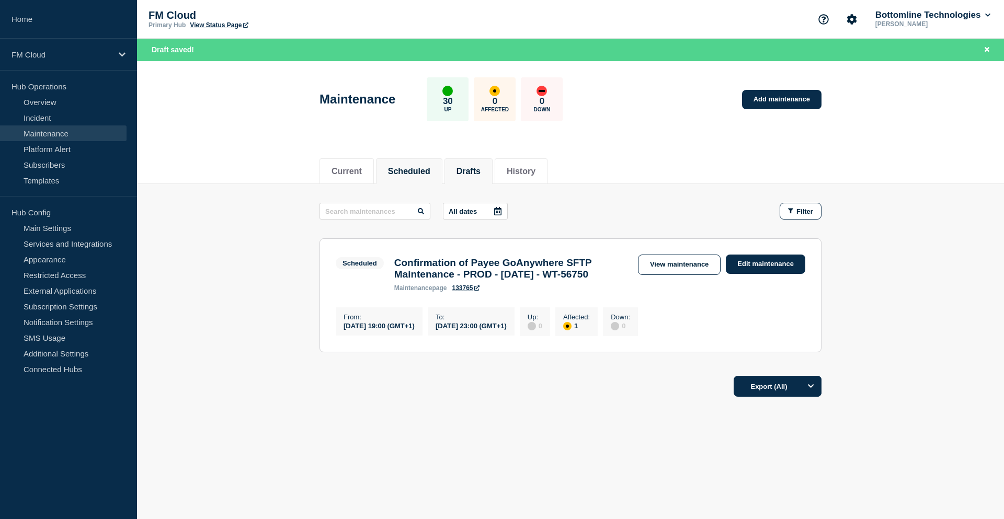
click at [475, 167] on button "Drafts" at bounding box center [469, 171] width 24 height 9
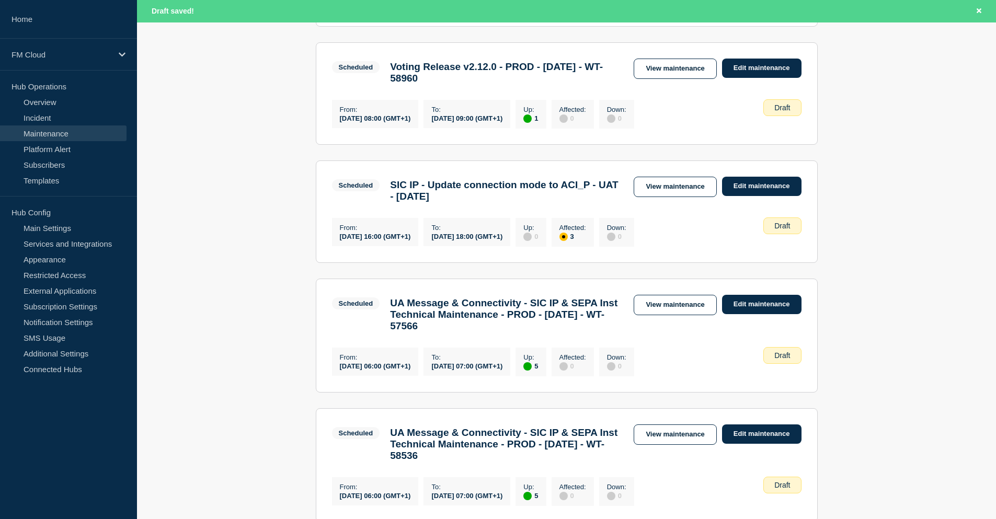
scroll to position [784, 0]
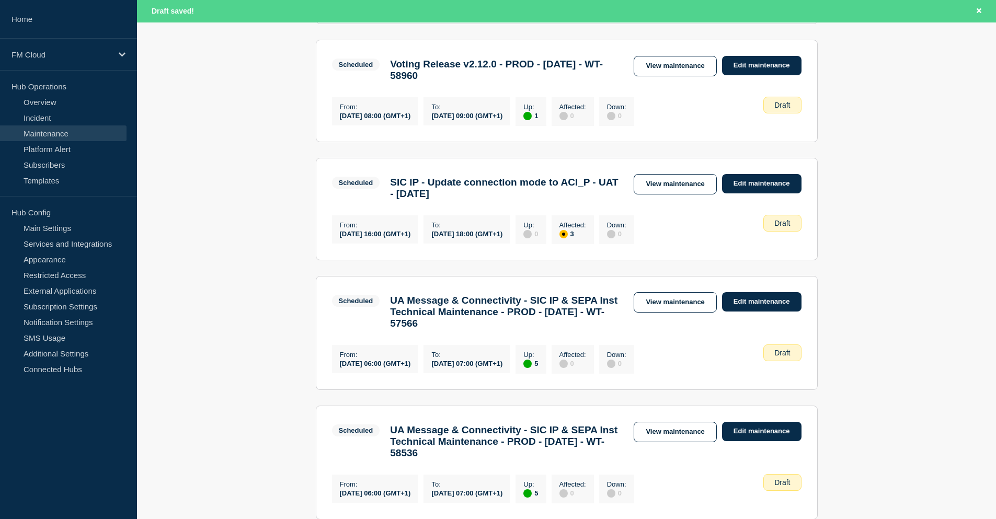
drag, startPoint x: 668, startPoint y: 352, endPoint x: 659, endPoint y: 351, distance: 9.5
click at [668, 313] on link "View maintenance" at bounding box center [675, 302] width 83 height 20
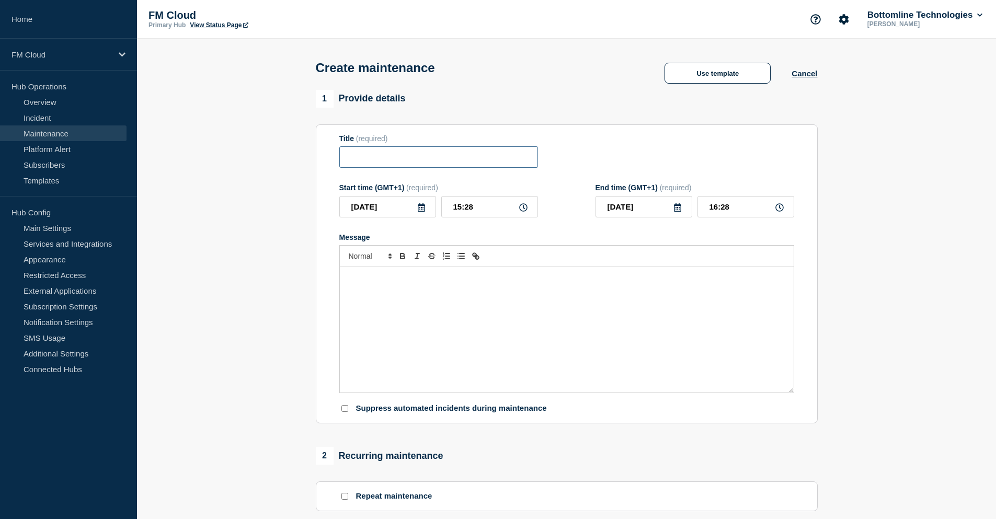
click at [359, 157] on input "Title" at bounding box center [438, 156] width 199 height 21
paste input "UA Message & Connectivity - SIC IP & SEPA Inst Technical Maintenance - PROD - […"
click at [443, 160] on input "UA Message & Connectivity - SIC IP & SEPA Inst Technical Maintenance - PROD - […" at bounding box center [438, 156] width 199 height 21
drag, startPoint x: 483, startPoint y: 152, endPoint x: 532, endPoint y: 151, distance: 48.6
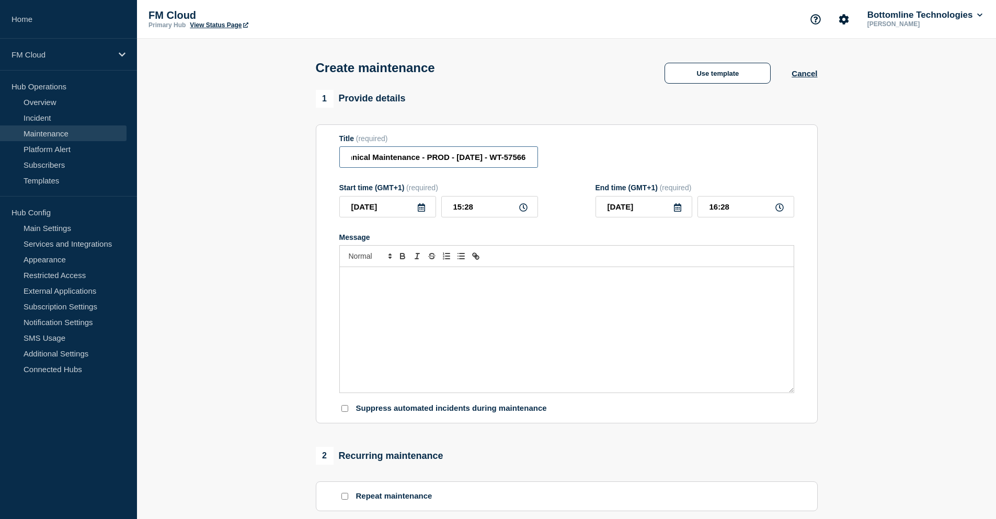
click at [532, 151] on input "UA Message & Connectivity - SIC IP & SEPA Inst Technical Maintenance - PROD - […" at bounding box center [438, 156] width 199 height 21
click at [518, 160] on input "UA Message & Connectivity - SIC IP & SEPA Inst Technical Maintenance - PROD - […" at bounding box center [438, 156] width 199 height 21
drag, startPoint x: 517, startPoint y: 161, endPoint x: 539, endPoint y: 161, distance: 21.4
click at [539, 161] on div "Title (required) UA Message & Connectivity - SIC IP & SEPA Inst Technical Maint…" at bounding box center [566, 151] width 455 height 34
click at [532, 161] on input "UA Message & Connectivity - SIC IP & SEPA Inst Technical Maintenance - PROD - […" at bounding box center [438, 156] width 199 height 21
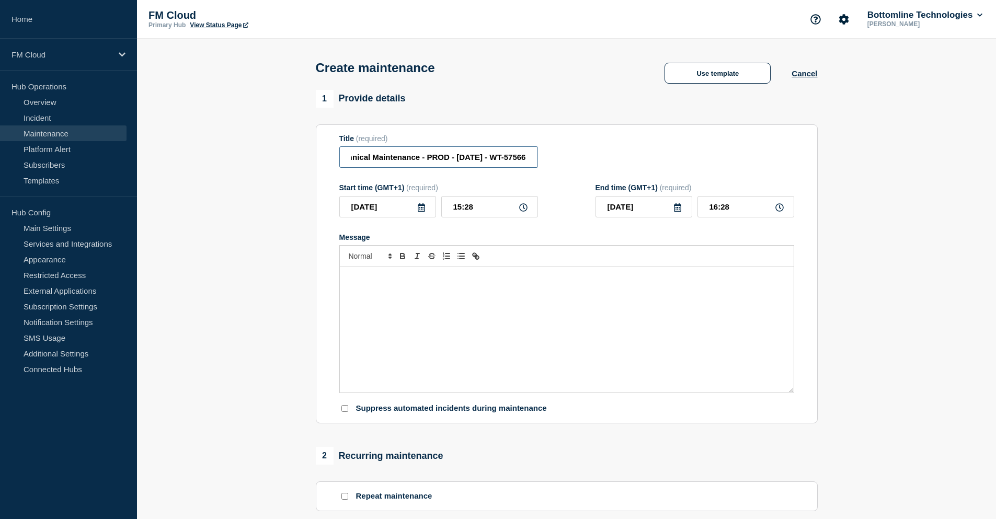
drag, startPoint x: 532, startPoint y: 160, endPoint x: 493, endPoint y: 156, distance: 40.0
click at [493, 156] on input "UA Message & Connectivity - SIC IP & SEPA Inst Technical Maintenance - PROD - […" at bounding box center [438, 156] width 199 height 21
paste input "853"
type input "UA Message & Connectivity - SIC IP & SEPA Inst Technical Maintenance - PROD - […"
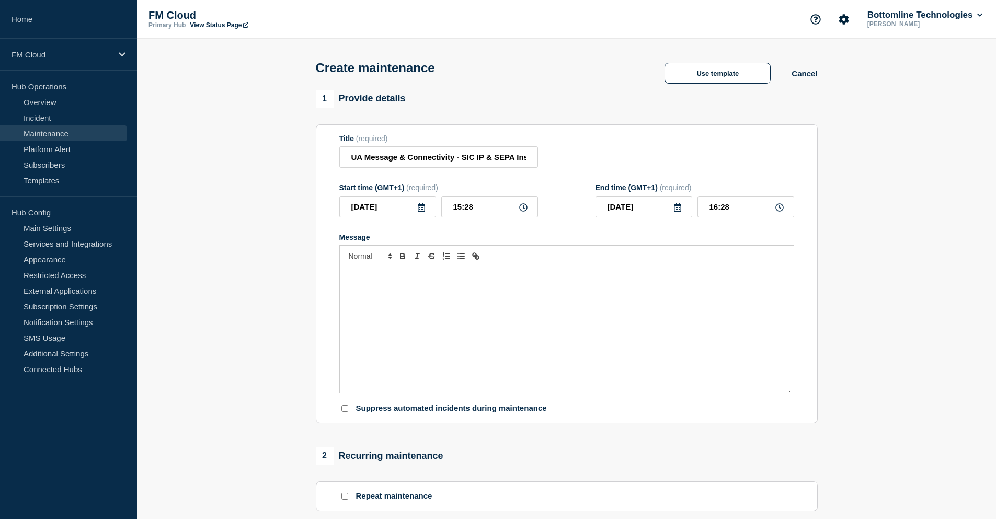
click at [418, 212] on icon at bounding box center [421, 207] width 7 height 8
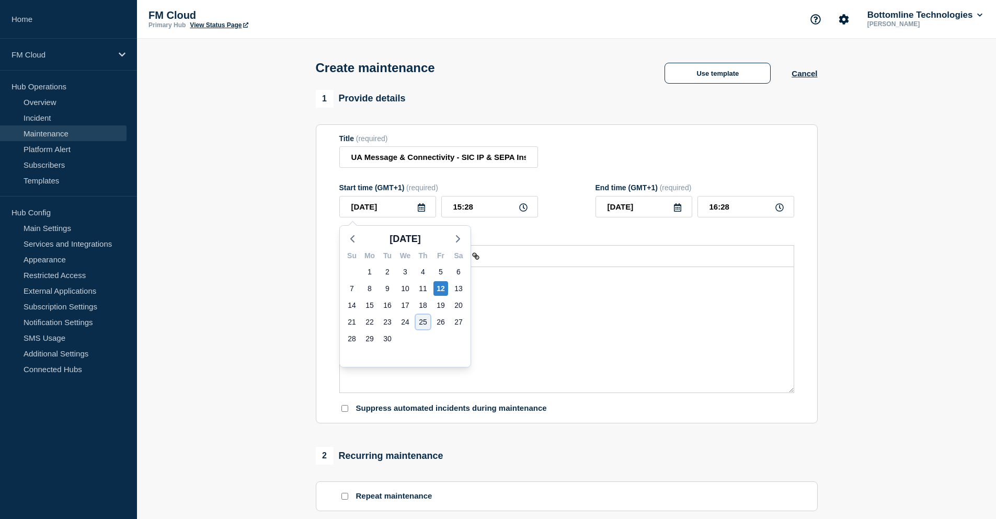
click at [423, 323] on div "25" at bounding box center [423, 322] width 15 height 15
type input "[DATE]"
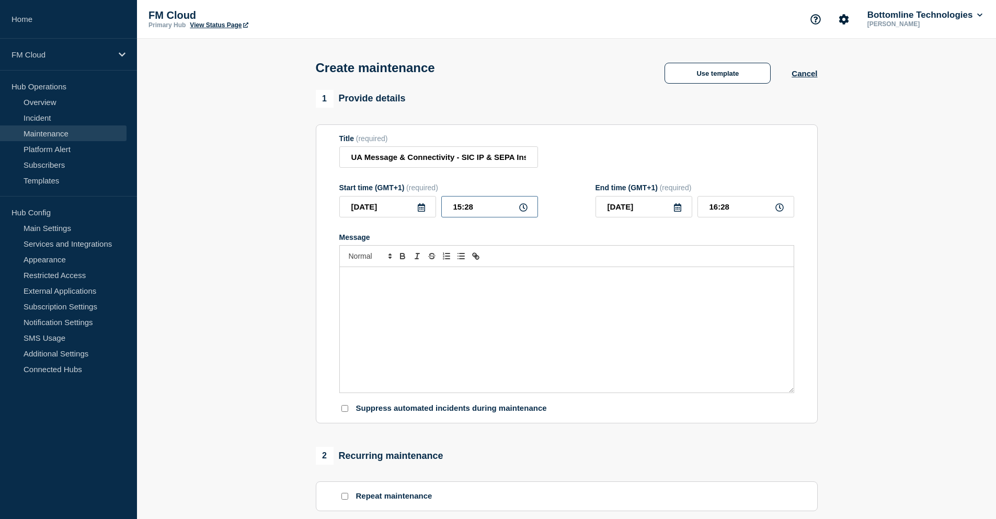
drag, startPoint x: 479, startPoint y: 208, endPoint x: 449, endPoint y: 208, distance: 30.3
click at [449, 208] on input "15:28" at bounding box center [489, 206] width 97 height 21
type input "06:00"
type input "07:00"
click at [416, 321] on div "Message" at bounding box center [567, 330] width 454 height 126
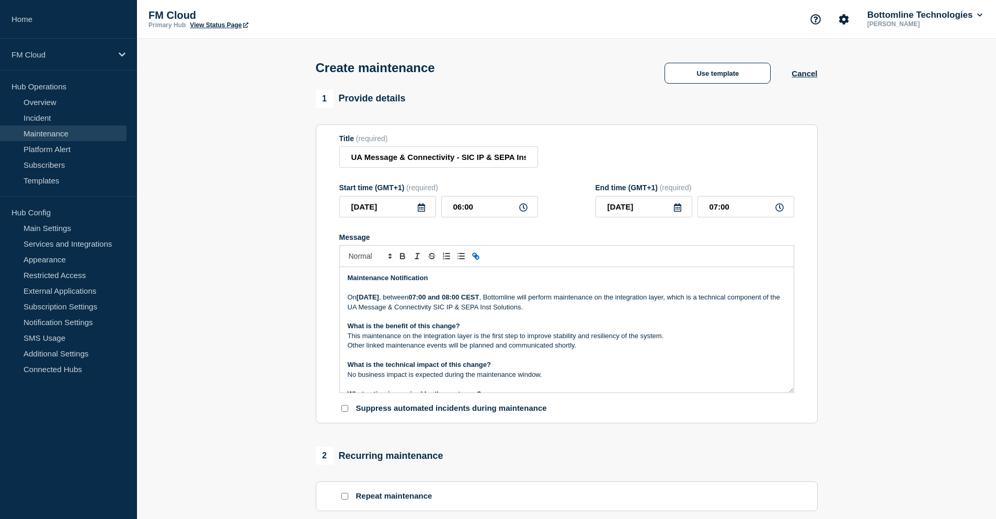
click at [379, 299] on strong "[DATE]" at bounding box center [368, 297] width 22 height 8
click at [495, 338] on p "This maintenance on the integration layer is the first step to improve stabilit…" at bounding box center [567, 336] width 438 height 9
click at [621, 346] on p "Other linked maintenance events will be planned and communicated shortly." at bounding box center [567, 345] width 438 height 9
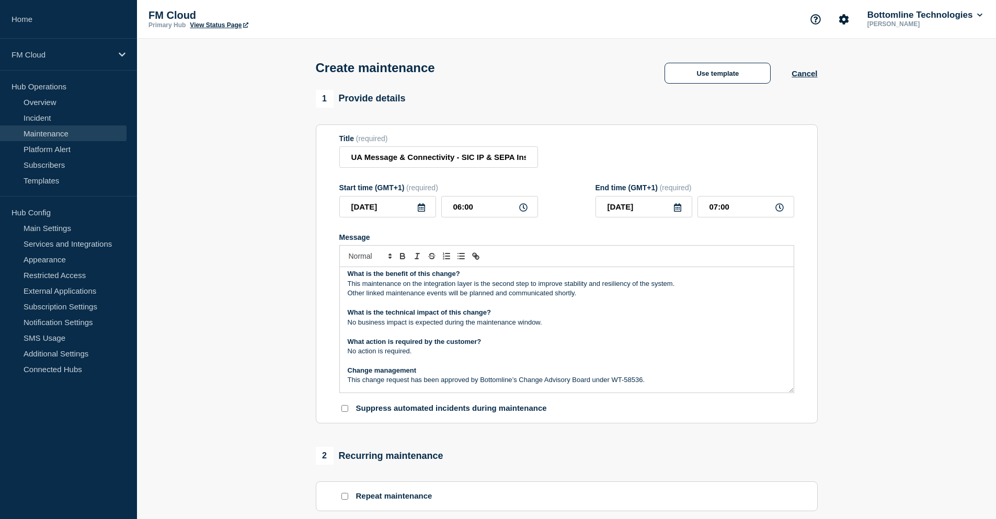
click at [662, 383] on p "This change request has been approved by Bottomline’s Change Advisory Board und…" at bounding box center [567, 380] width 438 height 9
drag, startPoint x: 509, startPoint y: 158, endPoint x: 547, endPoint y: 157, distance: 37.7
click at [547, 157] on div "Title (required) UA Message & Connectivity - SIC IP & SEPA Inst Technical Maint…" at bounding box center [566, 151] width 455 height 34
click at [644, 337] on p "Message" at bounding box center [567, 331] width 438 height 9
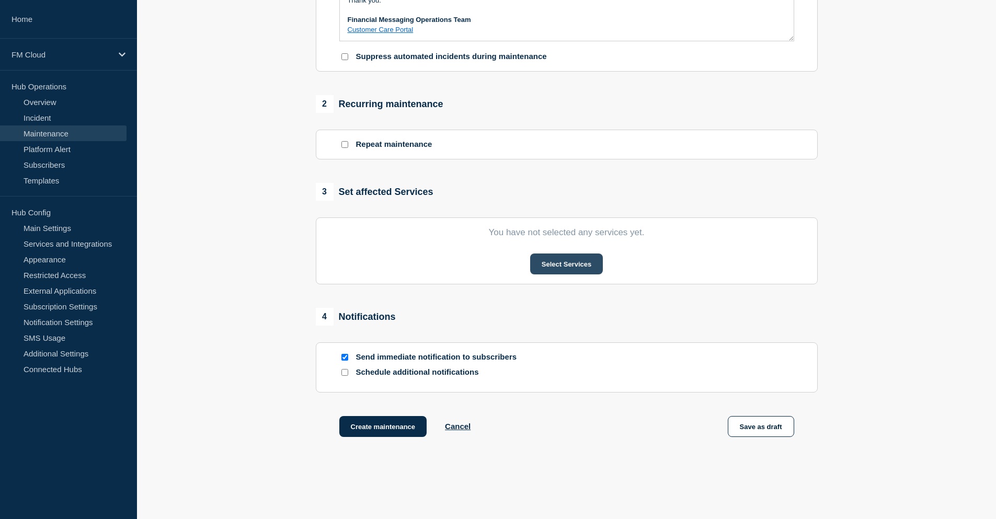
scroll to position [366, 0]
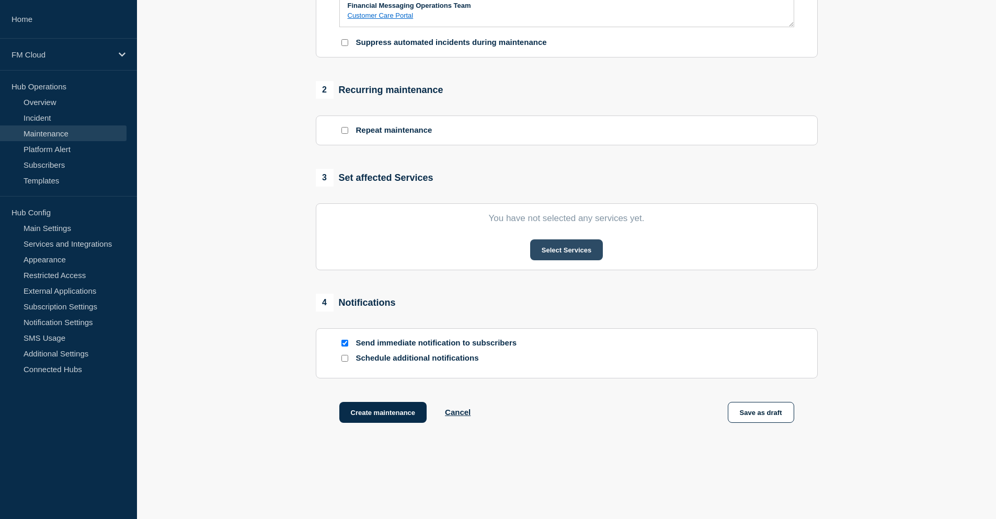
click at [567, 253] on button "Select Services" at bounding box center [566, 250] width 73 height 21
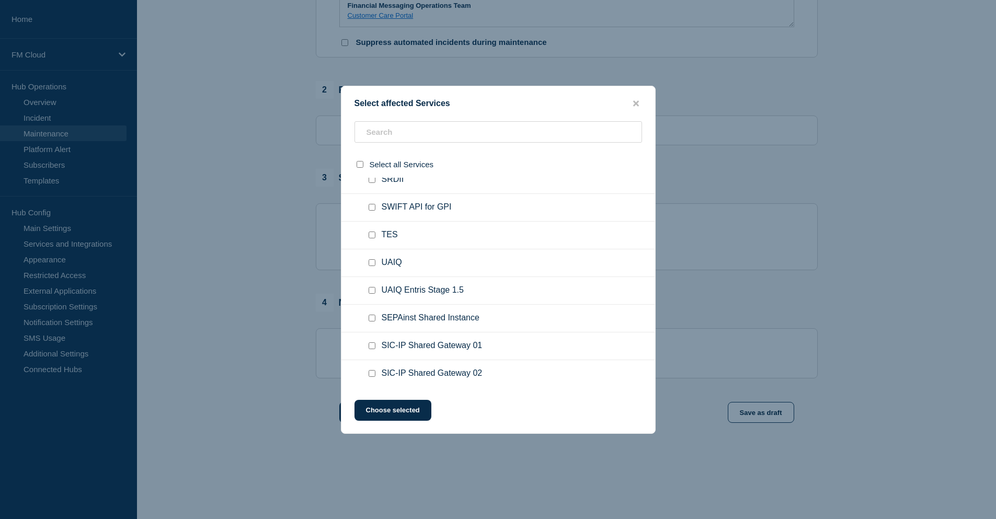
scroll to position [418, 0]
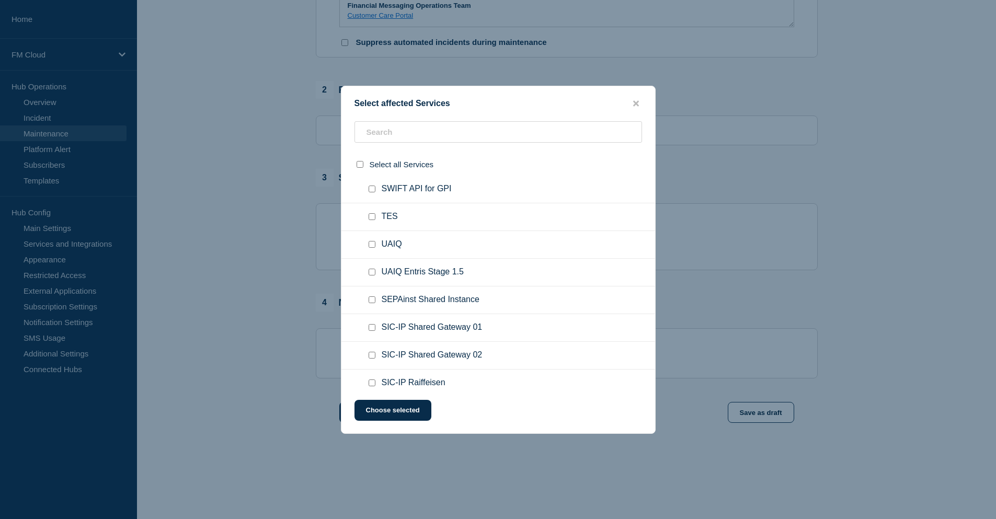
click at [370, 248] on input "UAIQ checkbox" at bounding box center [372, 244] width 7 height 7
checkbox input "true"
click at [374, 303] on input "SEPAinst Shared Instance checkbox" at bounding box center [372, 300] width 7 height 7
checkbox input "true"
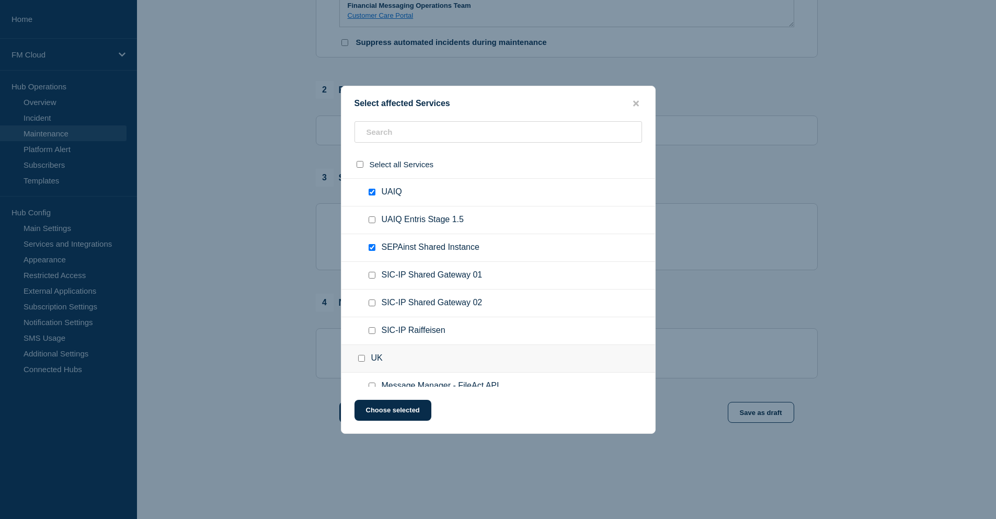
click at [373, 278] on input "SIC-IP Shared Gateway 01 checkbox" at bounding box center [372, 275] width 7 height 7
checkbox input "true"
click at [373, 305] on input "SIC-IP Shared Gateway 02 checkbox" at bounding box center [372, 303] width 7 height 7
checkbox input "true"
click at [373, 334] on input "SIC-IP Raiffeisen checkbox" at bounding box center [372, 330] width 7 height 7
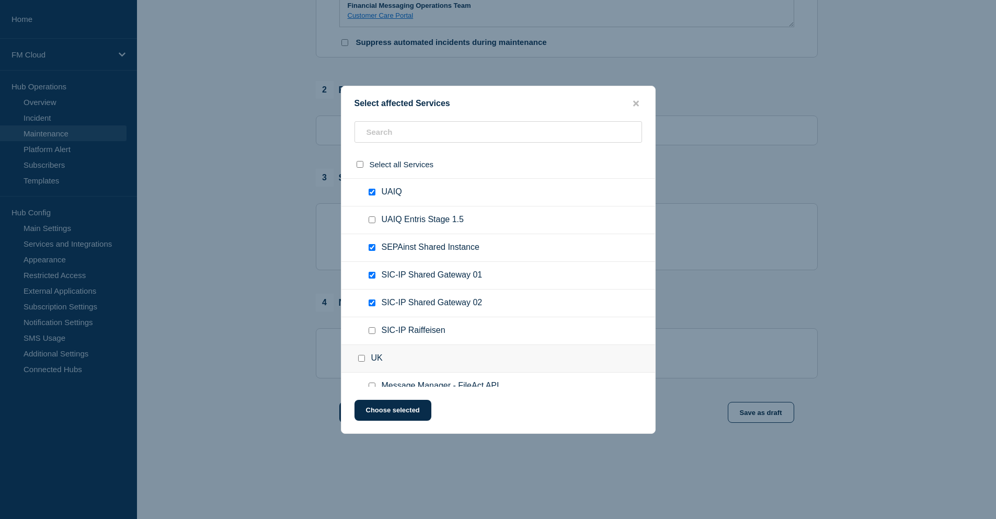
checkbox input "true"
drag, startPoint x: 386, startPoint y: 411, endPoint x: 413, endPoint y: 401, distance: 29.0
click at [386, 411] on button "Choose selected" at bounding box center [393, 410] width 77 height 21
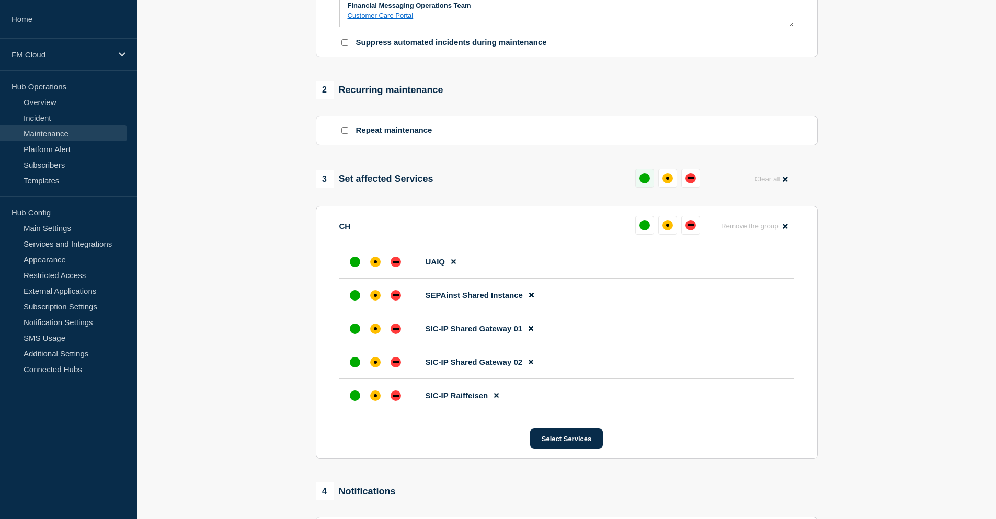
click at [639, 182] on button at bounding box center [644, 178] width 19 height 19
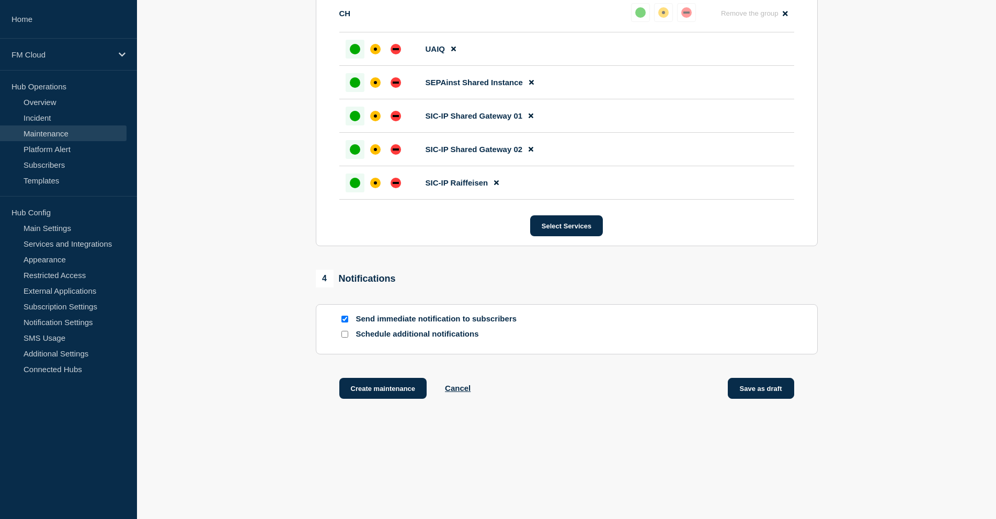
click at [768, 392] on button "Save as draft" at bounding box center [761, 388] width 66 height 21
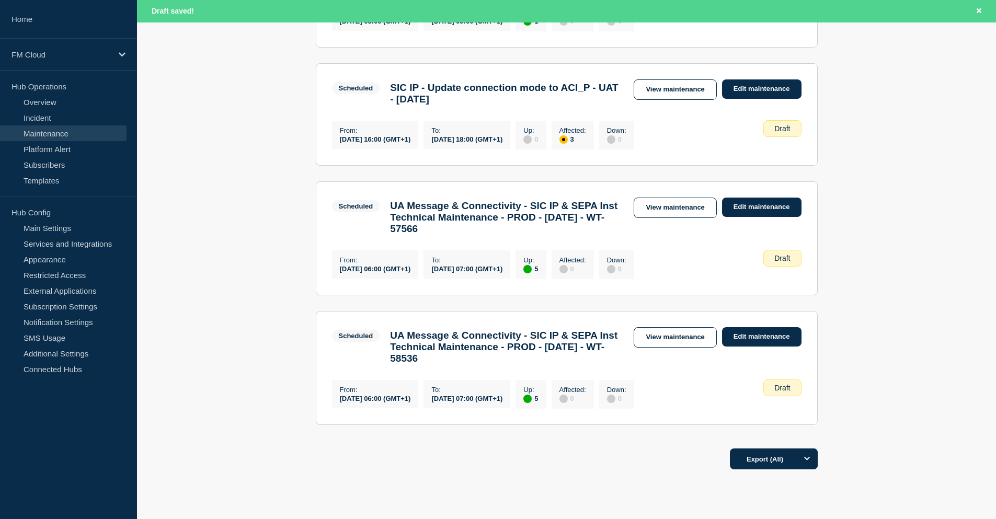
scroll to position [992, 0]
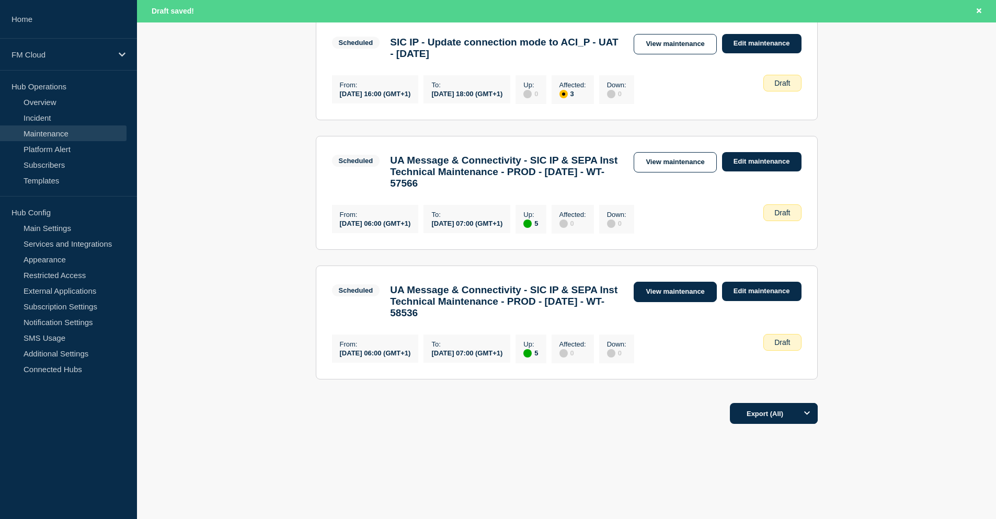
click at [662, 287] on link "View maintenance" at bounding box center [675, 292] width 83 height 20
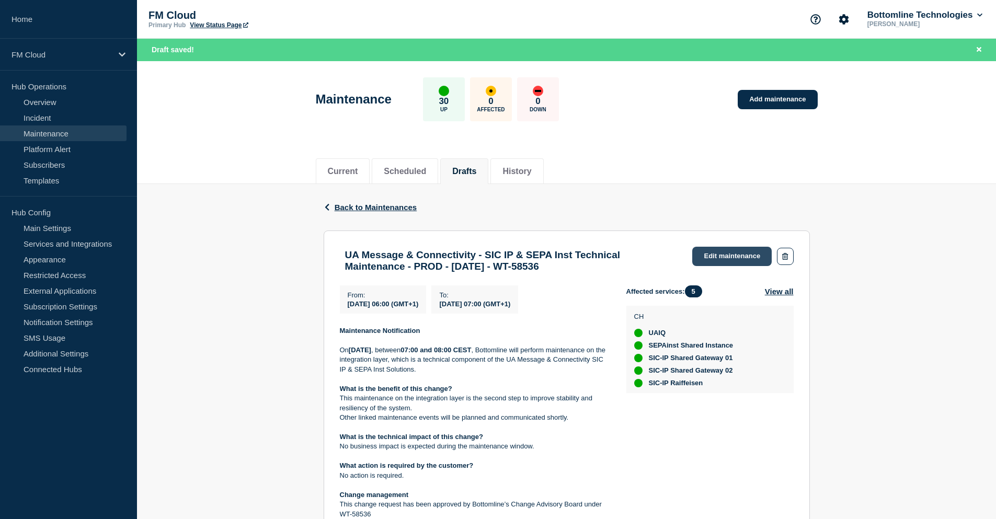
click at [709, 249] on link "Edit maintenance" at bounding box center [731, 256] width 79 height 19
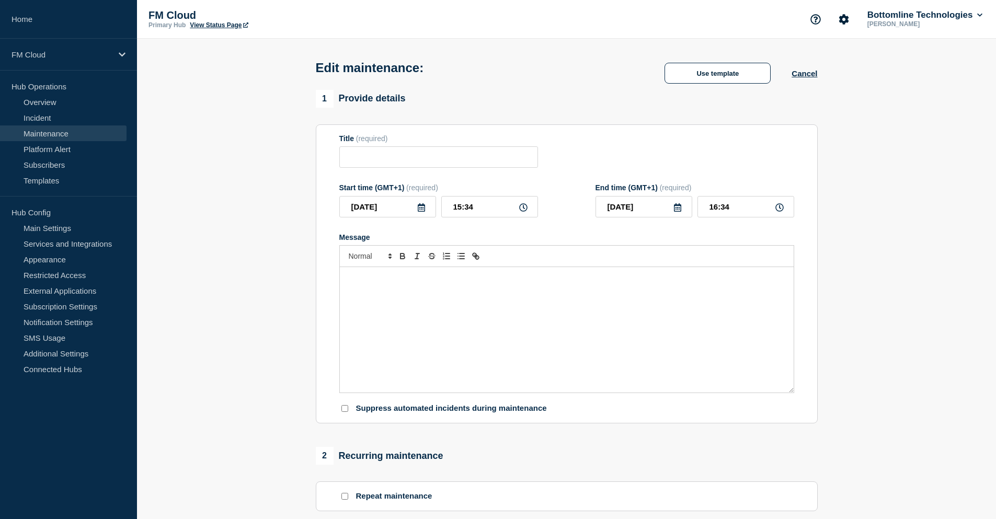
type input "UA Message & Connectivity - SIC IP & SEPA Inst Technical Maintenance - PROD - […"
type input "[DATE]"
type input "06:00"
type input "[DATE]"
type input "07:00"
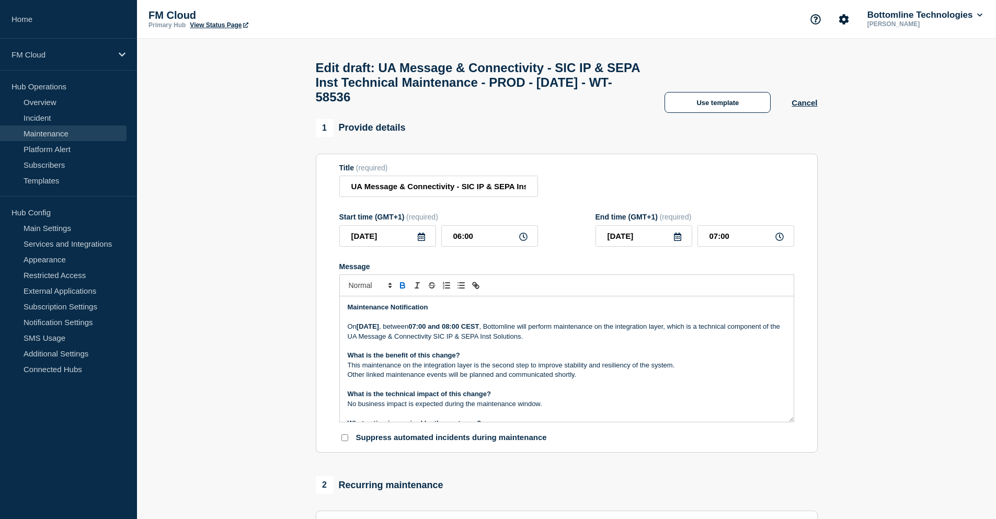
click at [369, 331] on strong "[DATE]" at bounding box center [368, 327] width 22 height 8
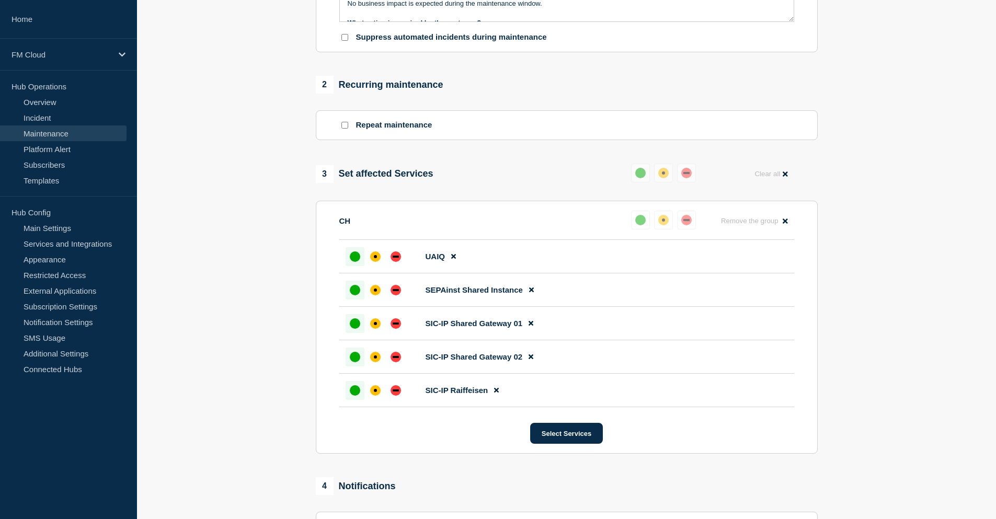
scroll to position [564, 0]
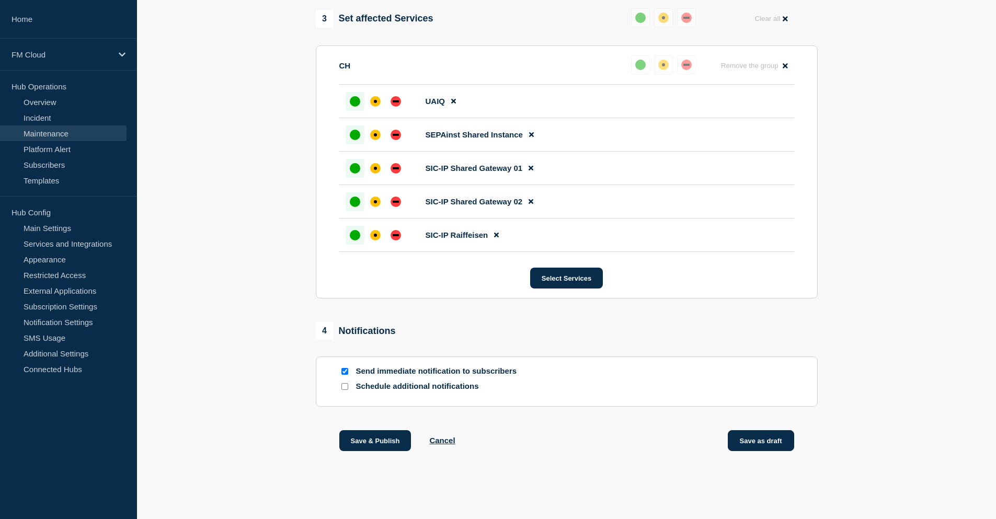
click at [762, 437] on button "Save as draft" at bounding box center [761, 440] width 66 height 21
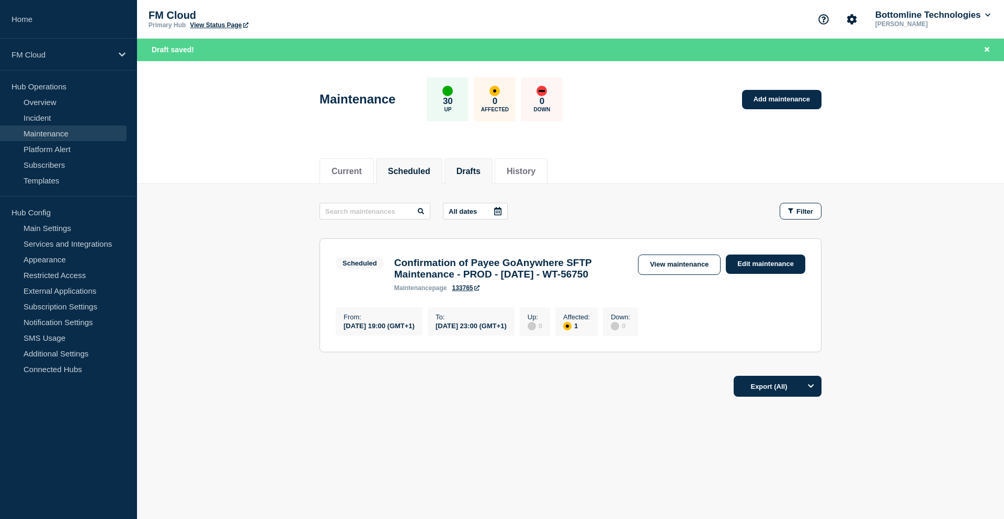
click at [479, 170] on button "Drafts" at bounding box center [469, 171] width 24 height 9
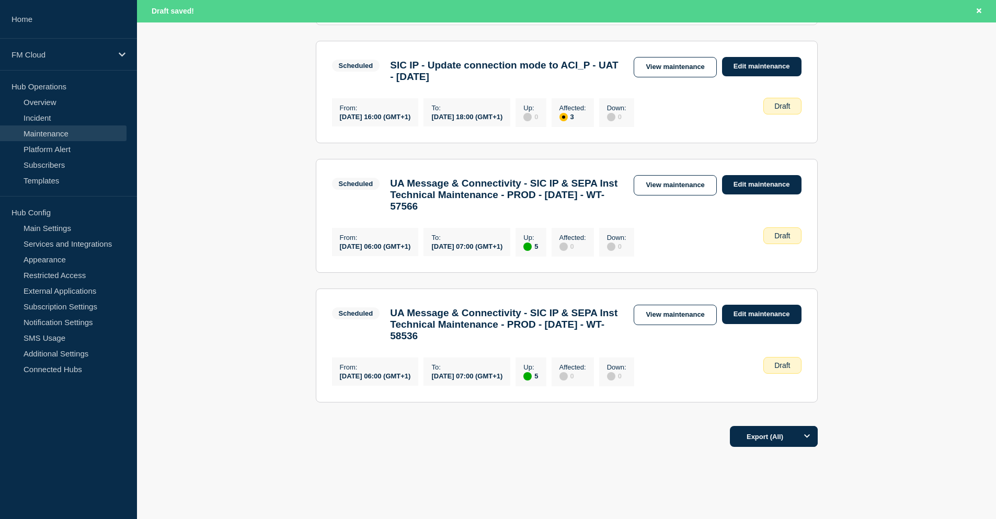
scroll to position [889, 0]
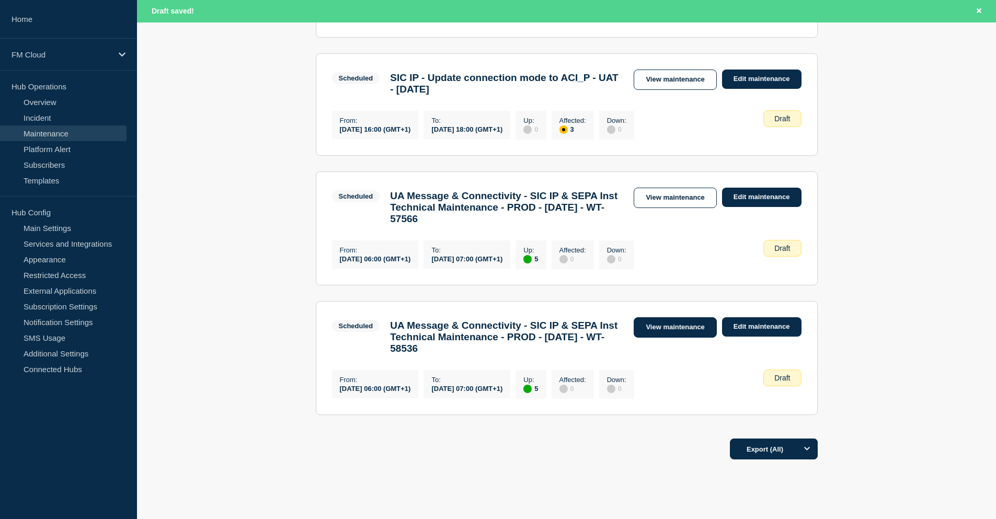
click at [661, 338] on link "View maintenance" at bounding box center [675, 327] width 83 height 20
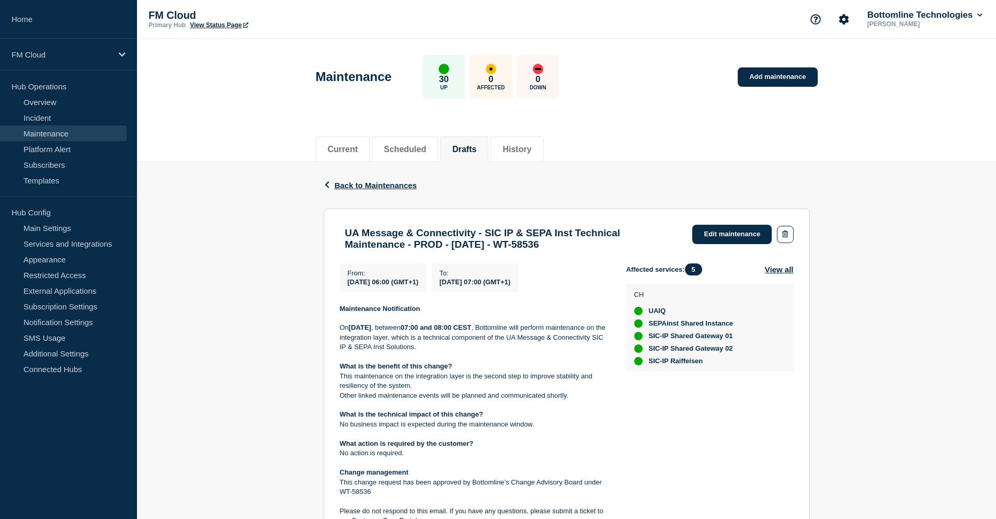
click at [702, 168] on div "Back Back to Maintenances" at bounding box center [567, 185] width 486 height 47
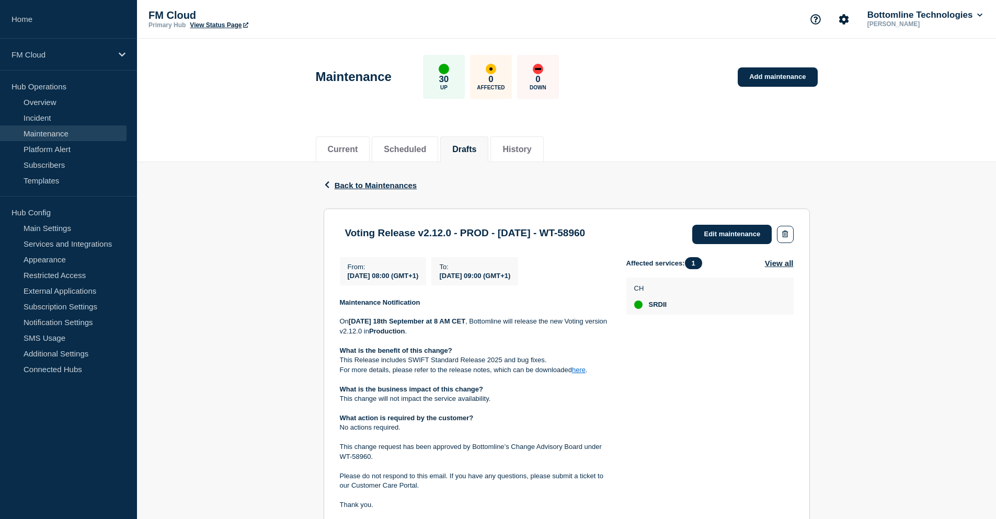
click at [226, 108] on header "Maintenance 30 Up 0 Affected 0 Down Add maintenance" at bounding box center [566, 82] width 859 height 87
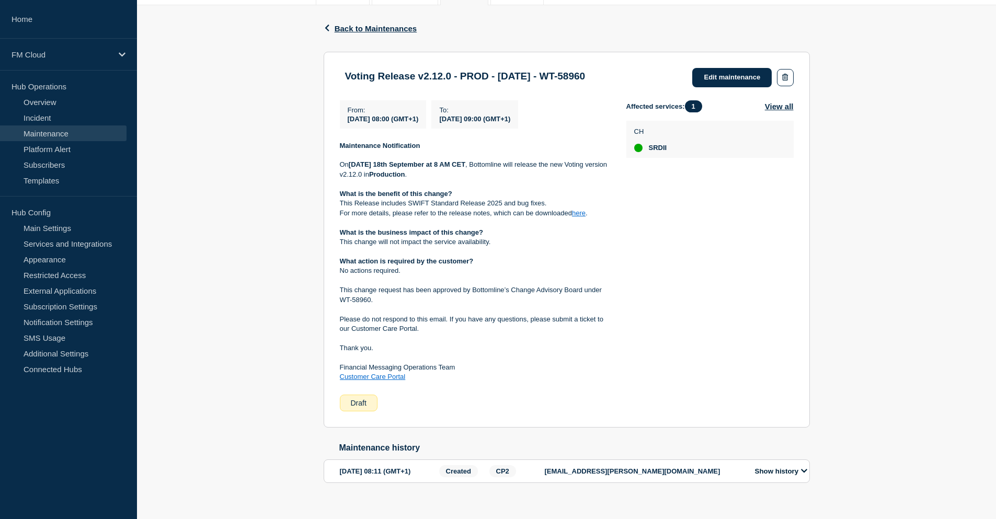
scroll to position [180, 0]
